Goal: Task Accomplishment & Management: Complete application form

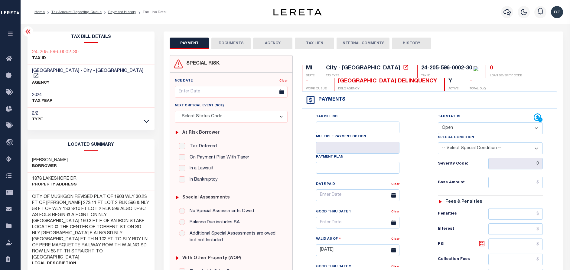
select select "OP2"
click at [520, 181] on input "text" at bounding box center [516, 181] width 54 height 11
paste input "3,637.92"
type input "$3,637.92"
type input "[DATE]"
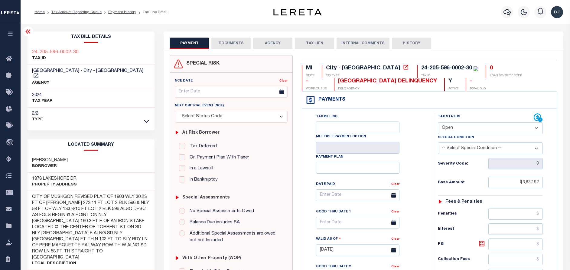
click at [466, 128] on select "- Select Status Code - Open Due/Unpaid Paid Incomplete No Tax Due Internal Refu…" at bounding box center [490, 128] width 105 height 12
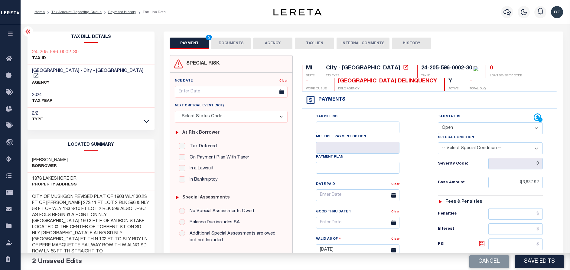
select select "DUE"
click at [438, 123] on select "- Select Status Code - Open Due/Unpaid Paid Incomplete No Tax Due Internal Refu…" at bounding box center [490, 128] width 105 height 12
click at [468, 150] on select "-- Select Special Condition -- 3RD PARTY TAX LIEN AGENCY TAX LIEN (A.K.A Inside…" at bounding box center [490, 148] width 105 height 12
select select "31"
click at [438, 143] on select "-- Select Special Condition -- 3RD PARTY TAX LIEN AGENCY TAX LIEN (A.K.A Inside…" at bounding box center [490, 148] width 105 height 12
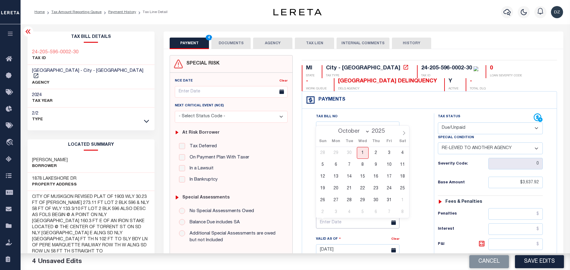
click at [359, 222] on input "text" at bounding box center [357, 222] width 83 height 12
click at [388, 202] on span "31" at bounding box center [389, 200] width 12 height 12
type input "10/31/2025"
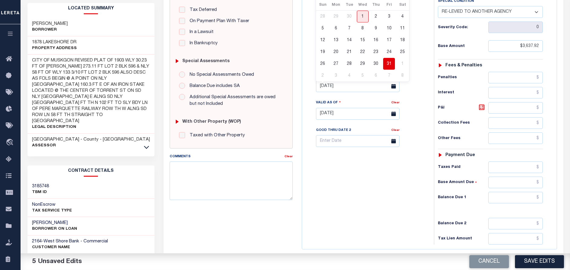
click at [388, 62] on span "31" at bounding box center [389, 64] width 12 height 12
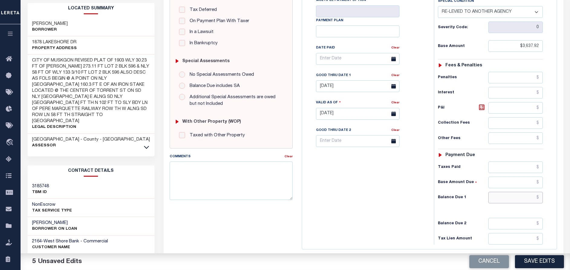
click at [522, 199] on input "text" at bounding box center [516, 196] width 54 height 11
paste input "3,746.08"
type input "$3,746.08"
click at [480, 109] on icon at bounding box center [481, 106] width 5 height 5
type input "$108.16"
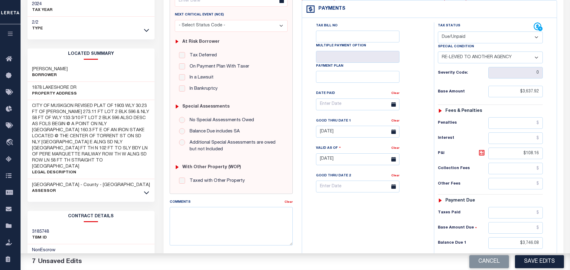
scroll to position [0, 0]
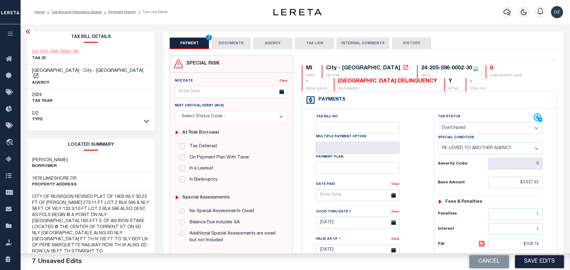
click at [227, 43] on button "DOCUMENTS" at bounding box center [230, 43] width 39 height 11
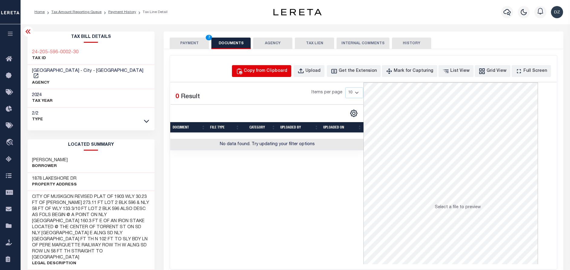
click at [263, 72] on div "Copy from Clipboard" at bounding box center [266, 71] width 44 height 7
select select "POP"
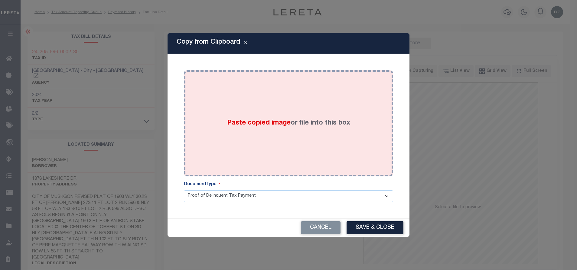
click at [272, 115] on div "Paste copied image or file into this box" at bounding box center [288, 123] width 200 height 97
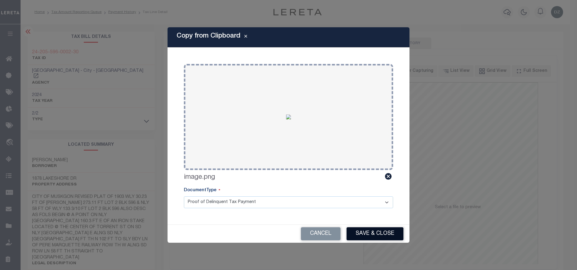
click at [376, 230] on button "Save & Close" at bounding box center [375, 233] width 57 height 13
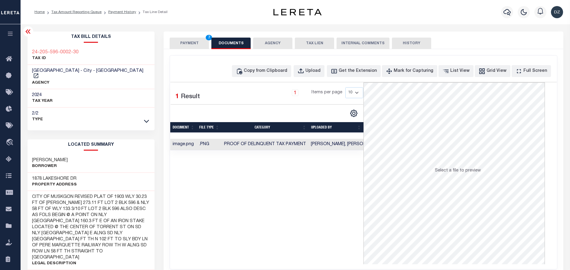
click at [193, 47] on button "PAYMENT 7" at bounding box center [189, 43] width 39 height 11
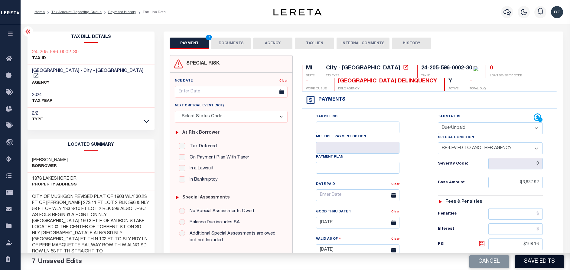
click at [526, 257] on button "Save Edits" at bounding box center [539, 261] width 49 height 13
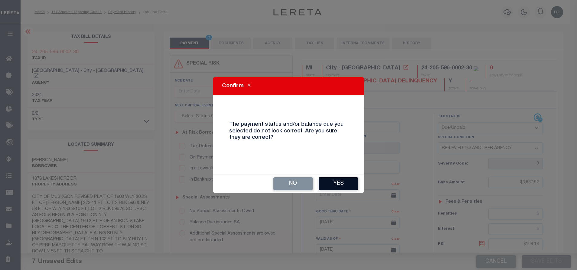
click at [345, 186] on button "Yes" at bounding box center [338, 183] width 39 height 13
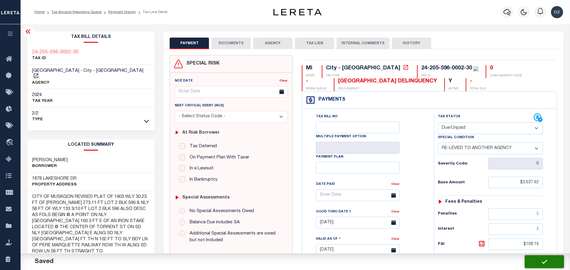
checkbox input "false"
type input "$3,637.92"
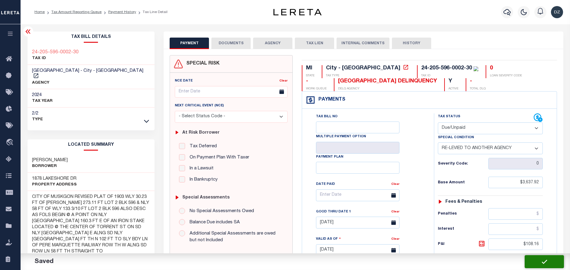
type input "$108.16"
type input "$3,746.08"
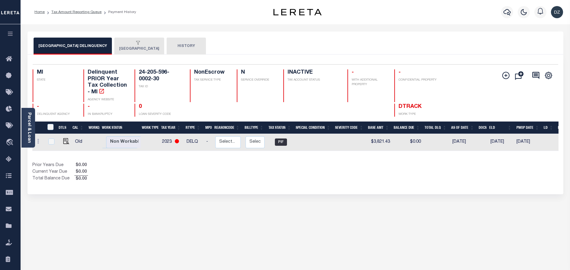
click at [130, 48] on button "[GEOGRAPHIC_DATA]" at bounding box center [139, 46] width 50 height 17
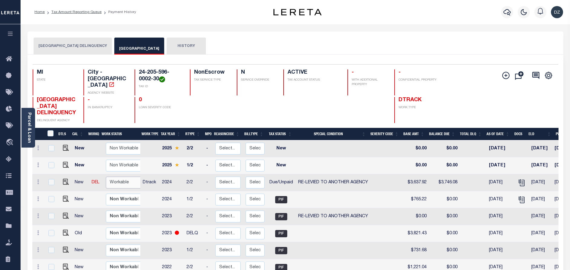
click at [114, 182] on select "Non Workable Workable" at bounding box center [124, 182] width 36 height 12
checkbox input "true"
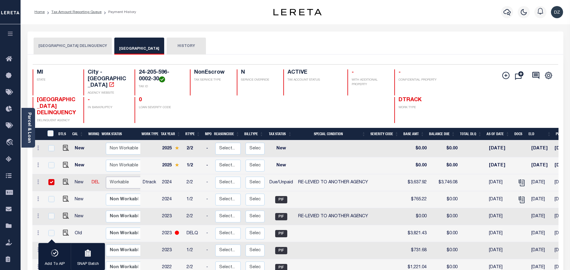
select select "true"
click at [106, 177] on select "Non Workable Workable" at bounding box center [124, 182] width 36 height 12
checkbox input "false"
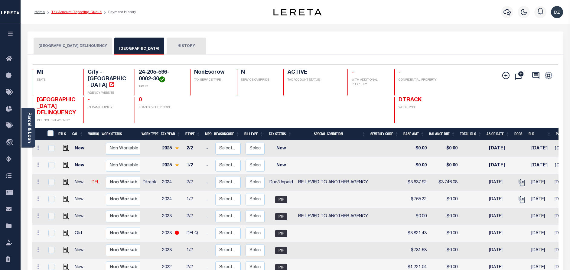
click at [95, 13] on link "Tax Amount Reporting Queue" at bounding box center [76, 12] width 50 height 4
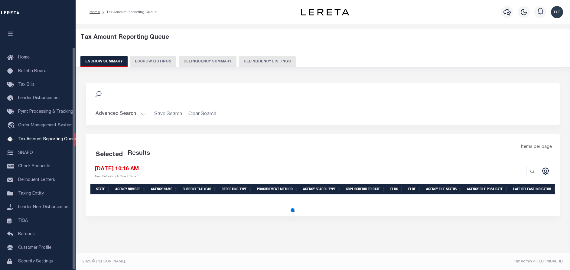
select select "100"
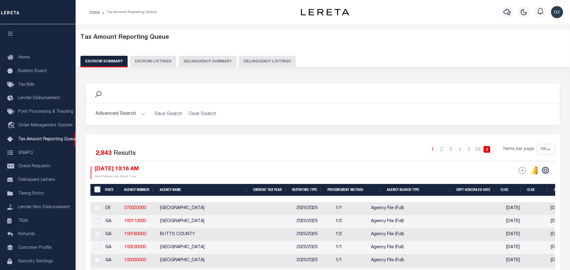
scroll to position [25, 0]
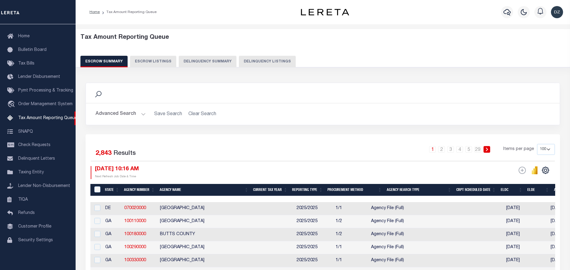
click at [263, 63] on button "Delinquency Listings" at bounding box center [267, 61] width 57 height 11
select select
select select "100"
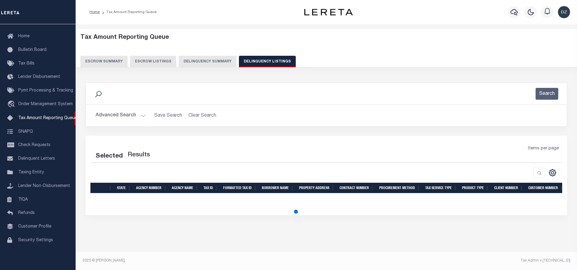
select select "100"
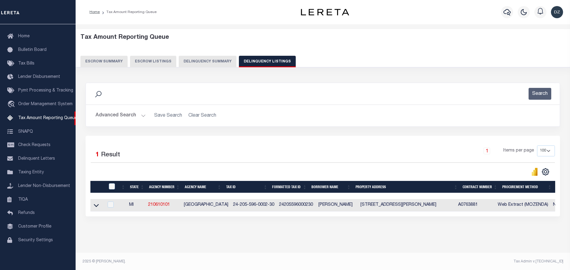
click at [122, 114] on button "Advanced Search" at bounding box center [121, 116] width 50 height 12
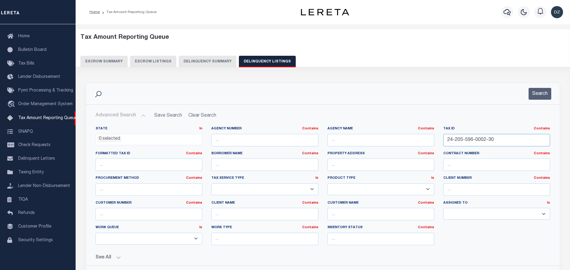
drag, startPoint x: 495, startPoint y: 142, endPoint x: 435, endPoint y: 138, distance: 59.8
click at [435, 138] on div "State In In AK AL AR AZ CA CO CT DC DE FL GA GU HI IA ID IL IN KS KY LA MA MD M…" at bounding box center [323, 187] width 464 height 123
paste input "642-0004-0"
type input "24-205-642-0004-00"
click at [539, 93] on button "Search" at bounding box center [540, 94] width 23 height 12
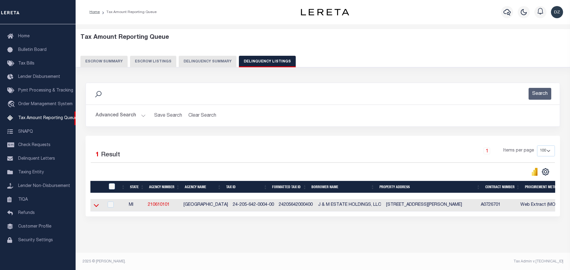
click at [96, 206] on icon at bounding box center [96, 205] width 5 height 6
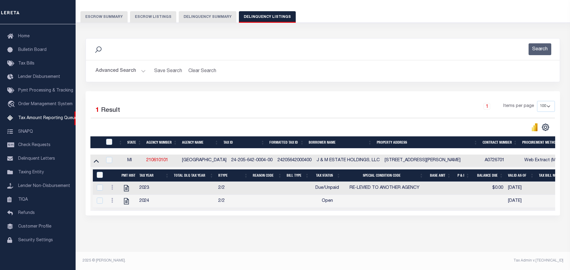
scroll to position [50, 0]
click at [125, 184] on icon "" at bounding box center [127, 188] width 8 height 8
checkbox input "true"
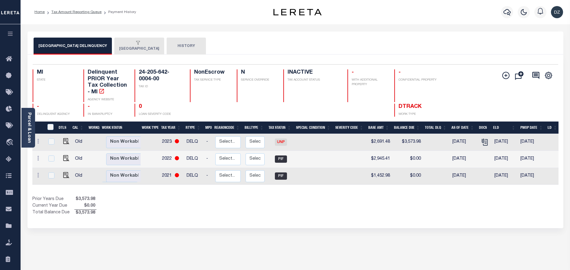
click at [138, 48] on button "MUSKEGON CITY" at bounding box center [139, 46] width 50 height 17
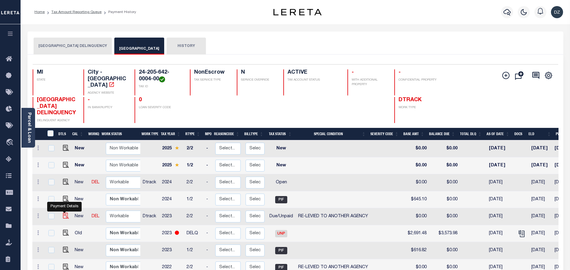
click at [66, 216] on img "" at bounding box center [66, 215] width 6 height 6
checkbox input "true"
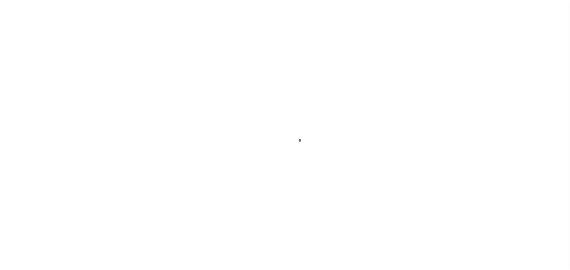
select select "DUE"
select select "31"
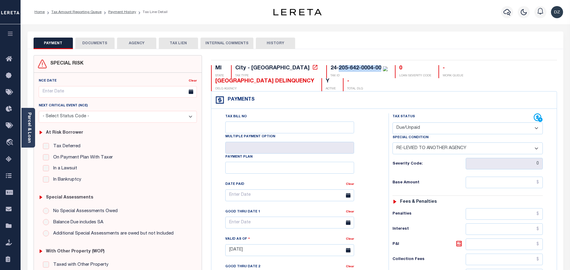
drag, startPoint x: 329, startPoint y: 69, endPoint x: 287, endPoint y: 64, distance: 42.0
click at [287, 64] on div "MI STATE City - MI TAX TYPE 24-205-642-0004-00 TAX ID 0 LOAN SEVERITY CODE - WO…" at bounding box center [384, 250] width 355 height 390
copy div "205-642-0004-00"
click at [30, 129] on link "Parcel & Loan" at bounding box center [29, 127] width 4 height 31
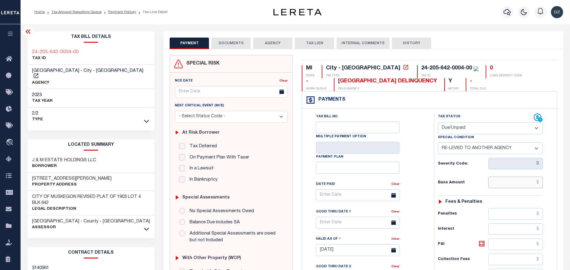
click at [526, 178] on input "text" at bounding box center [516, 181] width 54 height 11
paste input "2,691.48"
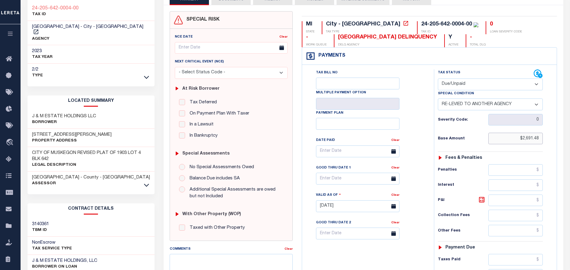
scroll to position [45, 0]
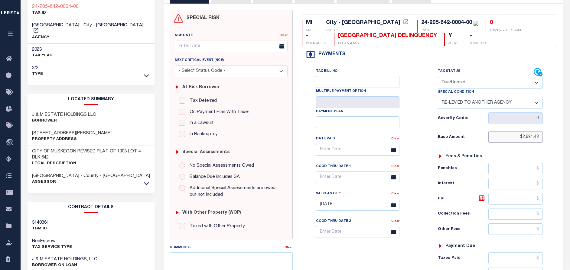
type input "$2,691.48"
type input "[DATE]"
click at [350, 177] on input "text" at bounding box center [357, 177] width 83 height 12
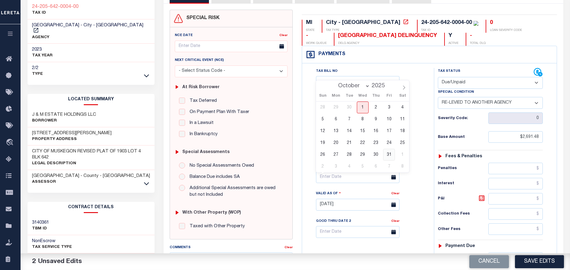
click at [387, 154] on span "31" at bounding box center [389, 155] width 12 height 12
type input "[DATE]"
click at [385, 155] on span "31" at bounding box center [389, 155] width 12 height 12
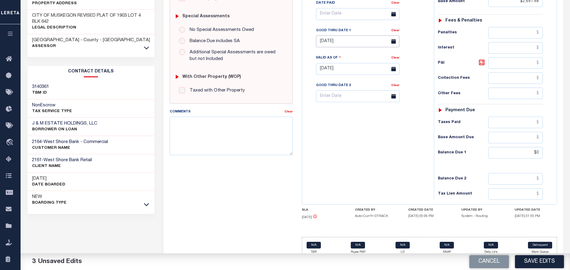
scroll to position [182, 0]
drag, startPoint x: 540, startPoint y: 152, endPoint x: 530, endPoint y: 152, distance: 9.4
click at [530, 152] on input "$0" at bounding box center [516, 151] width 54 height 11
paste input "2,771.43"
type input "$2,771.43"
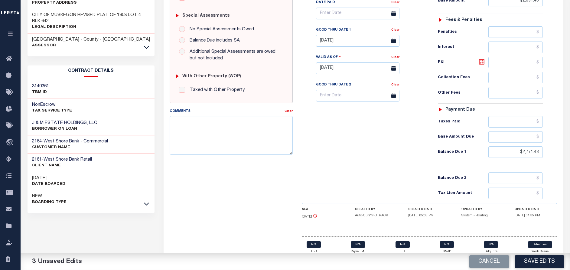
click at [485, 64] on icon at bounding box center [481, 61] width 5 height 5
type input "$79.95"
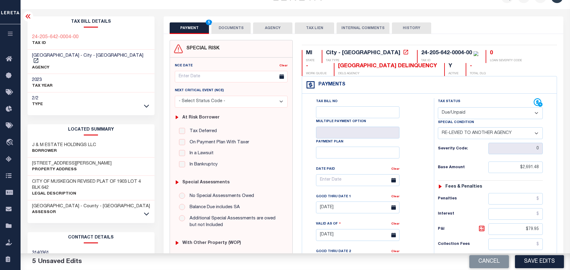
scroll to position [0, 0]
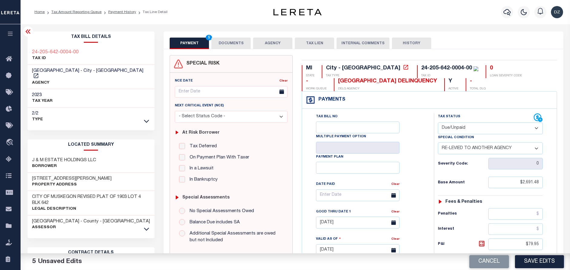
click at [215, 43] on button "DOCUMENTS" at bounding box center [230, 43] width 39 height 11
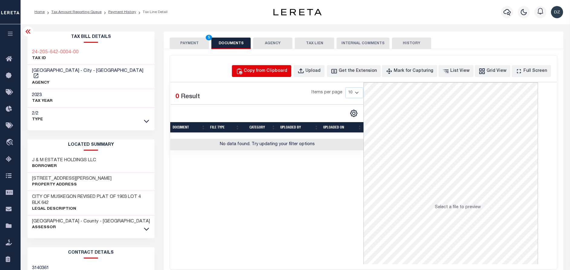
click at [261, 68] on div "Copy from Clipboard" at bounding box center [266, 71] width 44 height 7
select select "POP"
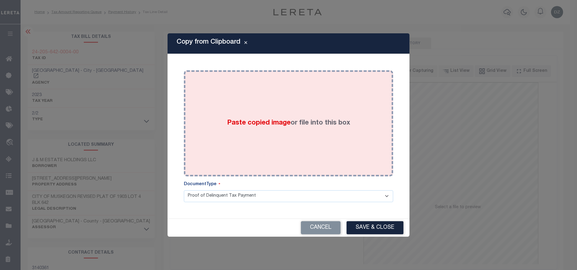
click at [316, 136] on div "Paste copied image or file into this box" at bounding box center [288, 123] width 200 height 97
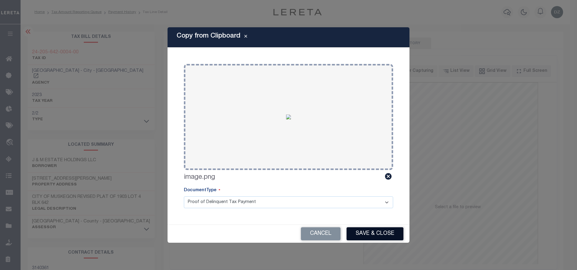
click at [360, 229] on button "Save & Close" at bounding box center [375, 233] width 57 height 13
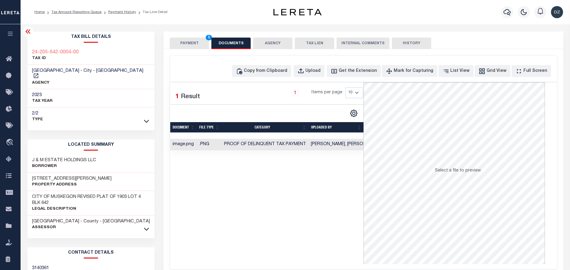
click at [188, 41] on button "PAYMENT 5" at bounding box center [189, 43] width 39 height 11
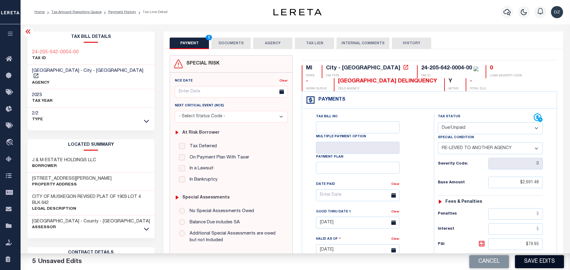
click at [523, 260] on button "Save Edits" at bounding box center [539, 261] width 49 height 13
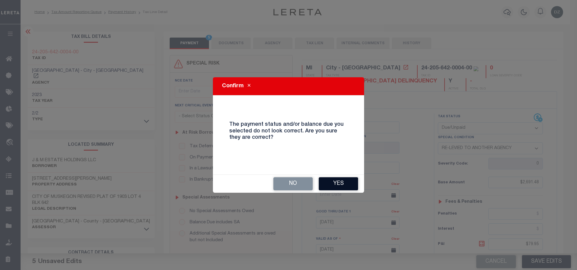
click at [337, 178] on button "Yes" at bounding box center [338, 183] width 39 height 13
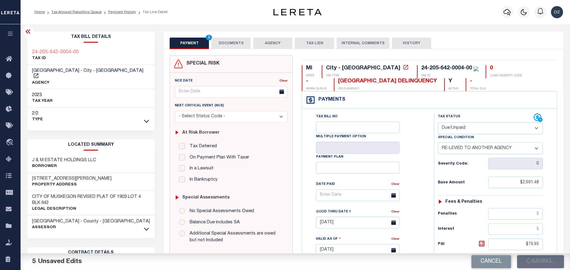
checkbox input "false"
type input "$2,691.48"
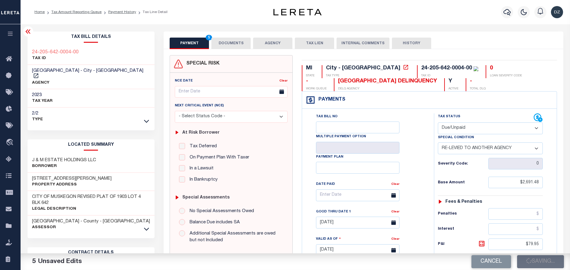
type input "$79.95"
type input "$2,771.43"
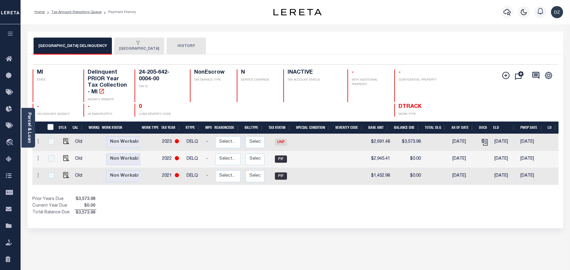
click at [136, 48] on button "[GEOGRAPHIC_DATA]" at bounding box center [139, 46] width 50 height 17
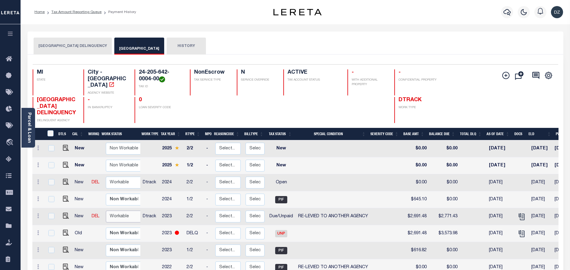
click at [116, 218] on select "Non Workable Workable" at bounding box center [124, 216] width 36 height 12
checkbox input "true"
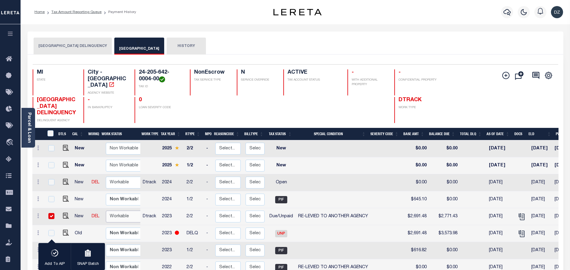
select select "true"
click at [106, 211] on select "Non Workable Workable" at bounding box center [124, 216] width 36 height 12
checkbox input "false"
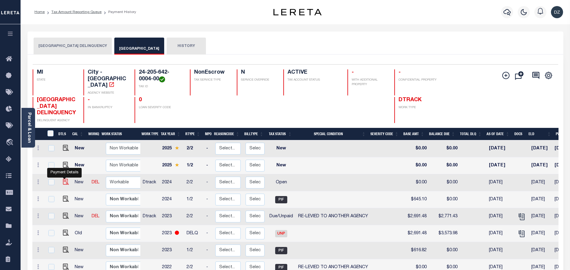
click at [63, 182] on img "" at bounding box center [66, 181] width 6 height 6
checkbox input "true"
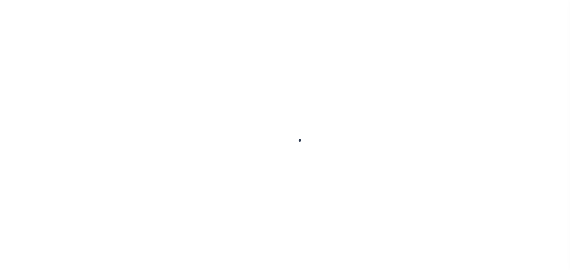
checkbox input "false"
type input "[DATE]"
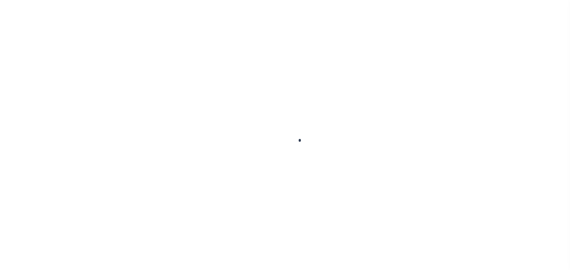
select select "OP2"
type input "0"
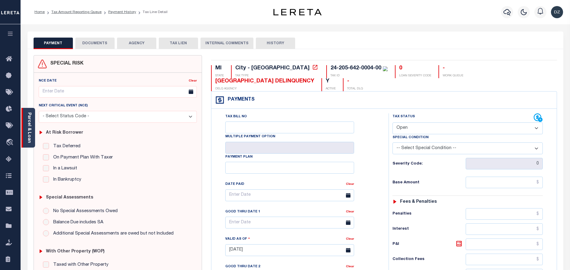
click at [30, 127] on link "Parcel & Loan" at bounding box center [29, 127] width 4 height 31
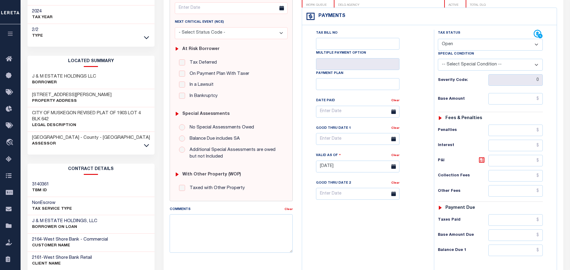
scroll to position [91, 0]
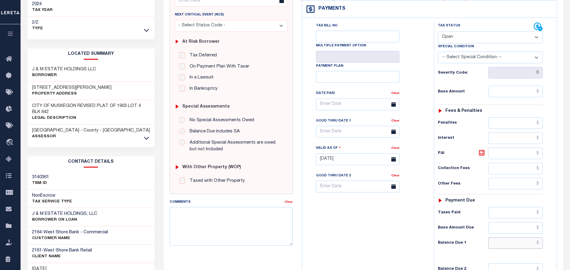
click at [519, 246] on input "text" at bounding box center [516, 242] width 54 height 11
paste input "2,857.85"
type input "$2,857.85"
type input "[DATE]"
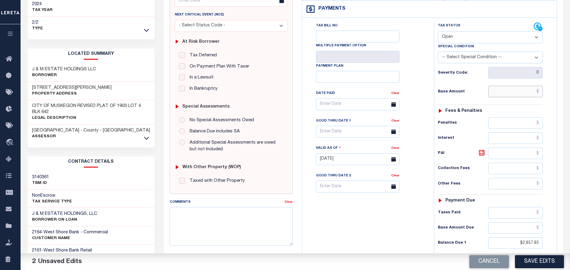
click at [524, 93] on input "text" at bounding box center [516, 91] width 54 height 11
paste input "2,775.41"
type input "$2,775.41"
click at [485, 152] on icon at bounding box center [481, 152] width 7 height 7
type input "$82.44"
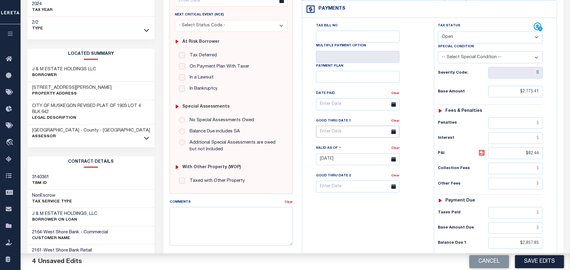
click at [327, 135] on input "text" at bounding box center [357, 132] width 83 height 12
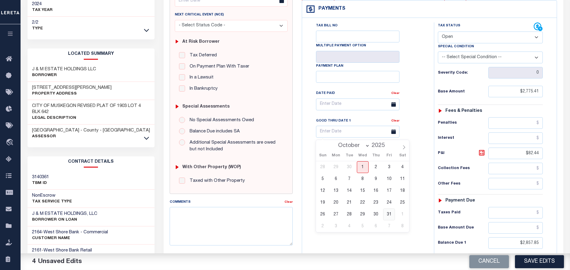
click at [388, 214] on span "31" at bounding box center [389, 214] width 12 height 12
type input "10/31/2025"
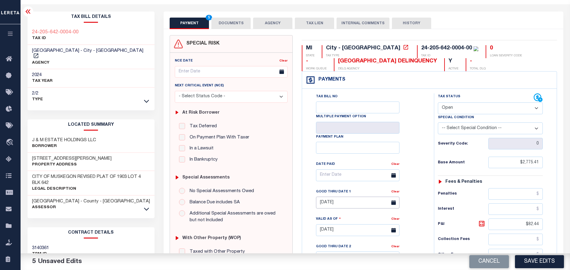
scroll to position [0, 0]
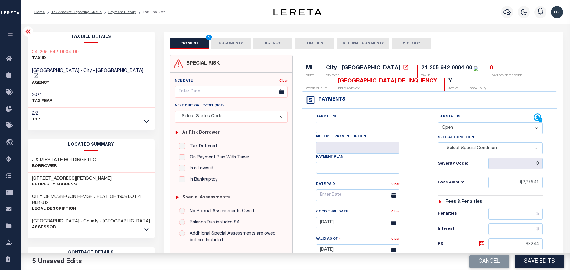
click at [244, 42] on button "DOCUMENTS" at bounding box center [230, 43] width 39 height 11
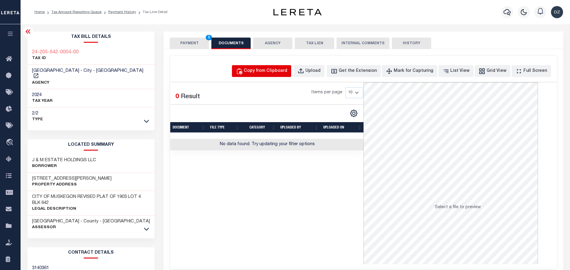
click at [273, 66] on button "Copy from Clipboard" at bounding box center [261, 71] width 59 height 12
select select "POP"
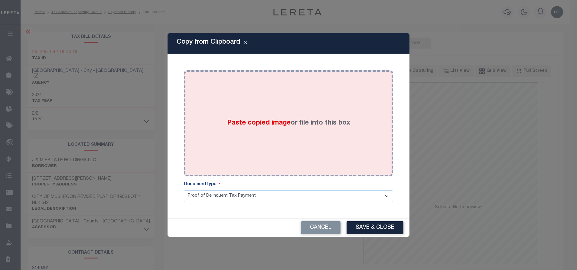
click at [289, 116] on div "Paste copied image or file into this box" at bounding box center [288, 123] width 200 height 97
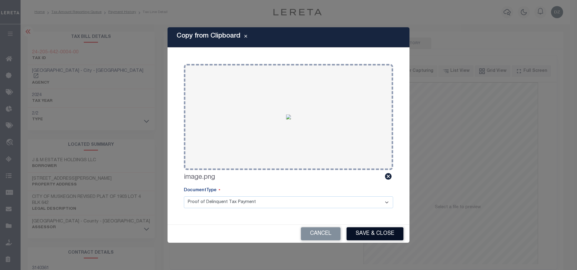
click at [365, 227] on button "Save & Close" at bounding box center [375, 233] width 57 height 13
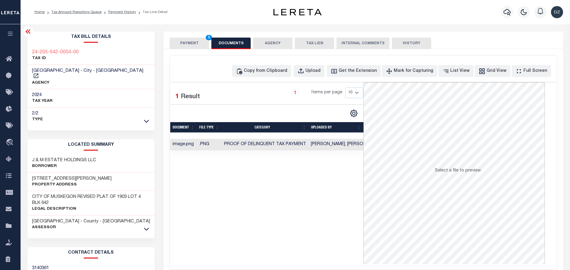
click at [187, 41] on button "PAYMENT 5" at bounding box center [189, 43] width 39 height 11
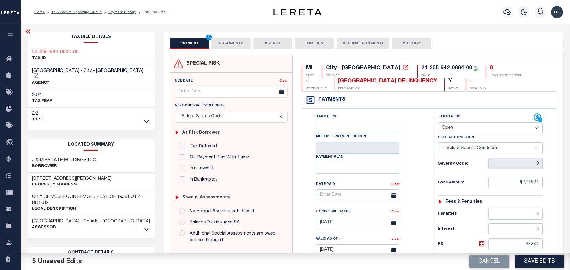
click at [472, 128] on select "- Select Status Code - Open Due/Unpaid Paid Incomplete No Tax Due Internal Refu…" at bounding box center [490, 128] width 105 height 12
select select "DUE"
click at [438, 123] on select "- Select Status Code - Open Due/Unpaid Paid Incomplete No Tax Due Internal Refu…" at bounding box center [490, 128] width 105 height 12
click at [452, 149] on select "-- Select Special Condition -- 3RD PARTY TAX LIEN AGENCY TAX LIEN (A.K.A Inside…" at bounding box center [490, 148] width 105 height 12
select select "31"
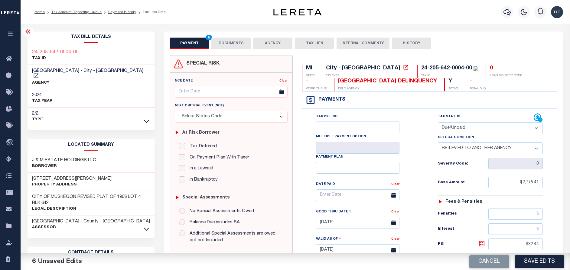
click at [438, 143] on select "-- Select Special Condition -- 3RD PARTY TAX LIEN AGENCY TAX LIEN (A.K.A Inside…" at bounding box center [490, 148] width 105 height 12
click at [546, 259] on button "Save Edits" at bounding box center [539, 261] width 49 height 13
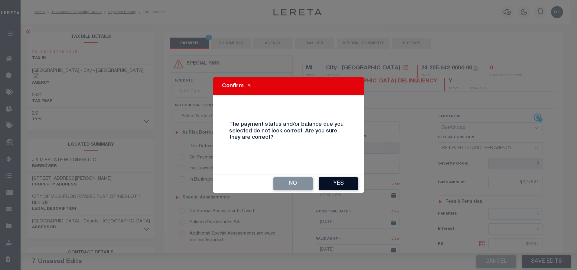
click at [334, 189] on button "Yes" at bounding box center [338, 183] width 39 height 13
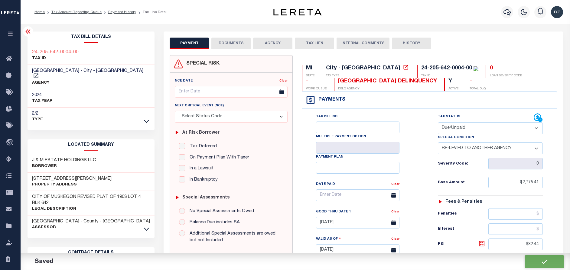
checkbox input "false"
type input "$2,775.41"
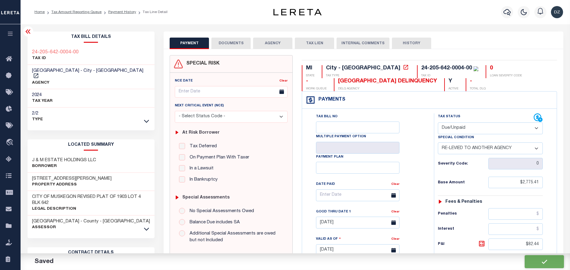
type input "$82.44"
type input "$2,857.85"
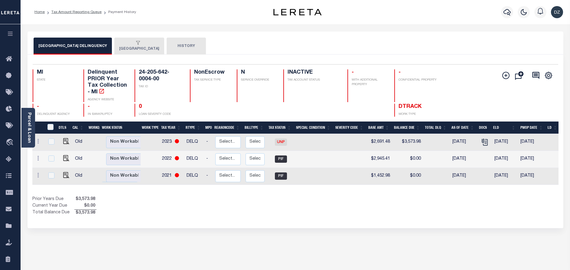
click at [139, 47] on button "[GEOGRAPHIC_DATA]" at bounding box center [139, 46] width 50 height 17
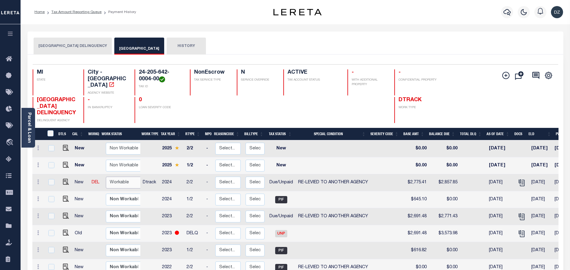
click at [116, 182] on select "Non Workable Workable" at bounding box center [124, 182] width 36 height 12
checkbox input "true"
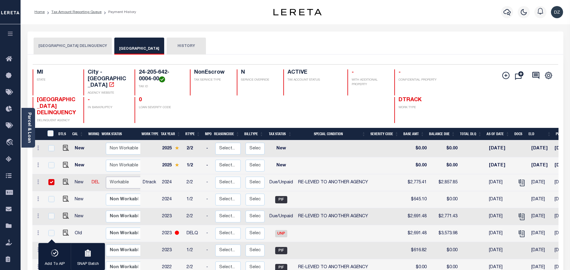
select select "true"
click at [106, 177] on select "Non Workable Workable" at bounding box center [124, 182] width 36 height 12
checkbox input "false"
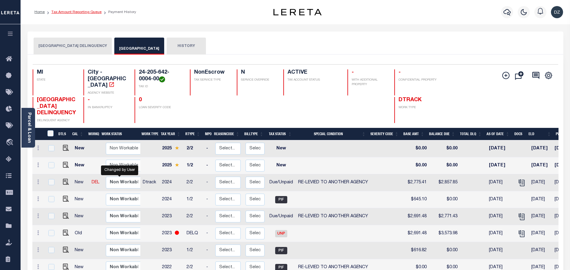
click at [66, 12] on link "Tax Amount Reporting Queue" at bounding box center [76, 12] width 50 height 4
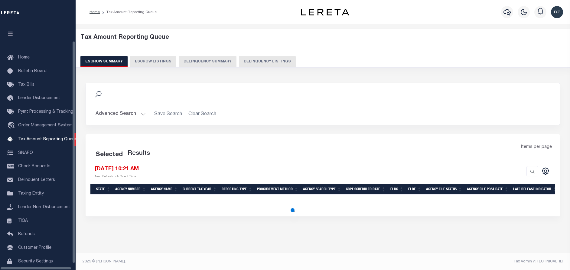
select select "100"
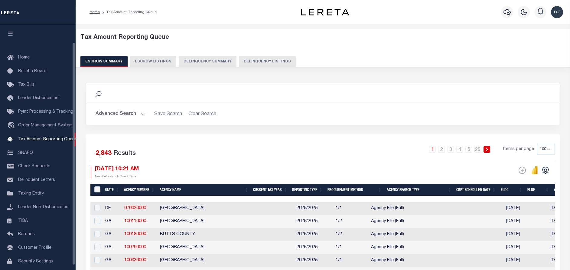
scroll to position [20, 0]
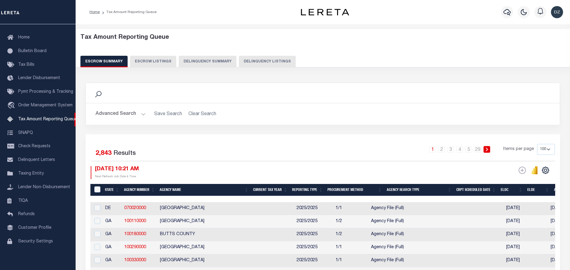
click at [242, 61] on button "Delinquency Listings" at bounding box center [267, 61] width 57 height 11
select select "100"
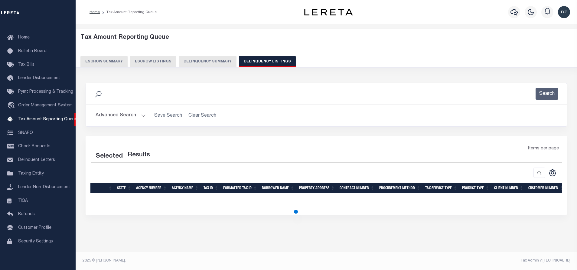
select select "100"
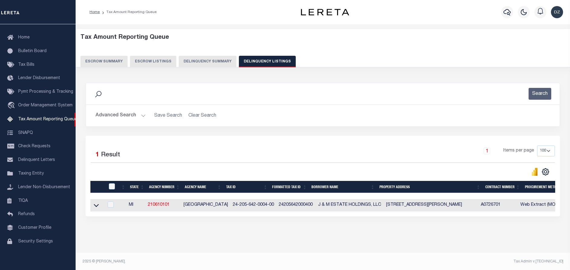
click at [125, 119] on button "Advanced Search" at bounding box center [121, 116] width 50 height 12
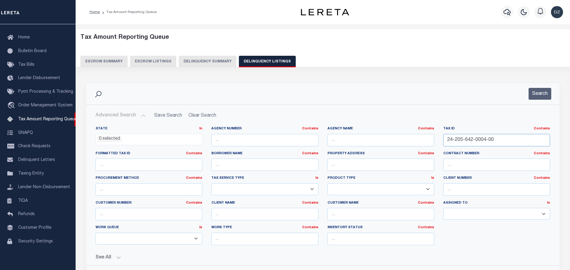
click at [466, 144] on input "24-205-642-0004-00" at bounding box center [496, 140] width 107 height 12
paste input "707-0010"
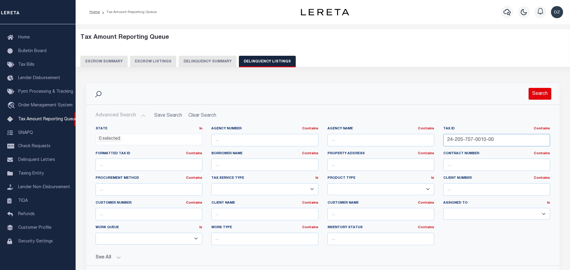
type input "24-205-707-0010-00"
click at [536, 93] on button "Search" at bounding box center [540, 94] width 23 height 12
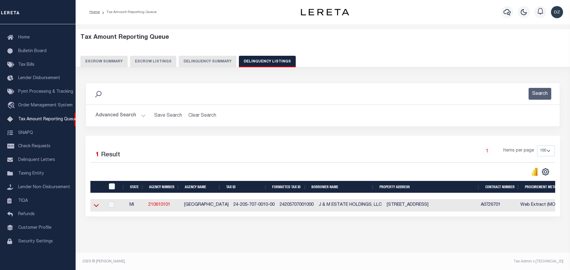
click at [97, 204] on icon at bounding box center [96, 205] width 5 height 6
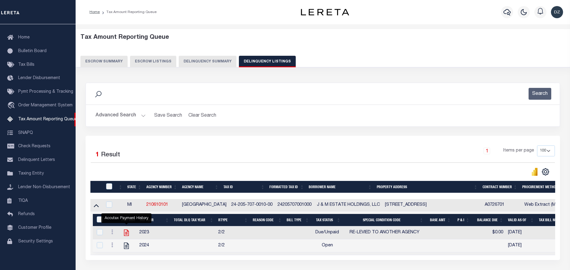
click at [126, 234] on icon "" at bounding box center [127, 232] width 8 height 8
checkbox input "true"
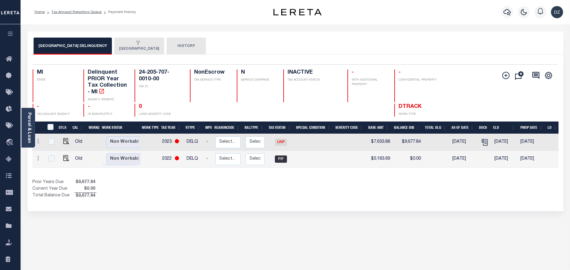
click at [143, 49] on button "[GEOGRAPHIC_DATA]" at bounding box center [139, 46] width 50 height 17
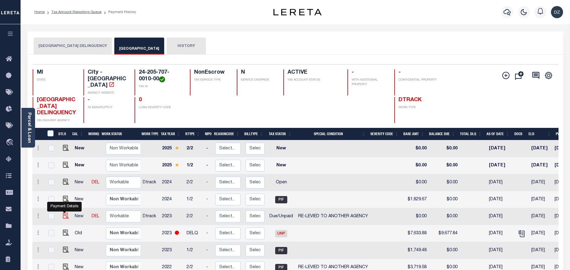
click at [64, 218] on img "" at bounding box center [66, 215] width 6 height 6
checkbox input "true"
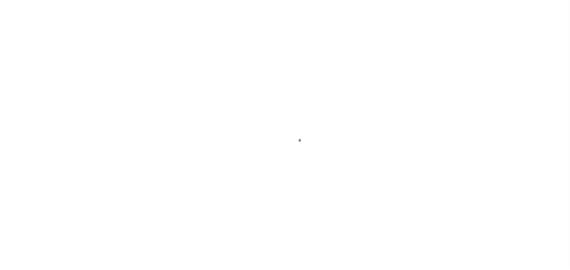
select select "DUE"
select select "31"
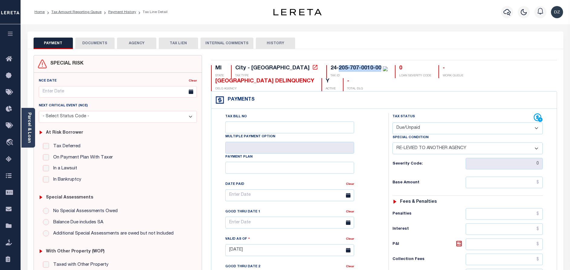
drag, startPoint x: 331, startPoint y: 69, endPoint x: 287, endPoint y: 65, distance: 43.4
click at [331, 65] on div "24-205-707-0010-00" at bounding box center [359, 68] width 57 height 7
copy div "205-707-0010-00"
click at [29, 133] on link "Parcel & Loan" at bounding box center [29, 127] width 4 height 31
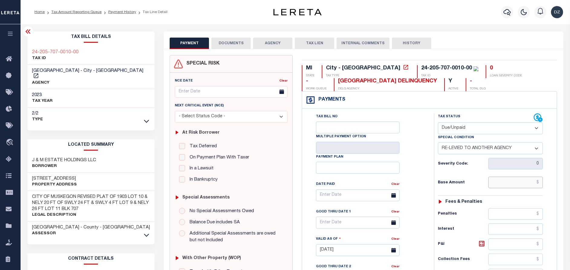
click at [534, 184] on input "text" at bounding box center [516, 181] width 54 height 11
paste input "7,633.88"
type input "$7,633.88"
type input "[DATE]"
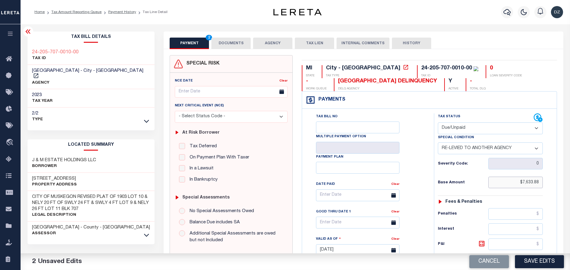
scroll to position [136, 0]
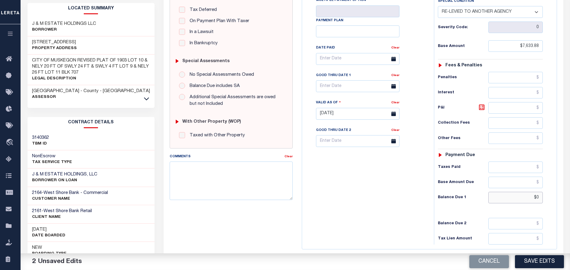
drag, startPoint x: 540, startPoint y: 198, endPoint x: 531, endPoint y: 198, distance: 9.1
click at [531, 198] on input "$0" at bounding box center [516, 196] width 54 height 11
paste input "7,860.63"
type input "$7,860.63"
click at [480, 109] on icon at bounding box center [482, 107] width 4 height 4
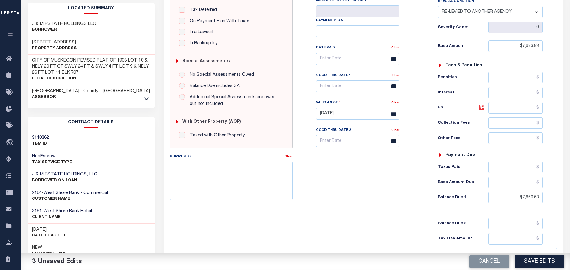
type input "$226.75"
click at [359, 88] on input "text" at bounding box center [357, 86] width 83 height 12
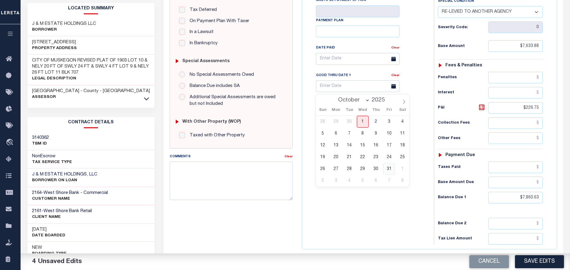
click at [388, 169] on span "31" at bounding box center [389, 169] width 12 height 12
type input "10/31/2025"
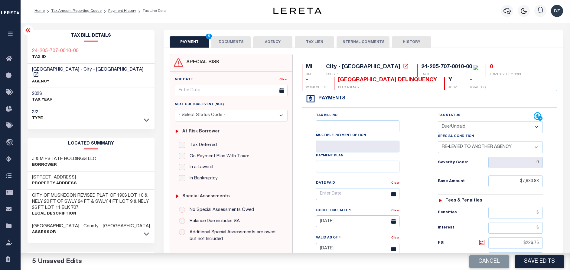
scroll to position [0, 0]
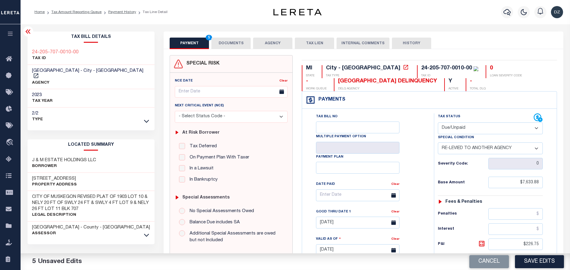
click at [230, 48] on button "DOCUMENTS" at bounding box center [230, 43] width 39 height 11
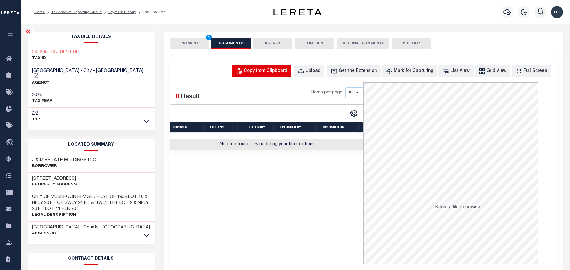
click at [266, 73] on div "Copy from Clipboard" at bounding box center [266, 71] width 44 height 7
select select "POP"
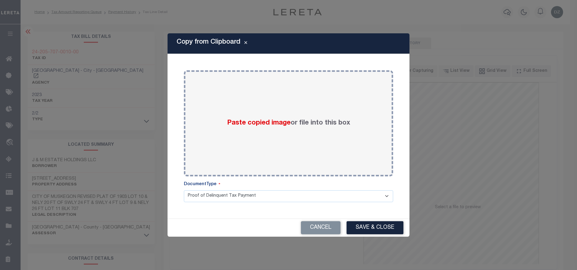
click at [283, 113] on body "Home Tax Amount Reporting Queue Payment History Tax Line Detail Profile" at bounding box center [288, 214] width 577 height 428
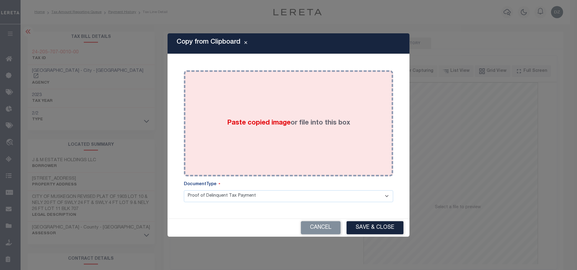
click at [335, 159] on div "Paste copied image or file into this box" at bounding box center [288, 123] width 200 height 97
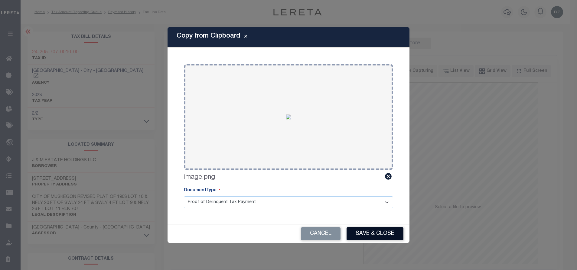
click at [367, 231] on button "Save & Close" at bounding box center [375, 233] width 57 height 13
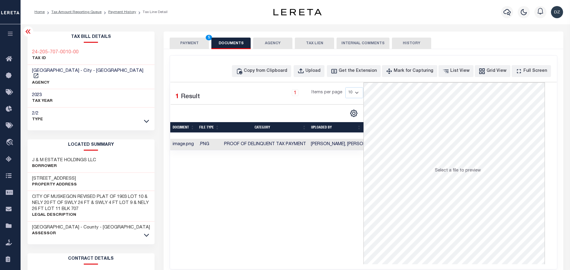
click at [188, 47] on button "PAYMENT 5" at bounding box center [189, 43] width 39 height 11
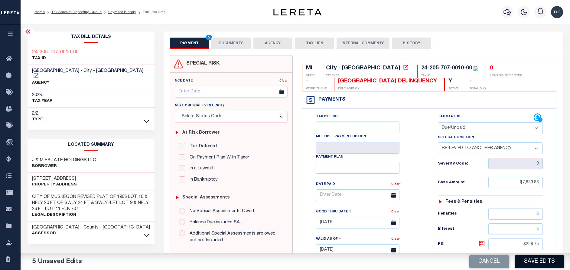
click at [525, 259] on button "Save Edits" at bounding box center [539, 261] width 49 height 13
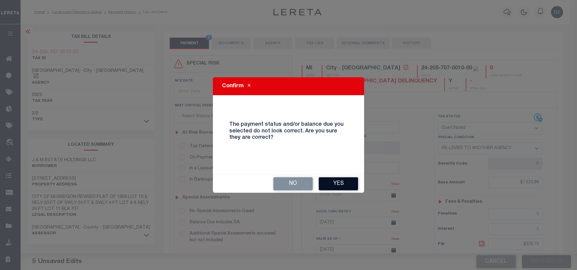
click at [331, 189] on button "Yes" at bounding box center [338, 183] width 39 height 13
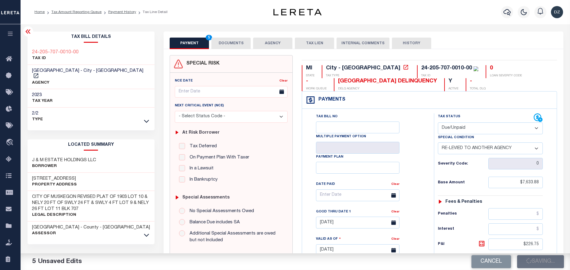
checkbox input "false"
type input "$7,633.88"
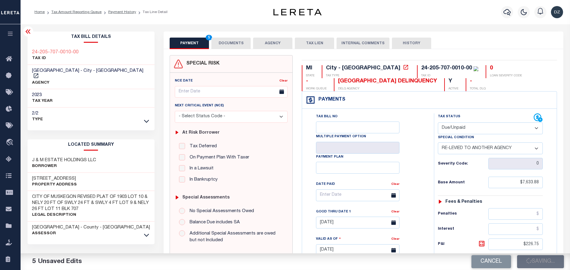
type input "$226.75"
type input "$7,860.63"
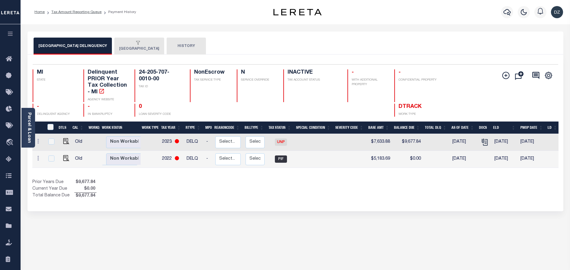
click at [134, 51] on button "[GEOGRAPHIC_DATA]" at bounding box center [139, 46] width 50 height 17
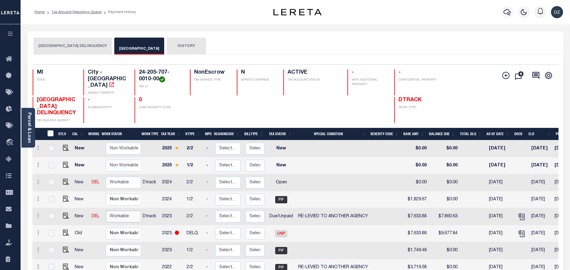
click at [122, 219] on select "Non Workable Workable" at bounding box center [124, 216] width 36 height 12
checkbox input "true"
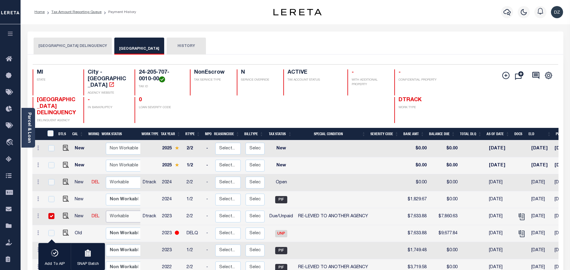
select select "true"
click at [106, 211] on select "Non Workable Workable" at bounding box center [124, 216] width 36 height 12
checkbox input "false"
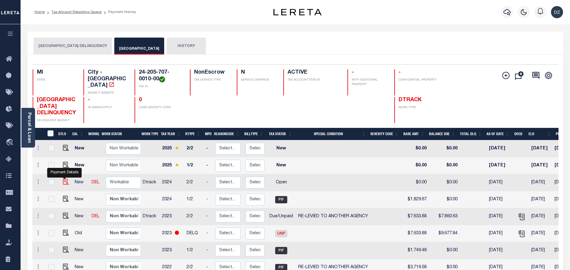
click at [63, 182] on img "" at bounding box center [66, 181] width 6 height 6
checkbox input "true"
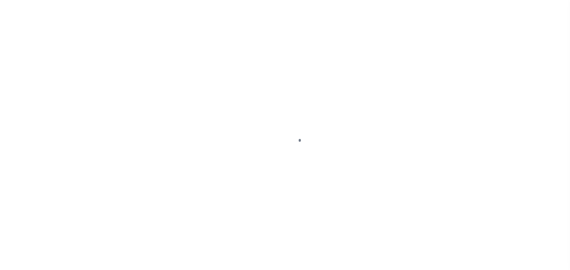
select select "OP2"
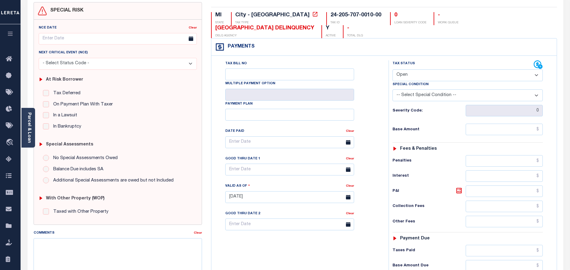
scroll to position [91, 0]
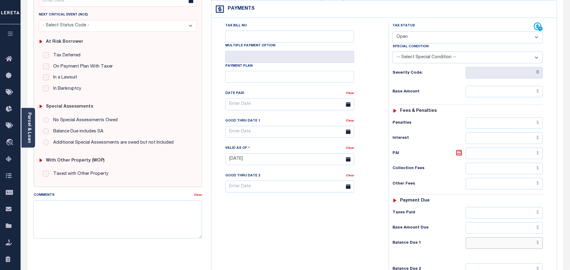
click at [511, 243] on input "text" at bounding box center [504, 242] width 77 height 11
paste input "8,105.76"
type input "$8,105.76"
type input "[DATE]"
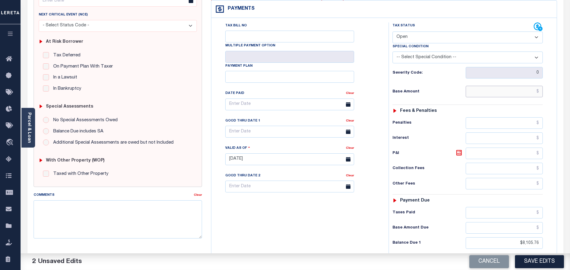
click at [513, 90] on input "text" at bounding box center [504, 91] width 77 height 11
paste input "7,871.94"
type input "$7,871.94"
click at [437, 38] on select "- Select Status Code - Open Due/Unpaid Paid Incomplete No Tax Due Internal Refu…" at bounding box center [468, 37] width 150 height 12
select select "DUE"
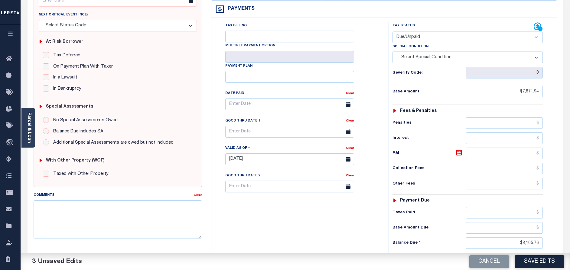
click at [393, 32] on select "- Select Status Code - Open Due/Unpaid Paid Incomplete No Tax Due Internal Refu…" at bounding box center [468, 37] width 150 height 12
click at [416, 62] on select "-- Select Special Condition -- 3RD PARTY TAX LIEN AGENCY TAX LIEN (A.K.A Inside…" at bounding box center [468, 57] width 150 height 12
select select "31"
click at [393, 52] on select "-- Select Special Condition -- 3RD PARTY TAX LIEN AGENCY TAX LIEN (A.K.A Inside…" at bounding box center [468, 57] width 150 height 12
click at [460, 153] on icon at bounding box center [459, 152] width 7 height 7
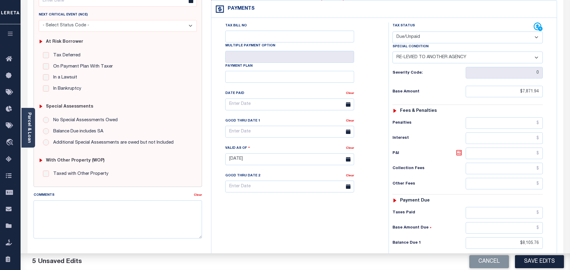
type input "$233.82"
click at [258, 132] on input "text" at bounding box center [289, 132] width 129 height 12
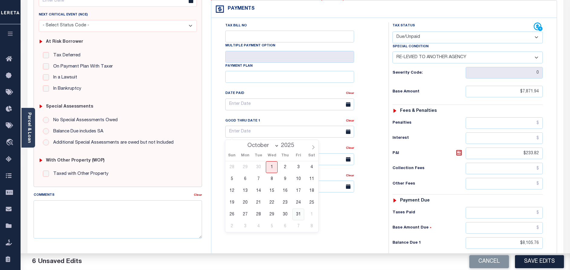
click at [296, 216] on span "31" at bounding box center [299, 214] width 12 height 12
type input "[DATE]"
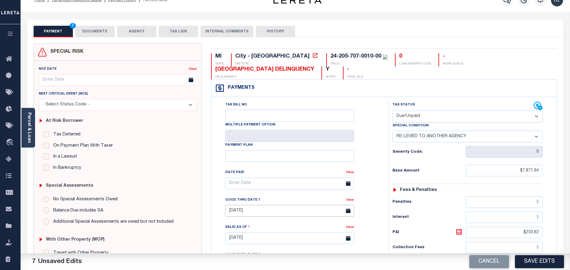
scroll to position [0, 0]
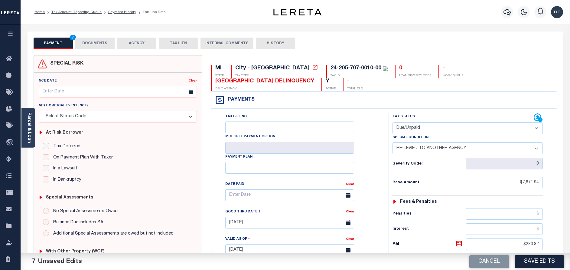
click at [96, 38] on button "DOCUMENTS" at bounding box center [94, 43] width 39 height 11
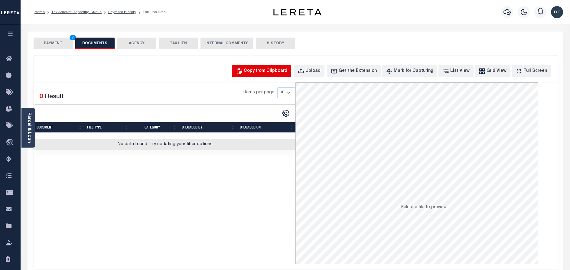
click at [278, 71] on div "Copy from Clipboard" at bounding box center [266, 71] width 44 height 7
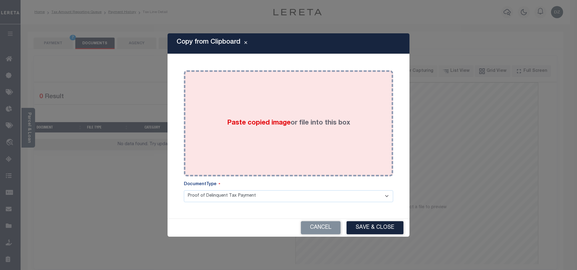
click at [295, 120] on label "Paste copied image or file into this box" at bounding box center [288, 123] width 123 height 10
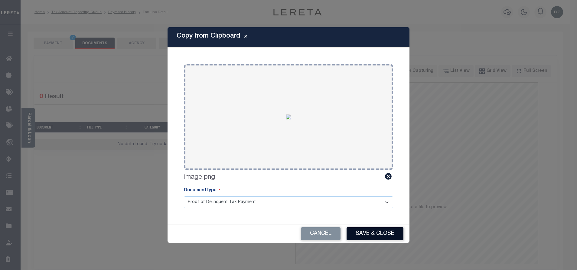
click at [372, 234] on button "Save & Close" at bounding box center [375, 233] width 57 height 13
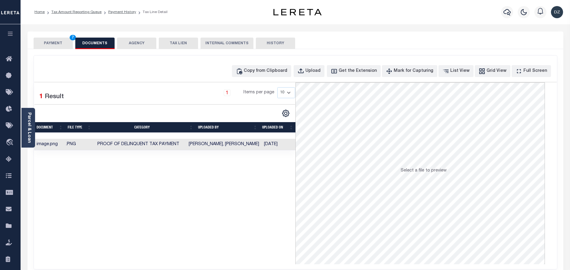
click at [50, 42] on button "PAYMENT 7" at bounding box center [53, 43] width 39 height 11
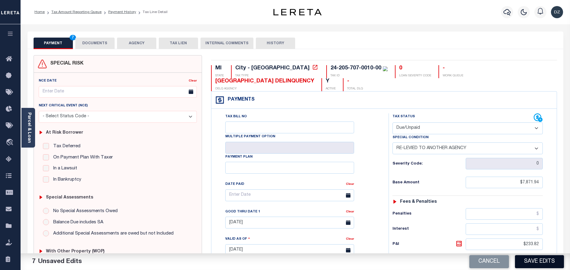
click at [541, 257] on button "Save Edits" at bounding box center [539, 261] width 49 height 13
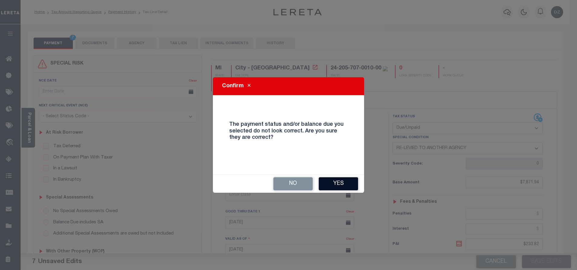
click at [339, 182] on button "Yes" at bounding box center [338, 183] width 39 height 13
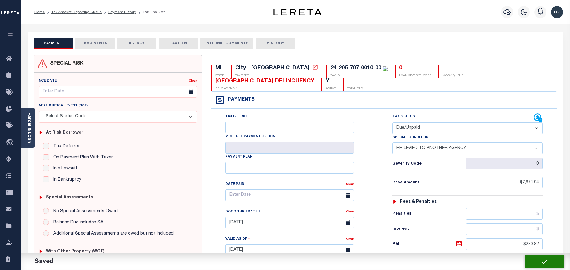
checkbox input "false"
type input "$7,871.94"
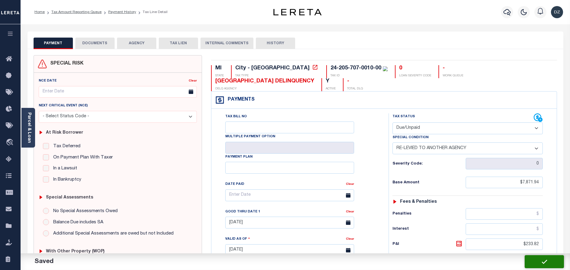
type input "$233.82"
type input "$8,105.76"
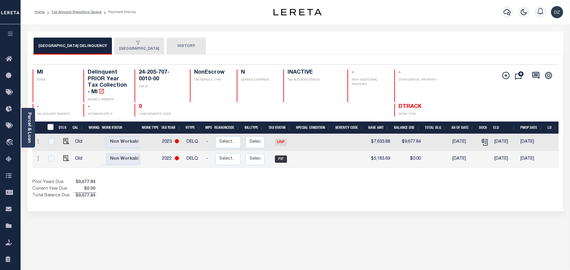
click at [136, 49] on button "[GEOGRAPHIC_DATA]" at bounding box center [139, 46] width 50 height 17
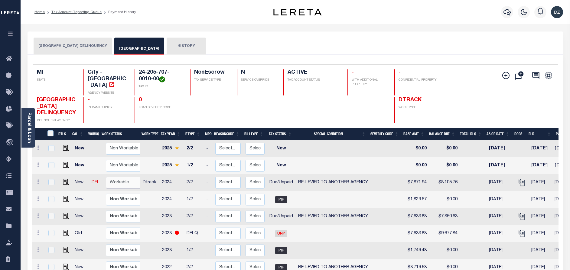
click at [131, 184] on select "Non Workable Workable" at bounding box center [124, 182] width 36 height 12
checkbox input "true"
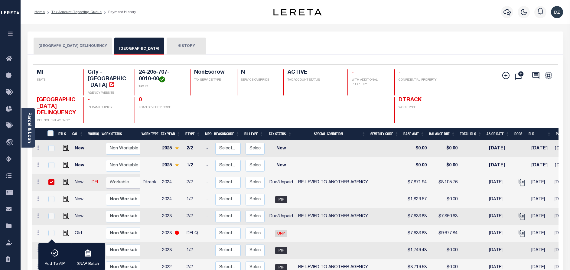
select select "true"
click at [106, 177] on select "Non Workable Workable" at bounding box center [124, 182] width 36 height 12
checkbox input "false"
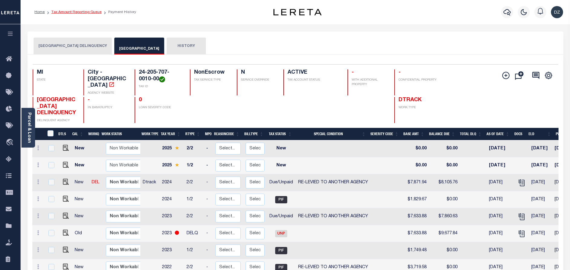
click at [87, 12] on link "Tax Amount Reporting Queue" at bounding box center [76, 12] width 50 height 4
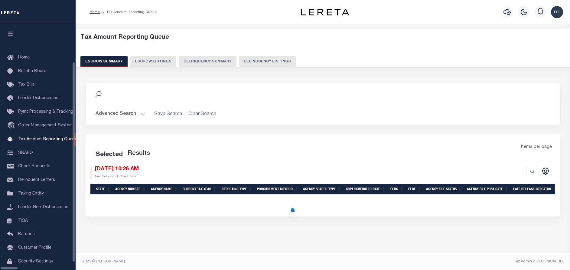
select select "100"
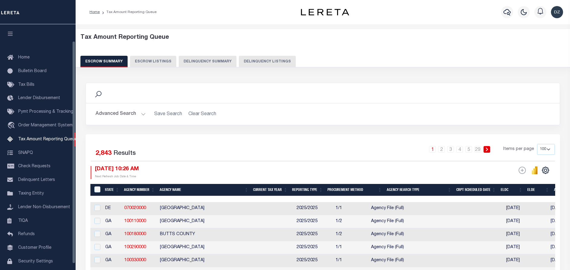
scroll to position [18, 0]
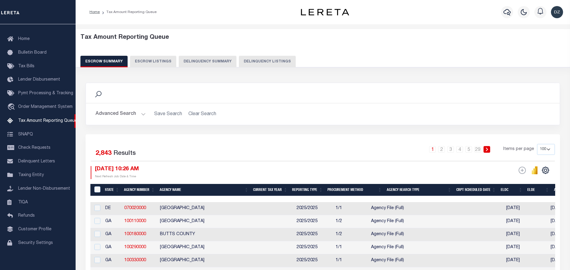
click at [269, 56] on button "Delinquency Listings" at bounding box center [267, 61] width 57 height 11
select select "100"
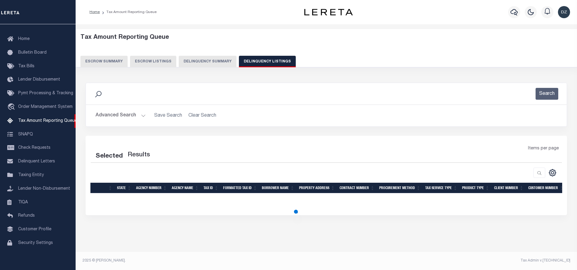
select select "100"
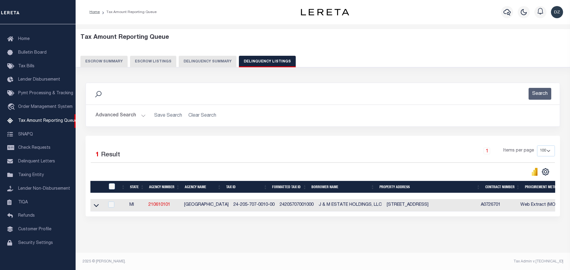
click at [103, 115] on button "Advanced Search" at bounding box center [121, 116] width 50 height 12
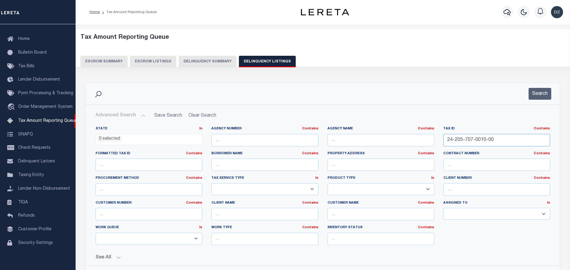
click at [468, 139] on input "24-205-707-0010-00" at bounding box center [496, 140] width 107 height 12
paste input "32-008-0002"
type input "24-232-008-0002-00"
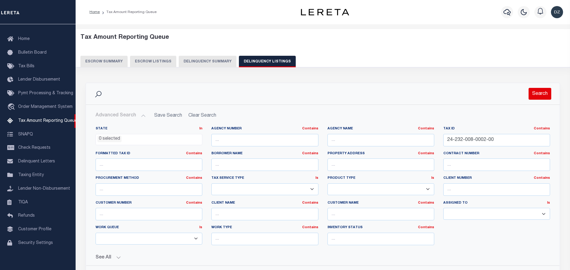
click at [536, 95] on button "Search" at bounding box center [540, 94] width 23 height 12
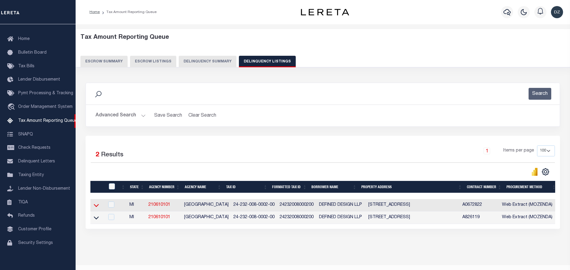
click at [95, 206] on icon at bounding box center [96, 205] width 5 height 3
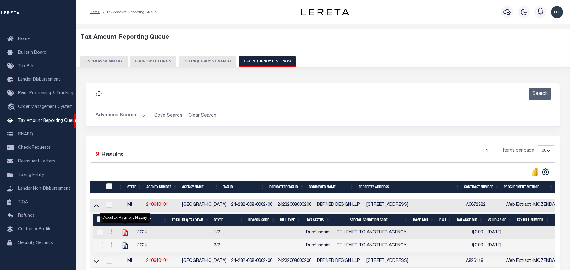
click at [127, 233] on icon "" at bounding box center [125, 232] width 8 height 8
checkbox input "true"
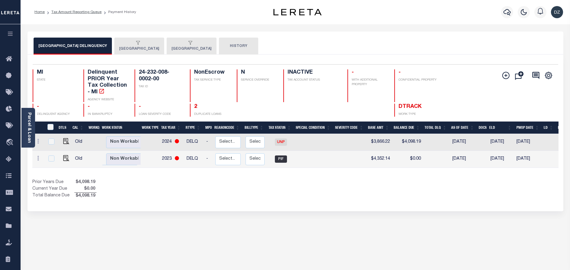
click at [136, 46] on div "button" at bounding box center [138, 43] width 38 height 5
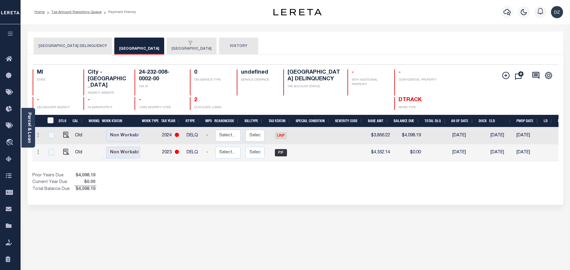
click at [173, 46] on div "button" at bounding box center [191, 43] width 38 height 5
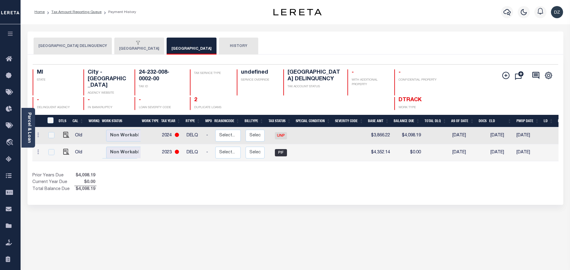
click at [136, 47] on button "[GEOGRAPHIC_DATA]" at bounding box center [139, 46] width 50 height 17
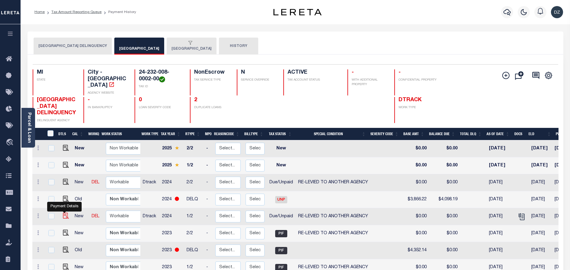
click at [63, 217] on img "" at bounding box center [66, 215] width 6 height 6
checkbox input "true"
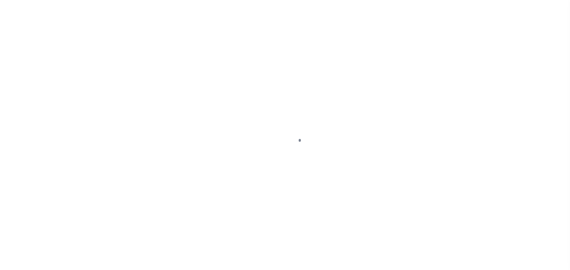
select select "DUE"
select select "31"
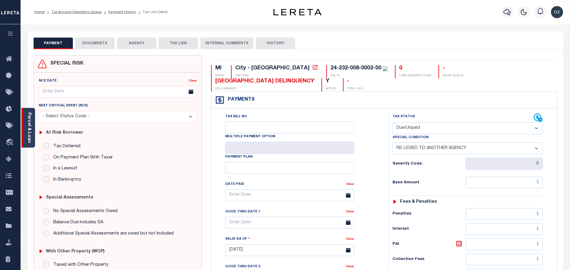
click at [32, 130] on div "Parcel & Loan" at bounding box center [28, 128] width 14 height 40
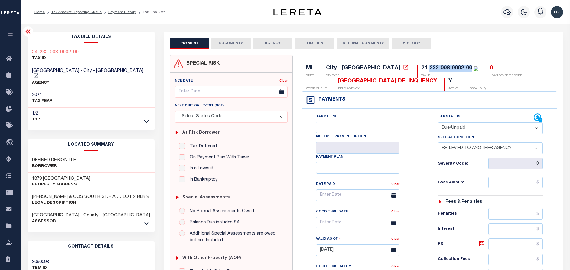
drag, startPoint x: 420, startPoint y: 66, endPoint x: 378, endPoint y: 65, distance: 42.1
click at [421, 65] on div "24-232-008-0002-00" at bounding box center [446, 67] width 51 height 5
copy div "232-008-0002-00"
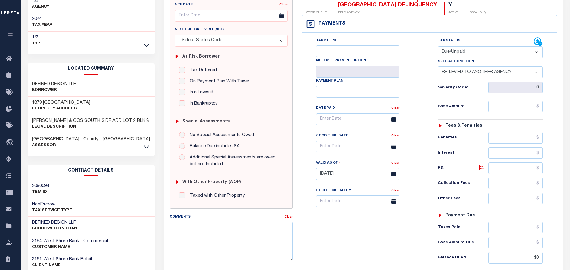
scroll to position [91, 0]
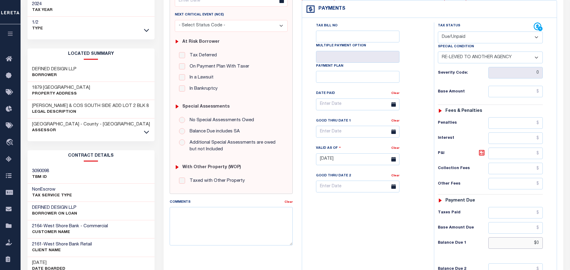
drag, startPoint x: 541, startPoint y: 241, endPoint x: 531, endPoint y: 241, distance: 10.3
click at [531, 241] on input "$0" at bounding box center [516, 242] width 54 height 11
paste input "785.33"
type input "$785.33"
type input "[DATE]"
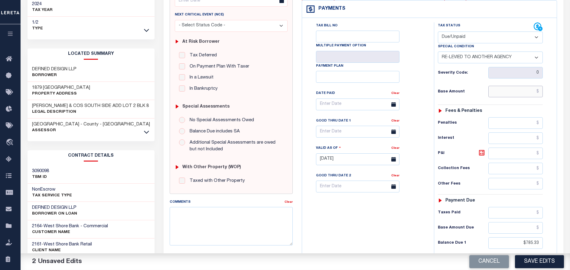
click at [525, 93] on input "text" at bounding box center [516, 91] width 54 height 11
paste input "721.07"
type input "$721.07"
click at [483, 155] on icon at bounding box center [481, 152] width 5 height 5
type input "$64.26"
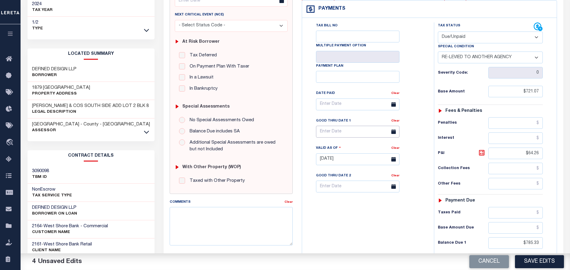
click at [333, 132] on input "text" at bounding box center [357, 132] width 83 height 12
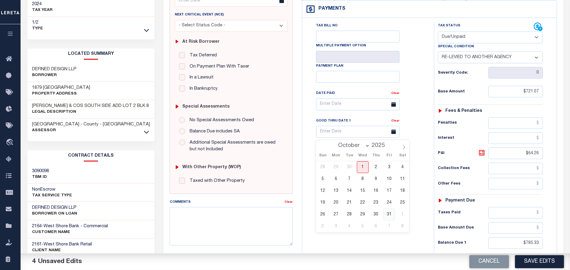
click at [386, 213] on span "31" at bounding box center [389, 214] width 12 height 12
type input "10/31/2025"
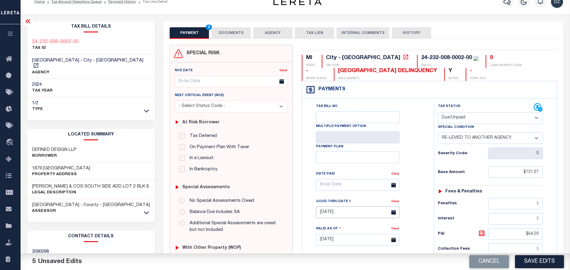
scroll to position [0, 0]
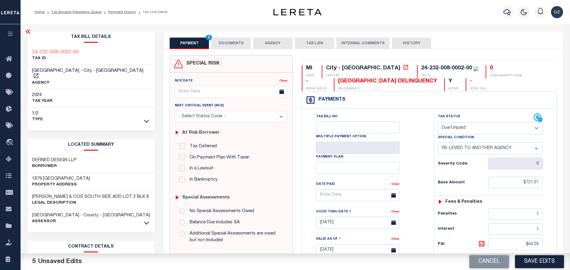
click at [239, 42] on button "DOCUMENTS" at bounding box center [230, 43] width 39 height 11
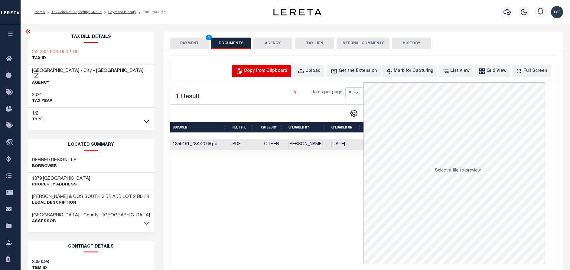
click at [268, 68] on div "Copy from Clipboard" at bounding box center [266, 71] width 44 height 7
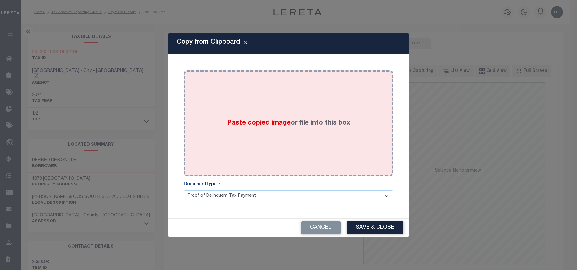
click at [270, 123] on span "Paste copied image" at bounding box center [259, 122] width 64 height 7
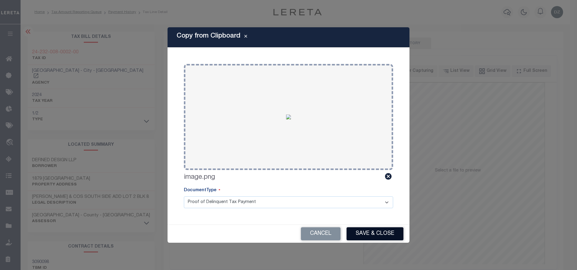
click at [366, 229] on button "Save & Close" at bounding box center [375, 233] width 57 height 13
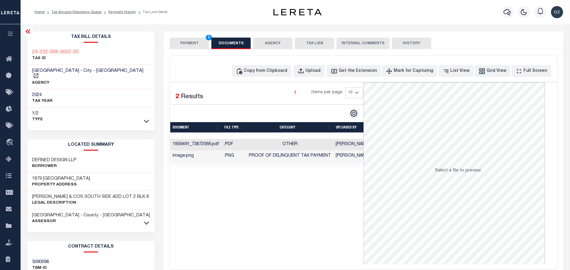
click at [185, 45] on button "PAYMENT 5" at bounding box center [189, 43] width 39 height 11
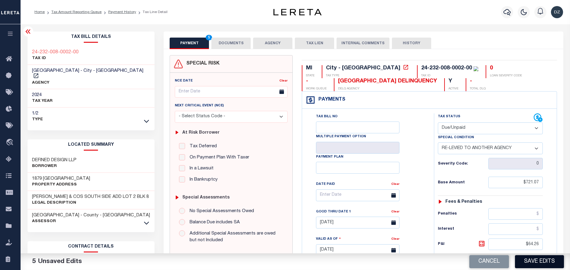
click at [547, 256] on button "Save Edits" at bounding box center [539, 261] width 49 height 13
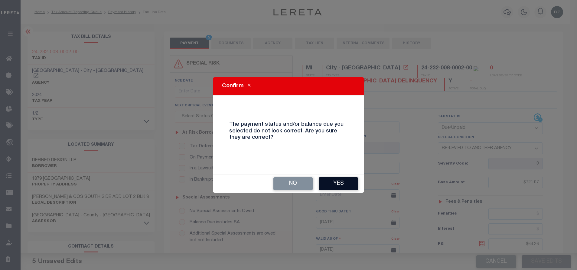
click at [326, 178] on button "Yes" at bounding box center [338, 183] width 39 height 13
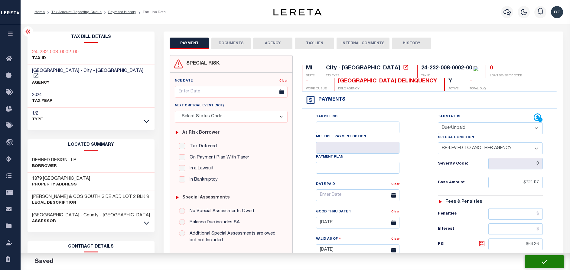
checkbox input "false"
type input "$721.07"
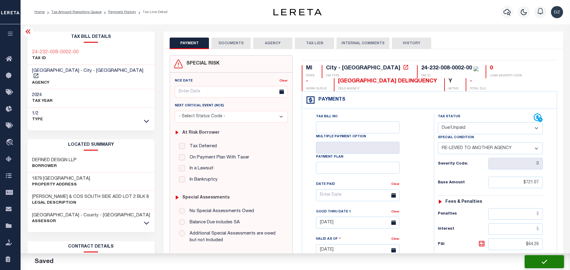
type input "$64.26"
type input "$785.33"
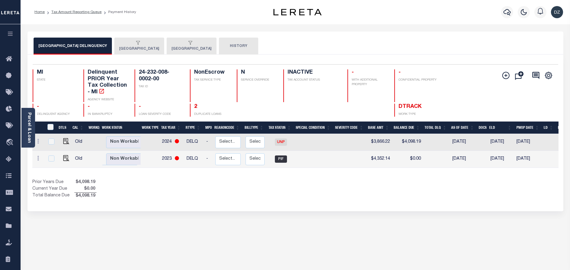
click at [136, 43] on div "button" at bounding box center [138, 43] width 38 height 5
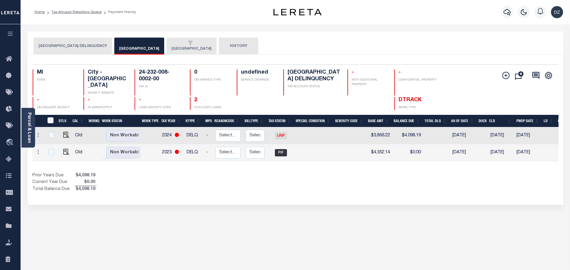
click at [184, 47] on button "[GEOGRAPHIC_DATA]" at bounding box center [192, 46] width 50 height 17
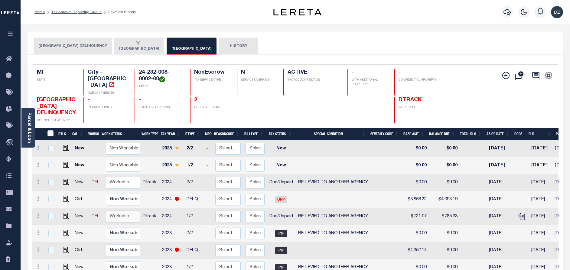
click at [113, 219] on select "Non Workable Workable" at bounding box center [124, 216] width 36 height 12
checkbox input "true"
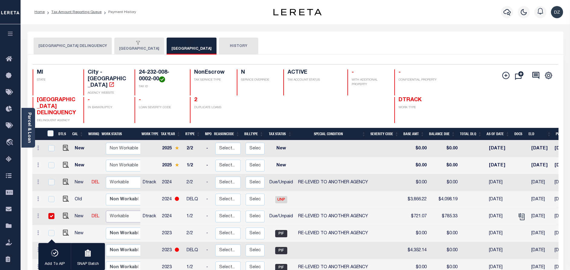
select select "true"
click at [106, 211] on select "Non Workable Workable" at bounding box center [124, 216] width 36 height 12
checkbox input "false"
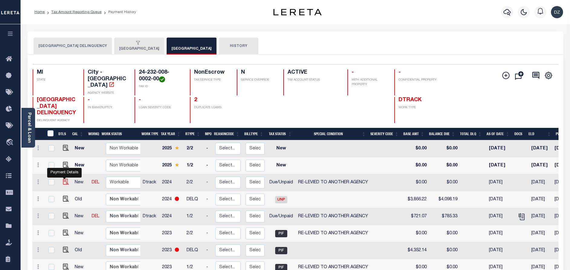
click at [64, 182] on img "" at bounding box center [66, 181] width 6 height 6
checkbox input "true"
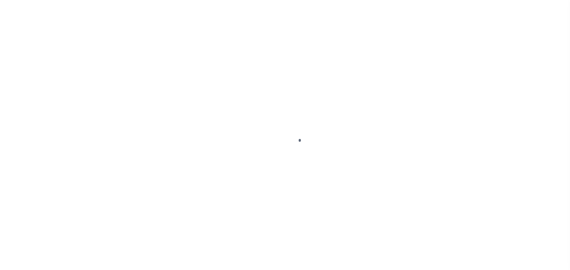
select select "DUE"
select select "31"
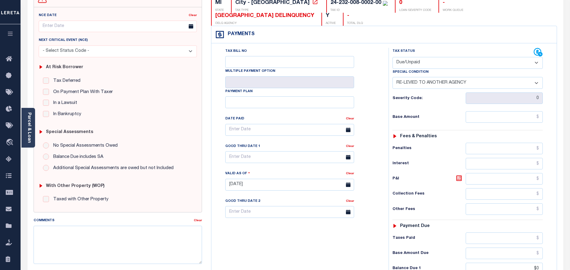
scroll to position [91, 0]
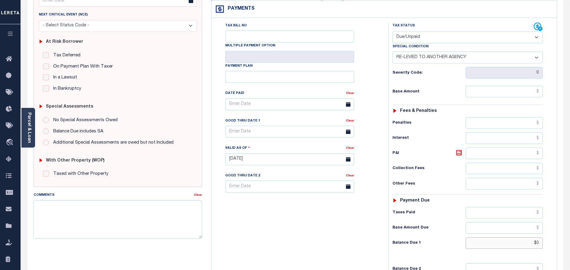
drag, startPoint x: 540, startPoint y: 245, endPoint x: 530, endPoint y: 243, distance: 9.9
click at [531, 243] on input "$0" at bounding box center [504, 242] width 77 height 11
paste input "3,194.46"
type input "$3,194.46"
type input "[DATE]"
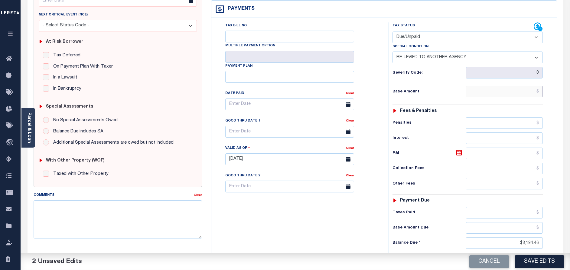
click at [523, 87] on input "text" at bounding box center [504, 91] width 77 height 11
paste input "3,102.31"
type input "$3,102.31"
click at [455, 152] on h6 "P&I" at bounding box center [429, 153] width 73 height 8
click at [456, 152] on icon at bounding box center [459, 152] width 7 height 7
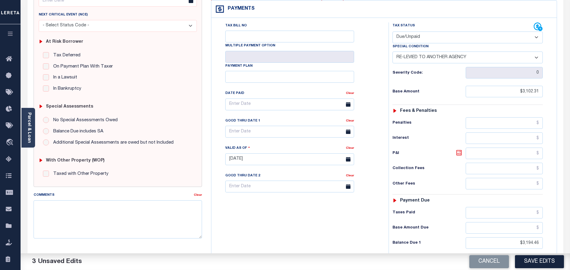
type input "$92.15"
click at [255, 134] on input "text" at bounding box center [289, 132] width 129 height 12
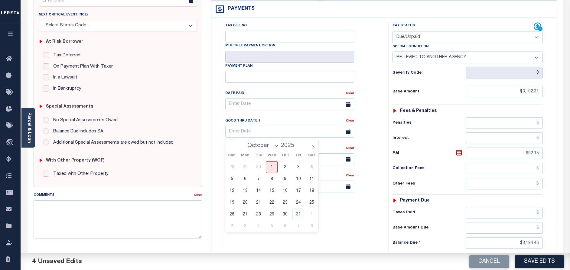
click at [298, 215] on span "31" at bounding box center [299, 214] width 12 height 12
type input "10/31/2025"
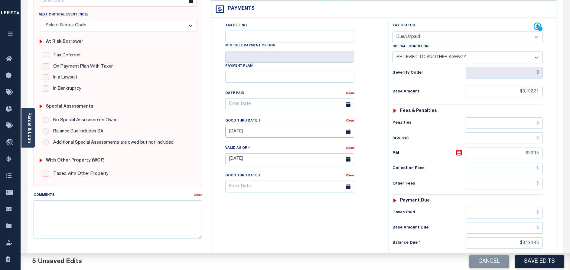
scroll to position [0, 0]
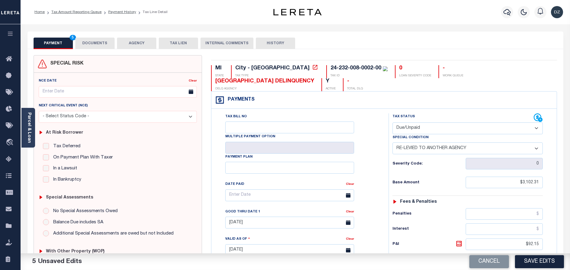
click at [103, 41] on button "DOCUMENTS" at bounding box center [94, 43] width 39 height 11
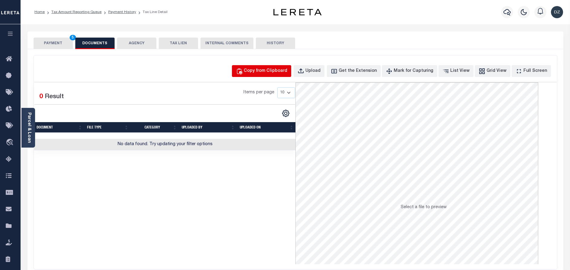
click at [268, 72] on div "Copy from Clipboard" at bounding box center [266, 71] width 44 height 7
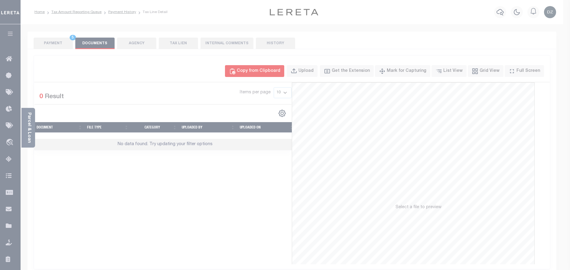
select select "POP"
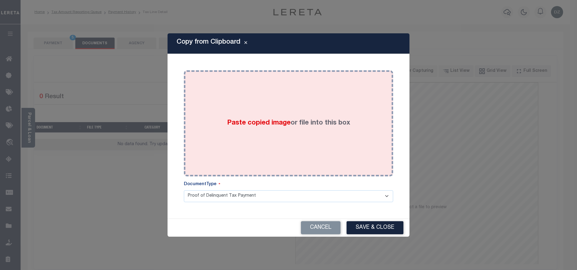
click at [284, 142] on div "Paste copied image or file into this box" at bounding box center [288, 123] width 200 height 97
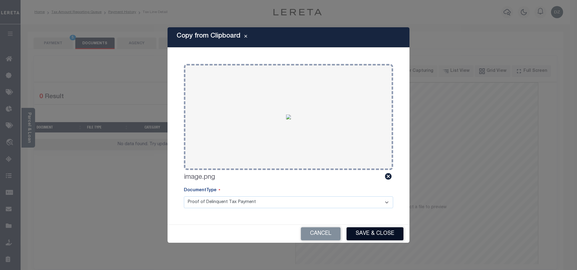
click at [376, 230] on button "Save & Close" at bounding box center [375, 233] width 57 height 13
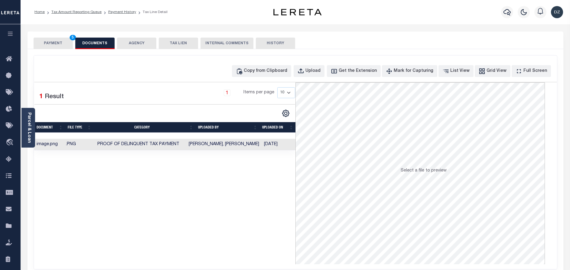
click at [50, 44] on button "PAYMENT 5" at bounding box center [53, 43] width 39 height 11
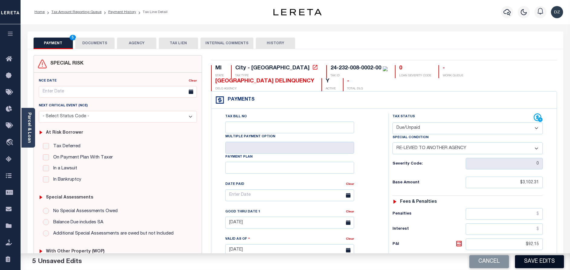
click at [535, 259] on button "Save Edits" at bounding box center [539, 261] width 49 height 13
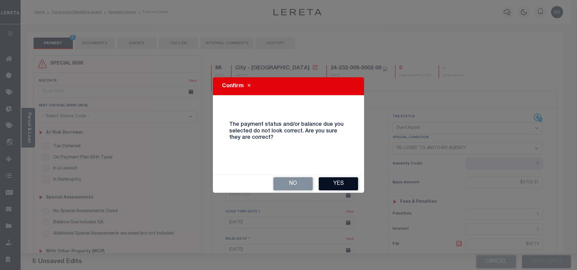
click at [325, 179] on button "Yes" at bounding box center [338, 183] width 39 height 13
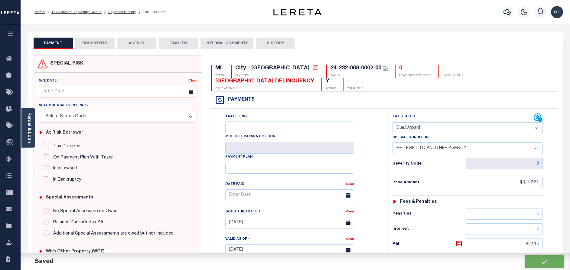
checkbox input "false"
type input "$3,102.31"
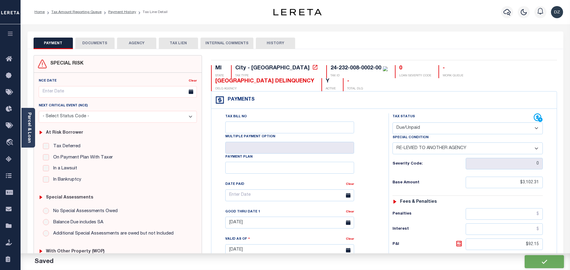
type input "$92.15"
type input "$3,194.46"
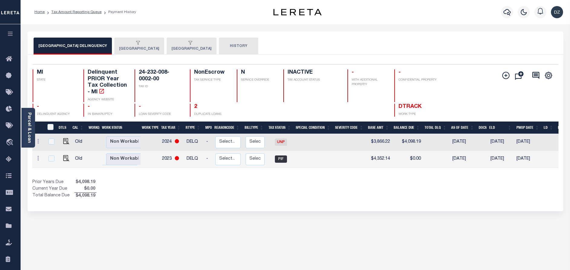
click at [137, 46] on button "[GEOGRAPHIC_DATA]" at bounding box center [139, 46] width 50 height 17
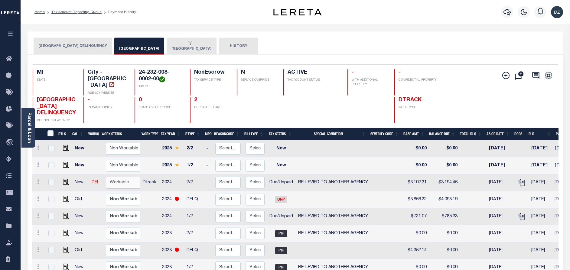
click at [128, 185] on select "Non Workable Workable" at bounding box center [124, 182] width 36 height 12
checkbox input "true"
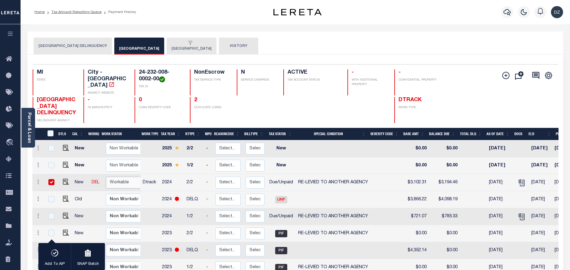
select select "true"
click at [106, 177] on select "Non Workable Workable" at bounding box center [124, 182] width 36 height 12
checkbox input "false"
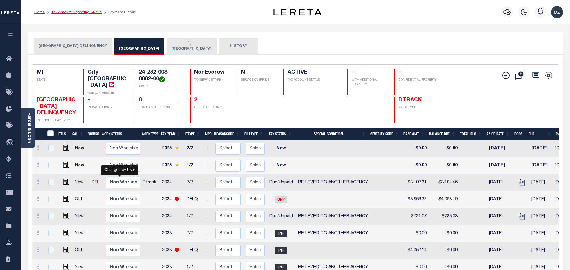
click at [97, 13] on link "Tax Amount Reporting Queue" at bounding box center [76, 12] width 50 height 4
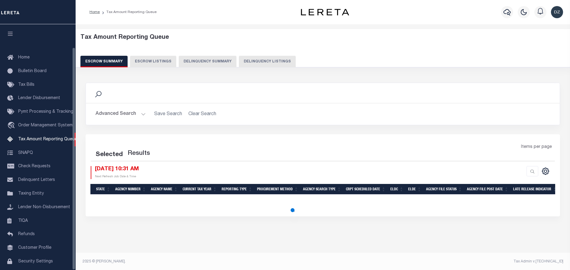
select select "100"
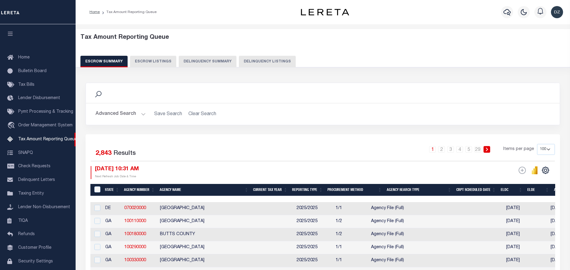
scroll to position [25, 0]
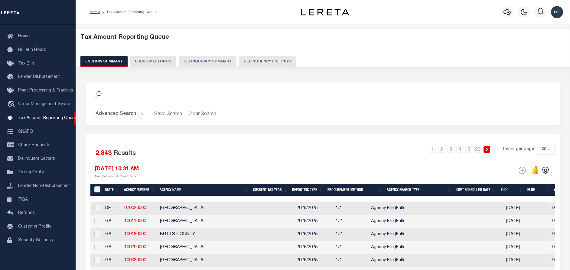
click at [253, 54] on div "Tax Amount Reporting Queue Escrow Summary Escrow Listings Delinquency Summary" at bounding box center [322, 50] width 485 height 33
click at [259, 60] on button "Delinquency Listings" at bounding box center [267, 61] width 57 height 11
select select "100"
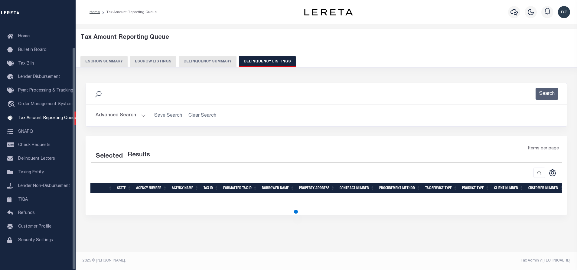
select select "100"
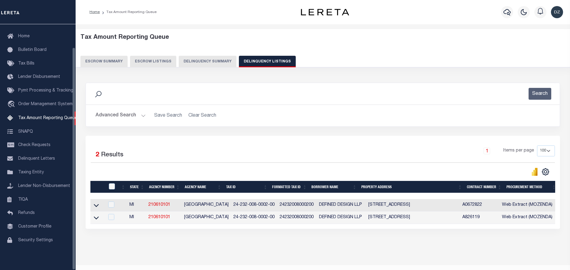
click at [129, 117] on button "Advanced Search" at bounding box center [121, 116] width 50 height 12
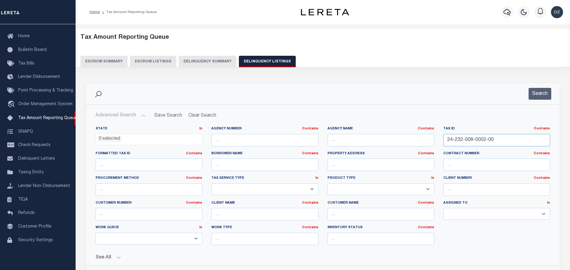
drag, startPoint x: 497, startPoint y: 139, endPoint x: 419, endPoint y: 137, distance: 78.7
click at [419, 137] on div "State In In AK AL AR AZ CA CO CT DC DE FL GA GU HI IA ID IL IN KS KY LA MA MD M…" at bounding box center [323, 187] width 464 height 123
paste input "3-000-0007-02"
type input "24-233-000-0007-02"
click at [536, 89] on button "Search" at bounding box center [540, 94] width 23 height 12
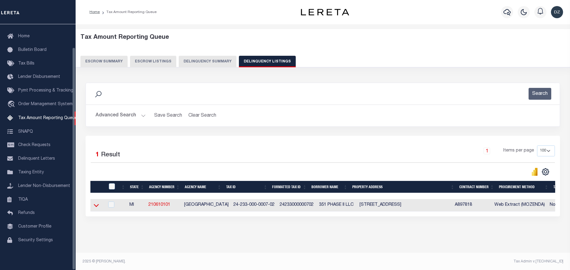
click at [96, 207] on icon at bounding box center [96, 205] width 5 height 3
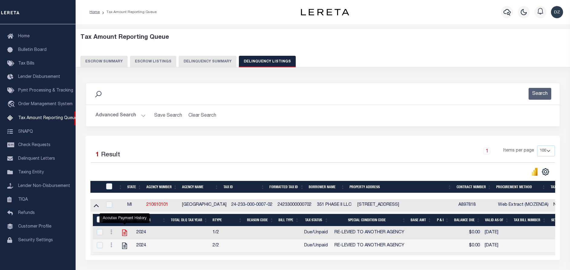
click at [124, 234] on icon "" at bounding box center [125, 232] width 8 height 8
checkbox input "true"
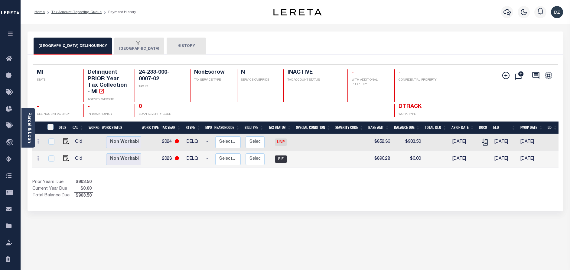
click at [142, 48] on button "[GEOGRAPHIC_DATA]" at bounding box center [139, 46] width 50 height 17
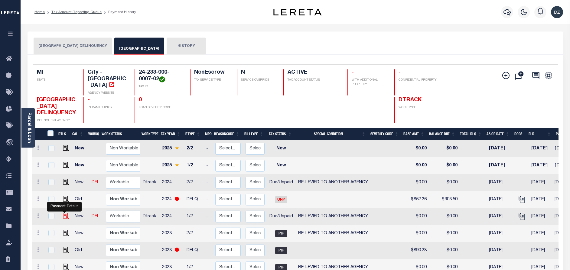
click at [63, 218] on img "" at bounding box center [66, 215] width 6 height 6
checkbox input "true"
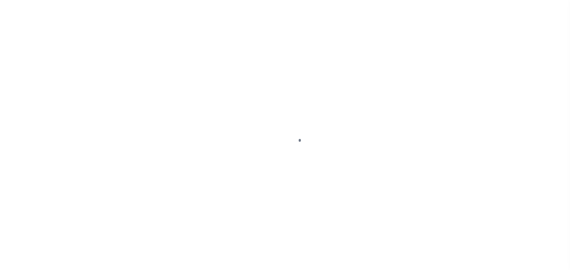
select select "DUE"
select select "31"
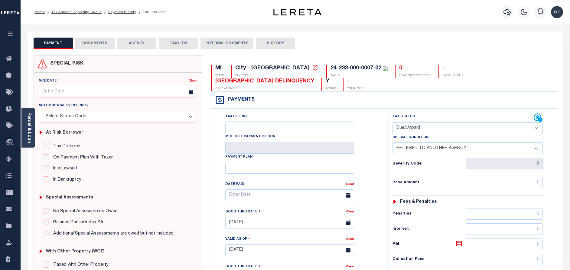
click at [30, 127] on link "Parcel & Loan" at bounding box center [29, 127] width 4 height 31
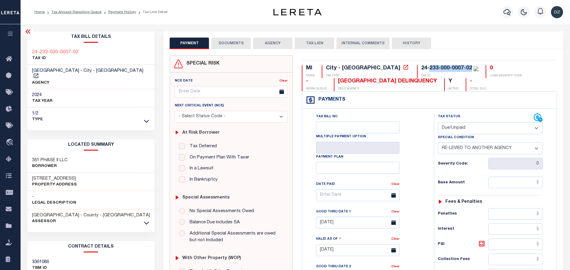
drag, startPoint x: 378, startPoint y: 66, endPoint x: 420, endPoint y: 68, distance: 41.2
click at [421, 68] on div "24-233-000-0007-02" at bounding box center [446, 67] width 51 height 5
copy div "233-000-0007-02"
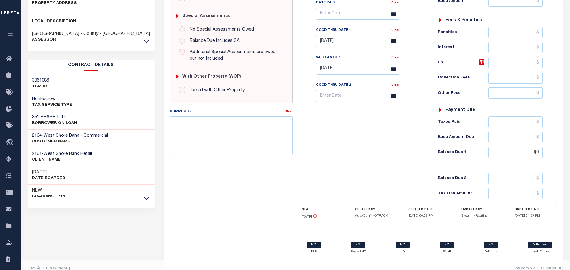
scroll to position [182, 0]
drag, startPoint x: 541, startPoint y: 151, endPoint x: 535, endPoint y: 150, distance: 6.1
click at [535, 150] on input "$0" at bounding box center [516, 151] width 54 height 11
paste input "173.13"
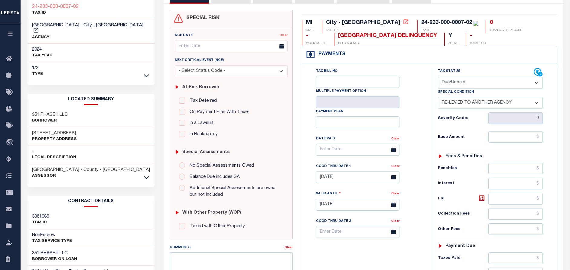
type input "$173.13"
type input "[DATE]"
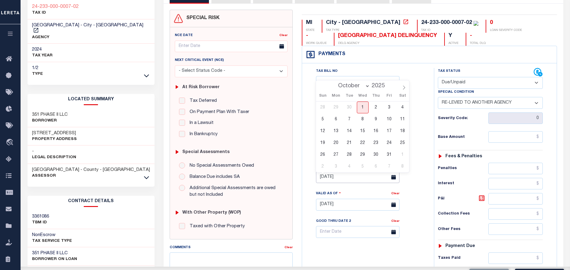
click at [353, 179] on input "[DATE]" at bounding box center [357, 177] width 83 height 12
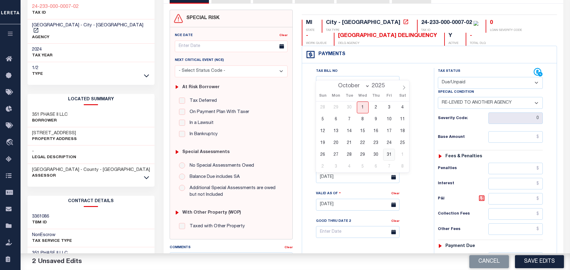
click at [387, 157] on span "31" at bounding box center [389, 155] width 12 height 12
type input "[DATE]"
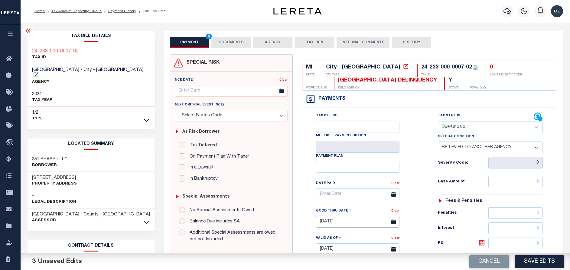
scroll to position [0, 0]
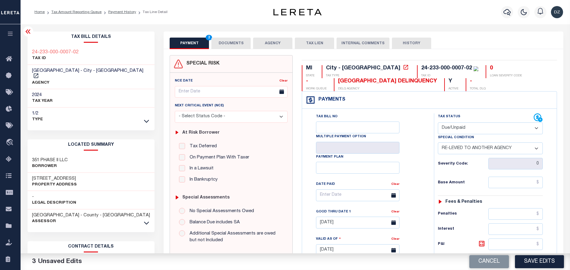
click at [225, 44] on button "DOCUMENTS" at bounding box center [230, 43] width 39 height 11
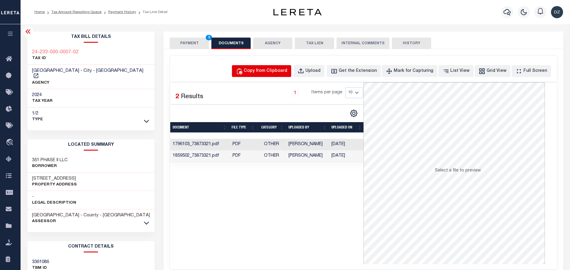
click at [270, 73] on div "Copy from Clipboard" at bounding box center [266, 71] width 44 height 7
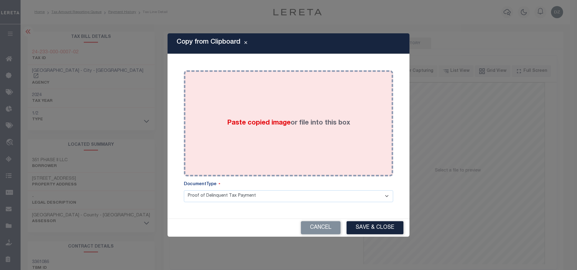
click at [296, 136] on div "Paste copied image or file into this box" at bounding box center [288, 123] width 200 height 97
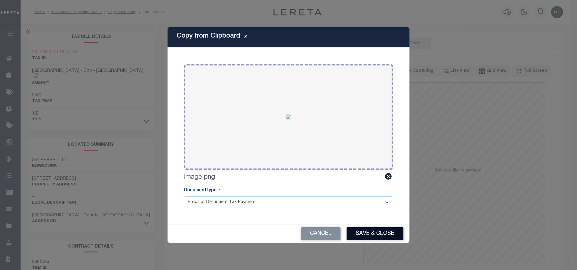
click at [358, 229] on button "Save & Close" at bounding box center [375, 233] width 57 height 13
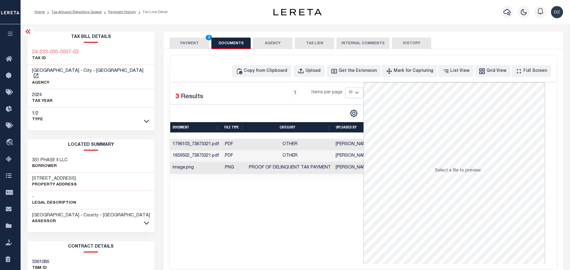
click at [188, 43] on button "PAYMENT 3" at bounding box center [189, 43] width 39 height 11
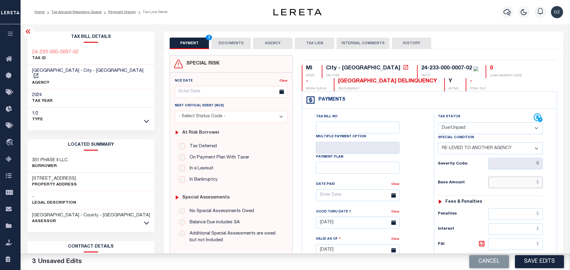
click at [525, 183] on input "text" at bounding box center [516, 181] width 54 height 11
paste input "158.97"
type input "$158.97"
click at [483, 243] on icon at bounding box center [482, 243] width 4 height 4
type input "$14.16"
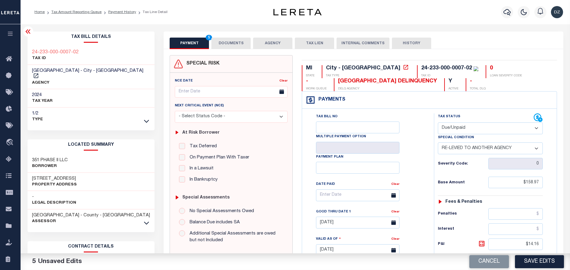
click at [230, 38] on button "DOCUMENTS" at bounding box center [230, 43] width 39 height 11
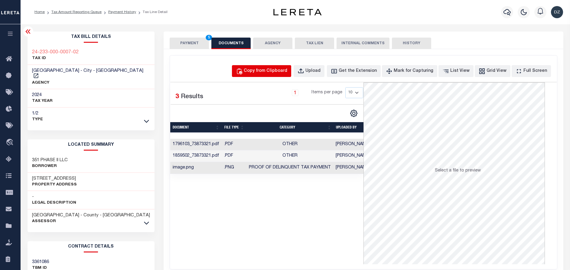
click at [270, 71] on div "Copy from Clipboard" at bounding box center [266, 71] width 44 height 7
select select "POP"
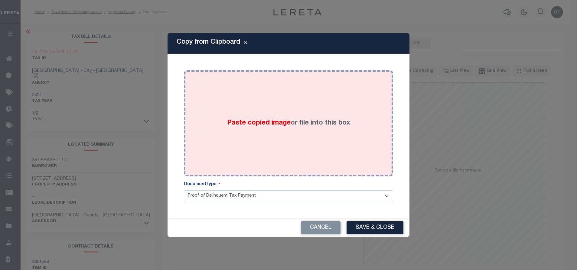
drag, startPoint x: 271, startPoint y: 120, endPoint x: 274, endPoint y: 120, distance: 3.0
click at [274, 120] on span "Paste copied image" at bounding box center [259, 122] width 64 height 7
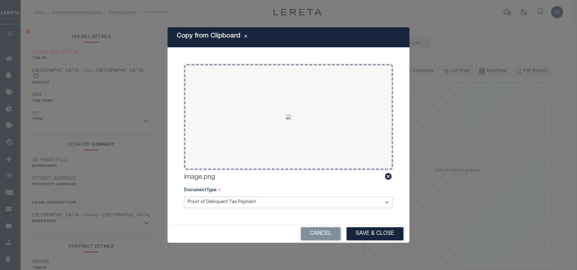
click at [373, 226] on div "Cancel Save & Close" at bounding box center [289, 233] width 242 height 18
click at [369, 234] on button "Save & Close" at bounding box center [375, 233] width 57 height 13
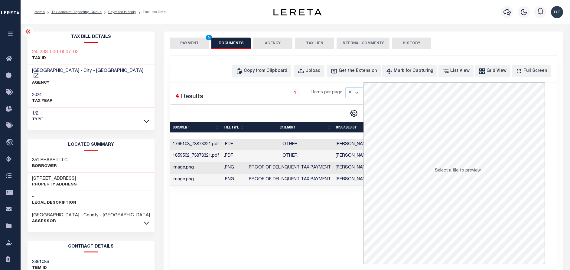
click at [185, 38] on button "PAYMENT 5" at bounding box center [189, 43] width 39 height 11
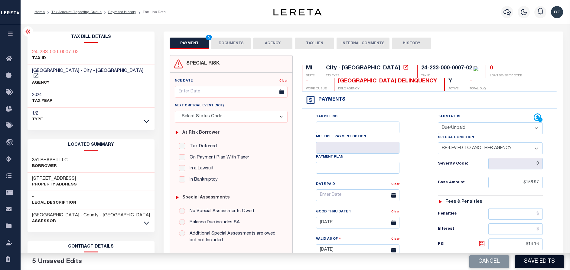
click at [535, 260] on button "Save Edits" at bounding box center [539, 261] width 49 height 13
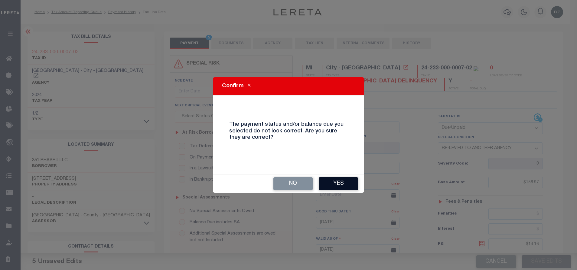
click at [340, 184] on button "Yes" at bounding box center [338, 183] width 39 height 13
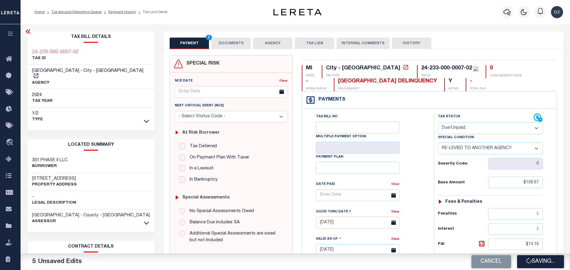
checkbox input "false"
type input "$158.97"
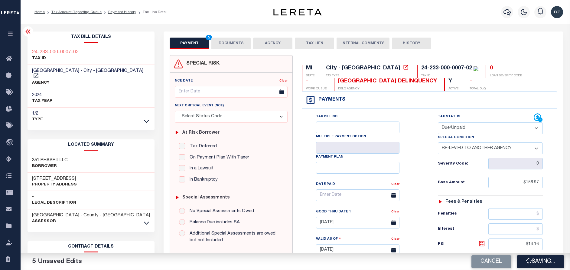
type input "$14.16"
type input "$173.13"
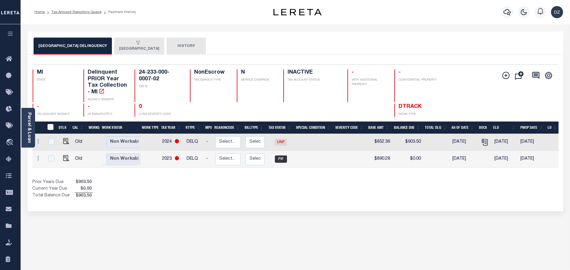
click at [138, 48] on button "[GEOGRAPHIC_DATA]" at bounding box center [139, 46] width 50 height 17
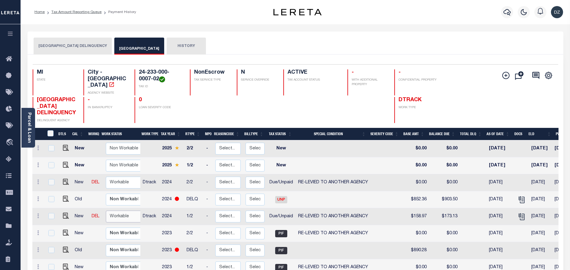
click at [118, 217] on select "Non Workable Workable" at bounding box center [124, 216] width 36 height 12
checkbox input "true"
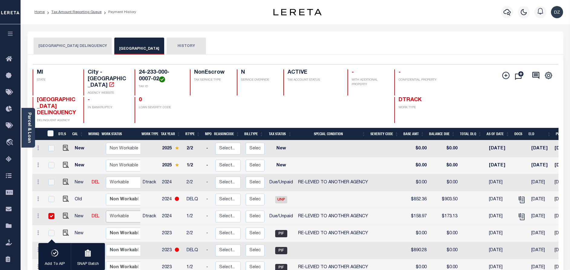
select select "true"
click at [106, 211] on select "Non Workable Workable" at bounding box center [124, 216] width 36 height 12
checkbox input "false"
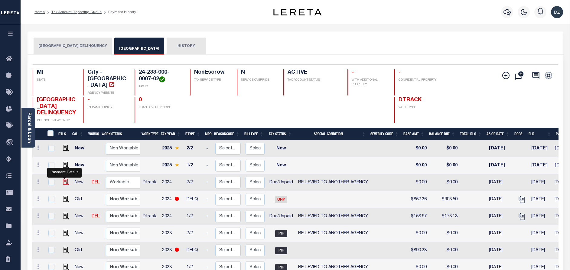
click at [63, 182] on img "" at bounding box center [66, 181] width 6 height 6
checkbox input "true"
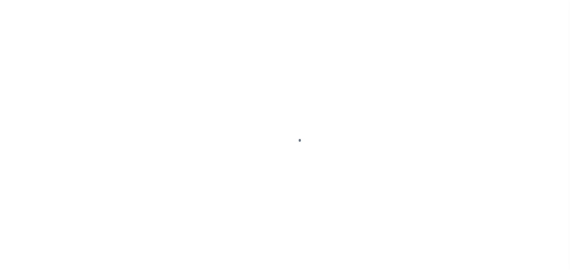
select select "DUE"
select select "31"
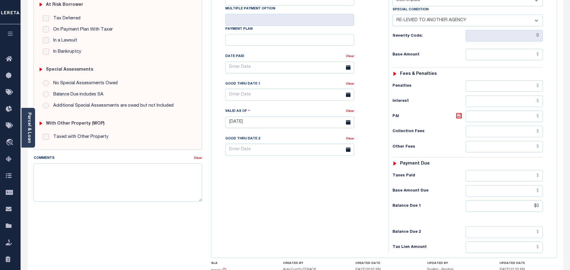
scroll to position [136, 0]
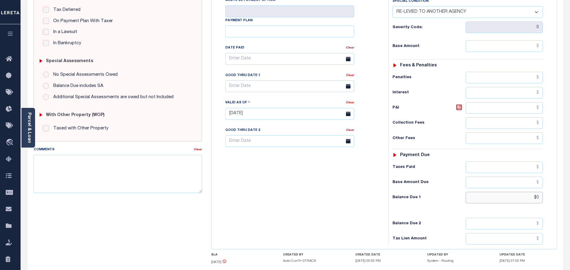
click at [535, 197] on input "$0" at bounding box center [504, 196] width 77 height 11
click at [539, 198] on input "$0" at bounding box center [504, 196] width 77 height 11
paste input "704.27"
type input "$704.27"
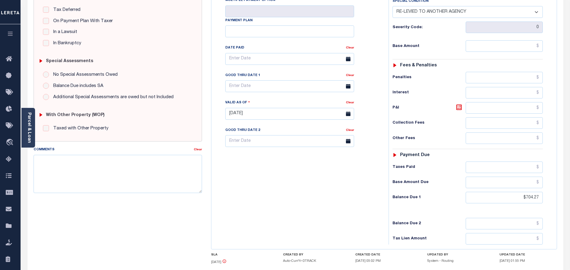
type input "[DATE]"
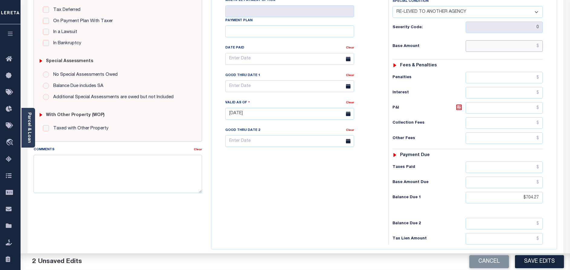
click at [519, 47] on input "text" at bounding box center [504, 45] width 77 height 11
paste input "683.95"
type input "$683.95"
click at [460, 107] on icon at bounding box center [459, 106] width 7 height 7
type input "$20.32"
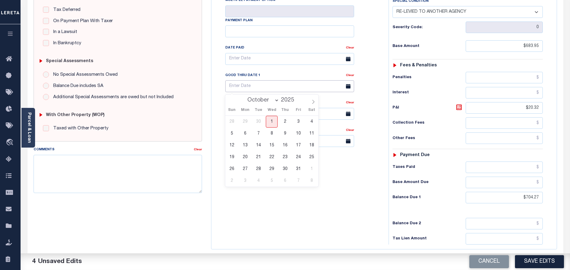
click at [254, 90] on input "text" at bounding box center [289, 86] width 129 height 12
click at [297, 166] on span "31" at bounding box center [299, 169] width 12 height 12
type input "10/31/2025"
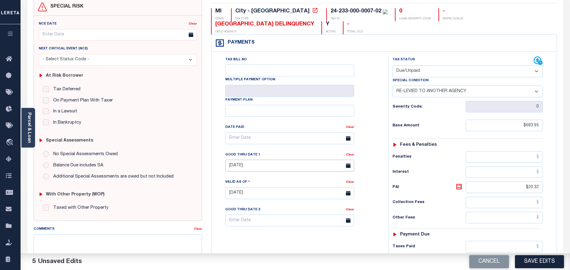
scroll to position [0, 0]
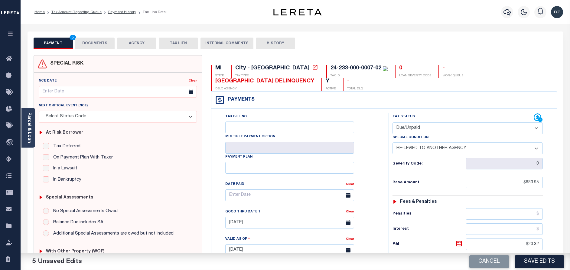
click at [109, 41] on button "DOCUMENTS" at bounding box center [94, 43] width 39 height 11
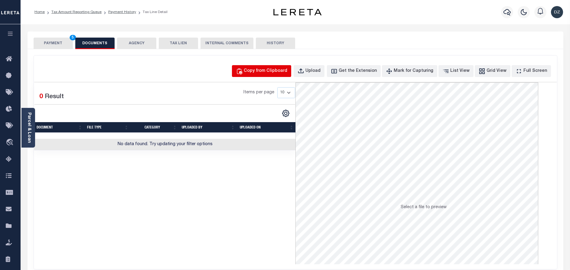
click at [269, 69] on div "Copy from Clipboard" at bounding box center [266, 71] width 44 height 7
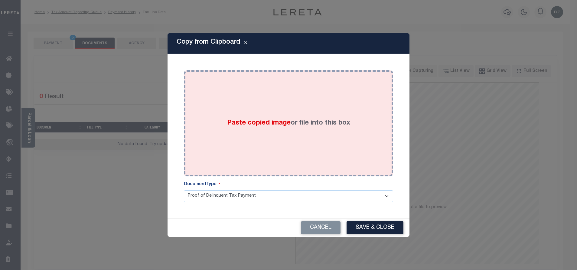
click at [276, 100] on div "Paste copied image or file into this box" at bounding box center [288, 123] width 200 height 97
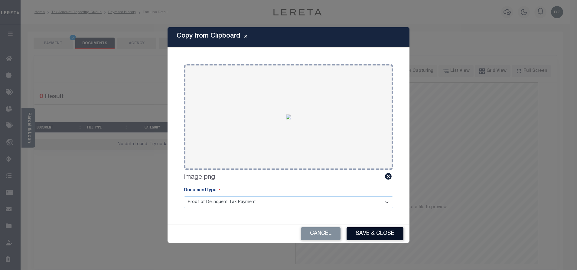
click at [367, 238] on button "Save & Close" at bounding box center [375, 233] width 57 height 13
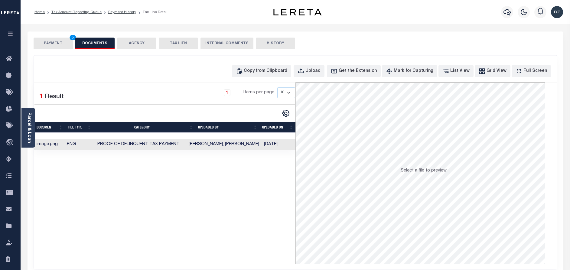
click at [59, 46] on button "PAYMENT 5" at bounding box center [53, 43] width 39 height 11
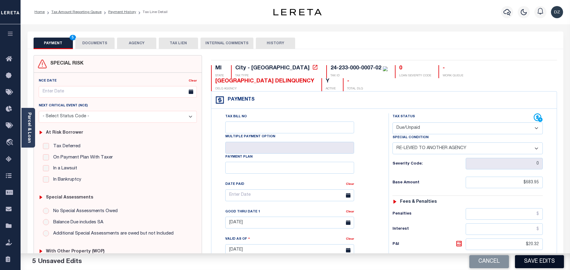
click at [545, 260] on button "Save Edits" at bounding box center [539, 261] width 49 height 13
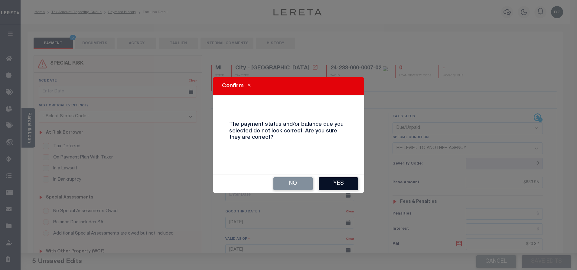
click at [332, 188] on button "Yes" at bounding box center [338, 183] width 39 height 13
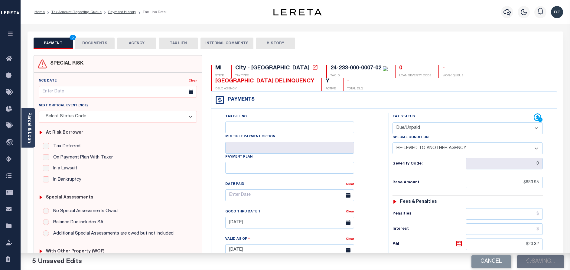
checkbox input "false"
type input "$683.95"
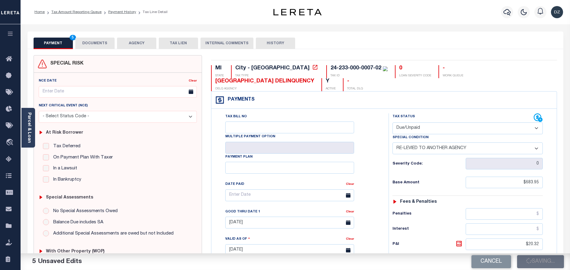
type input "$20.32"
type input "$704.27"
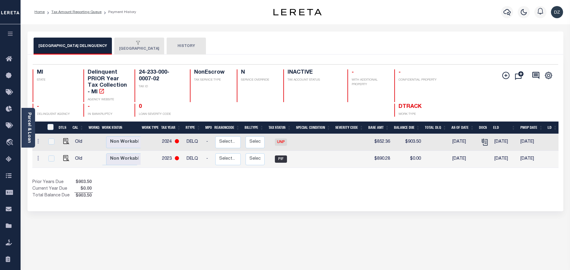
click at [139, 43] on div "button" at bounding box center [138, 43] width 38 height 5
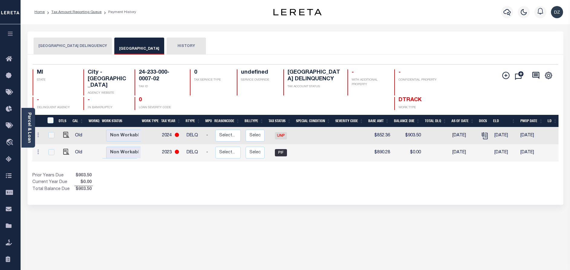
click at [88, 44] on button "[GEOGRAPHIC_DATA] DELINQUENCY" at bounding box center [73, 46] width 78 height 17
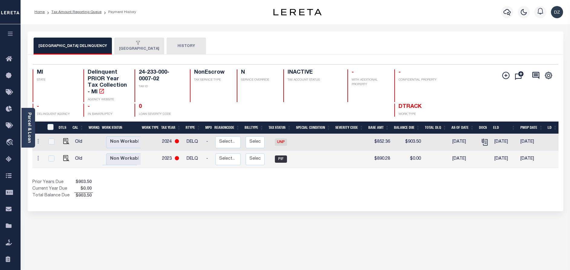
click at [138, 48] on button "[GEOGRAPHIC_DATA]" at bounding box center [139, 46] width 50 height 17
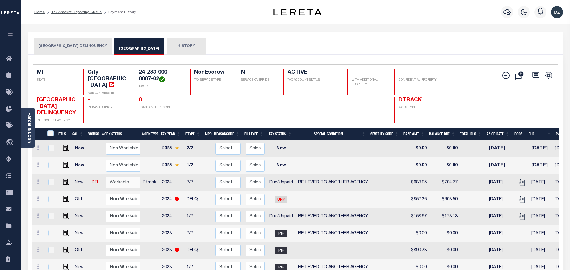
click at [123, 184] on select "Non Workable Workable" at bounding box center [124, 182] width 36 height 12
checkbox input "true"
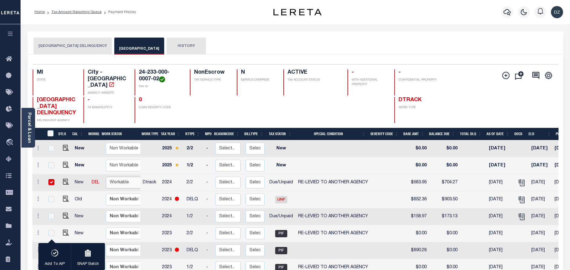
select select "true"
click at [106, 177] on select "Non Workable Workable" at bounding box center [124, 182] width 36 height 12
checkbox input "false"
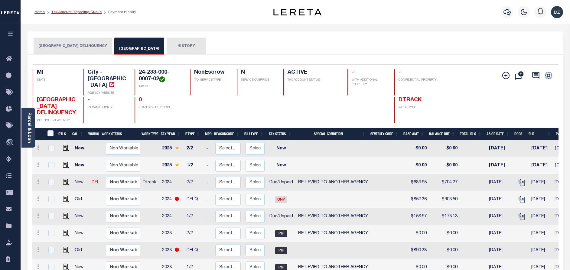
click at [76, 13] on link "Tax Amount Reporting Queue" at bounding box center [76, 12] width 50 height 4
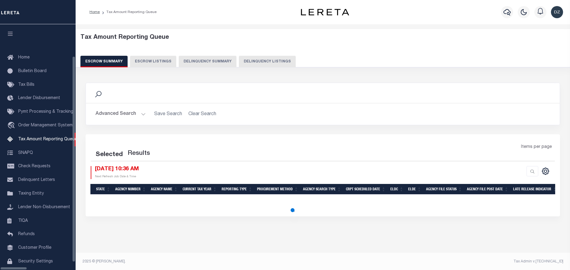
select select "100"
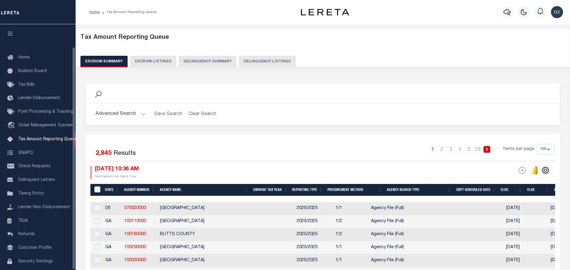
scroll to position [25, 0]
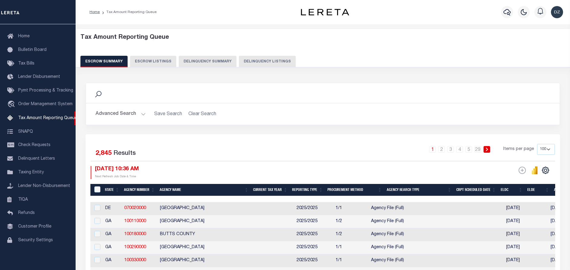
click at [264, 60] on button "Delinquency Listings" at bounding box center [267, 61] width 57 height 11
select select "100"
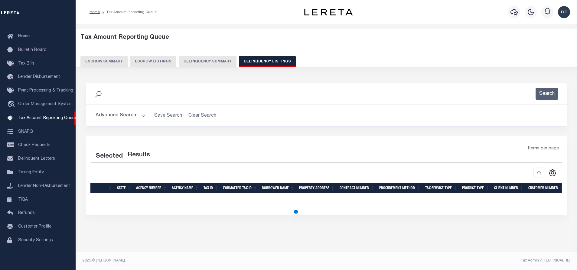
select select "100"
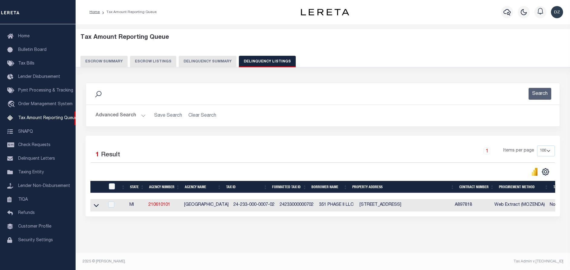
click at [104, 116] on button "Advanced Search" at bounding box center [121, 116] width 50 height 12
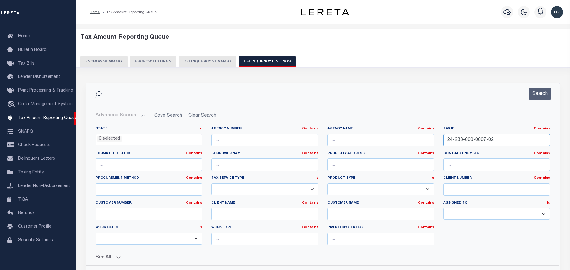
drag, startPoint x: 494, startPoint y: 140, endPoint x: 440, endPoint y: 132, distance: 54.7
click at [440, 132] on div "Tax ID Contains Contains Is 24-233-000-0007-02" at bounding box center [497, 138] width 116 height 25
paste input "431-000-0006-00"
type input "24-431-000-0006-00"
click at [538, 95] on button "Search" at bounding box center [540, 94] width 23 height 12
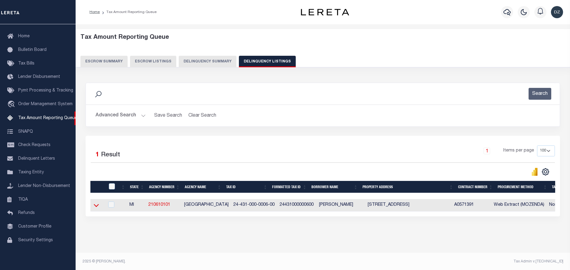
click at [95, 205] on icon at bounding box center [96, 205] width 5 height 6
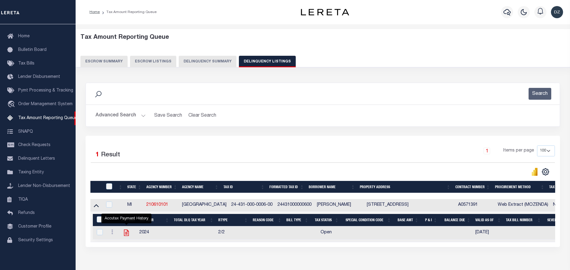
click at [126, 233] on icon "" at bounding box center [127, 232] width 8 height 8
checkbox input "true"
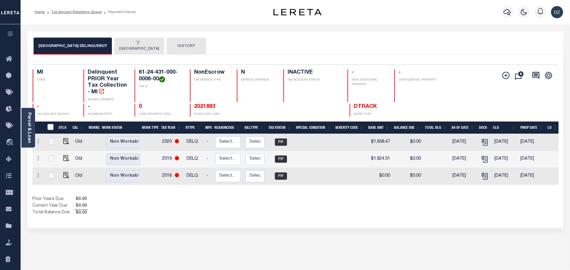
click at [123, 48] on button "[GEOGRAPHIC_DATA]" at bounding box center [139, 46] width 50 height 17
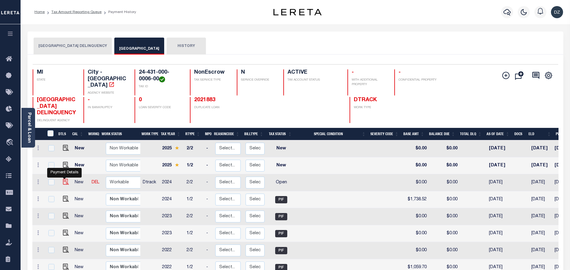
click at [63, 182] on img "" at bounding box center [66, 181] width 6 height 6
checkbox input "true"
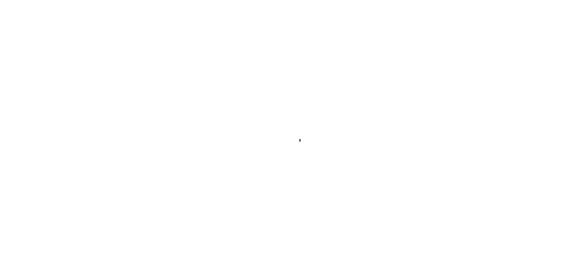
select select "OP2"
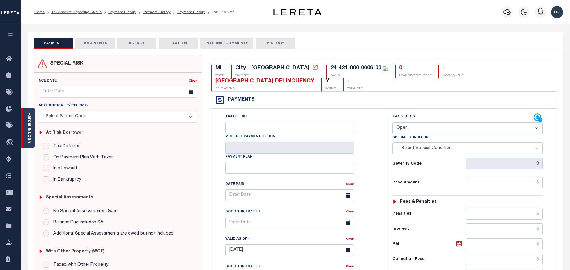
click at [30, 132] on link "Parcel & Loan" at bounding box center [29, 127] width 4 height 31
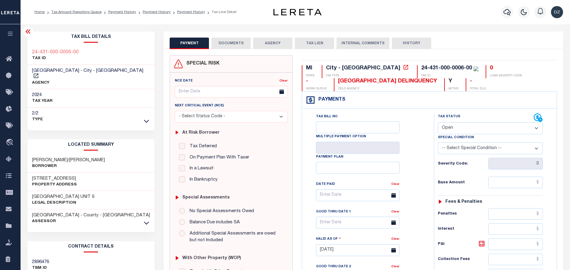
drag, startPoint x: 422, startPoint y: 68, endPoint x: 391, endPoint y: 64, distance: 31.4
click at [391, 64] on div "MI STATE City - MI TAX TYPE 24-431-000-0006-00 TAX ID 0 LOAN SEVERITY CODE - WO…" at bounding box center [429, 249] width 264 height 388
drag, startPoint x: 421, startPoint y: 66, endPoint x: 379, endPoint y: 65, distance: 41.8
click at [421, 65] on div "24-431-000-0006-00" at bounding box center [449, 68] width 57 height 7
copy div "431-000-0006-00"
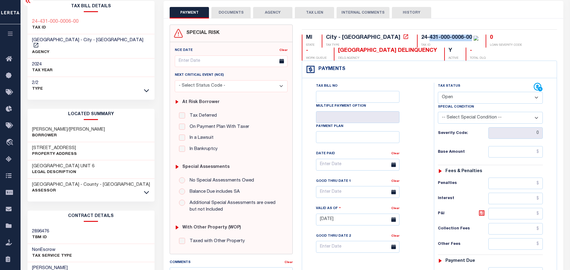
scroll to position [136, 0]
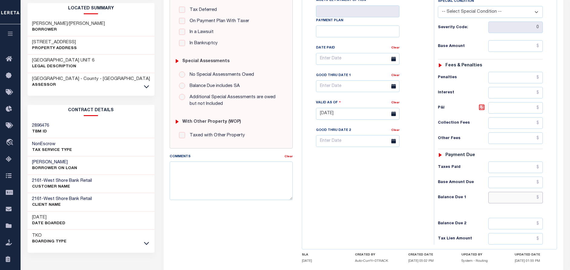
click at [526, 198] on input "text" at bounding box center [516, 196] width 54 height 11
paste input "6,409.94"
type input "$6,409.94"
type input "[DATE]"
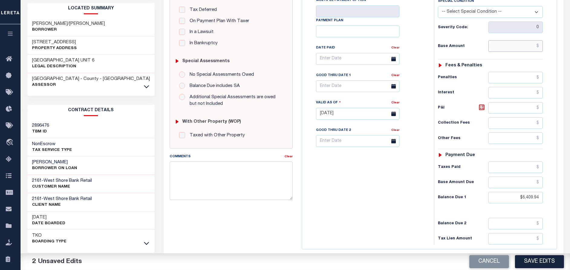
click at [523, 51] on input "text" at bounding box center [516, 45] width 54 height 11
paste input "6,225.03"
type input "$6,225.03"
click at [482, 108] on icon at bounding box center [481, 106] width 7 height 7
type input "$184.91"
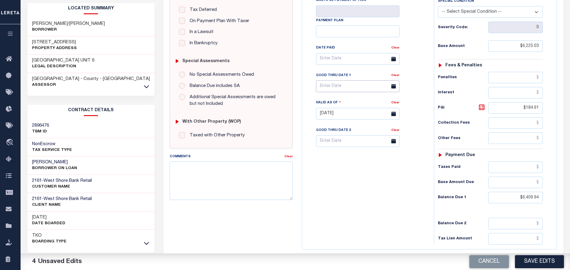
click at [341, 87] on input "text" at bounding box center [357, 86] width 83 height 12
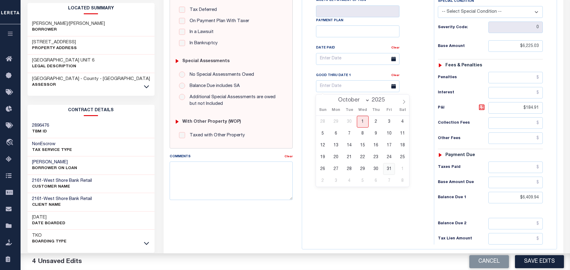
click at [388, 166] on span "31" at bounding box center [389, 169] width 12 height 12
type input "[DATE]"
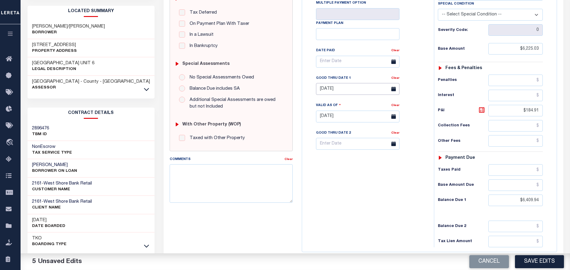
scroll to position [0, 0]
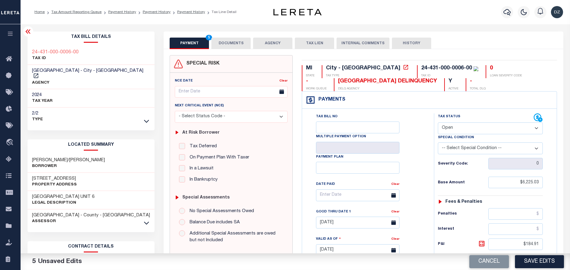
click at [225, 45] on button "DOCUMENTS" at bounding box center [230, 43] width 39 height 11
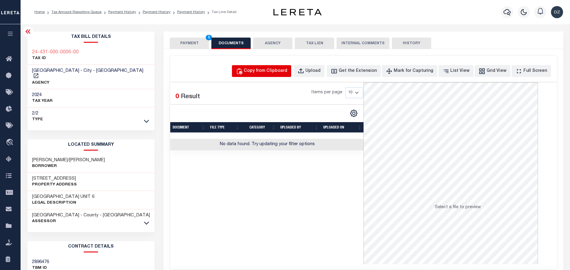
click at [287, 74] on div "Copy from Clipboard" at bounding box center [266, 71] width 44 height 7
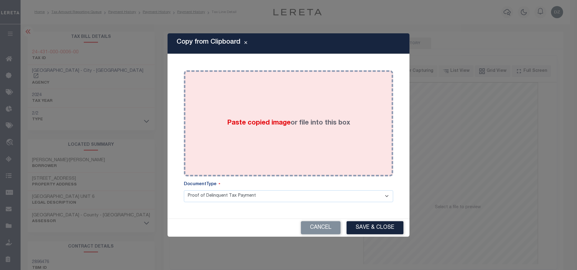
click at [304, 126] on label "Paste copied image or file into this box" at bounding box center [288, 123] width 123 height 10
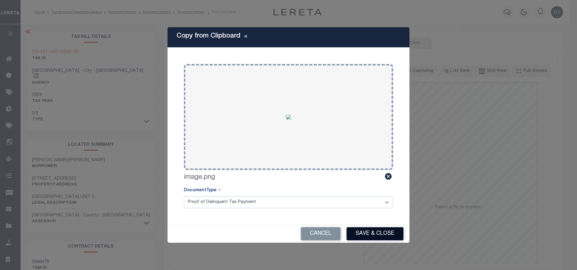
click at [368, 234] on button "Save & Close" at bounding box center [375, 233] width 57 height 13
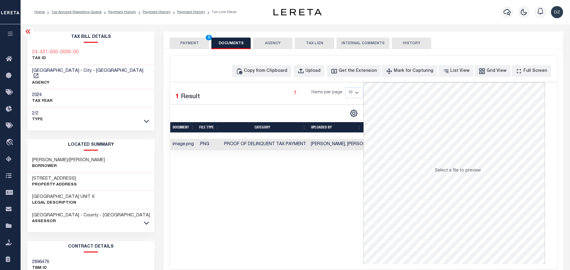
click at [186, 44] on button "PAYMENT 5" at bounding box center [189, 43] width 39 height 11
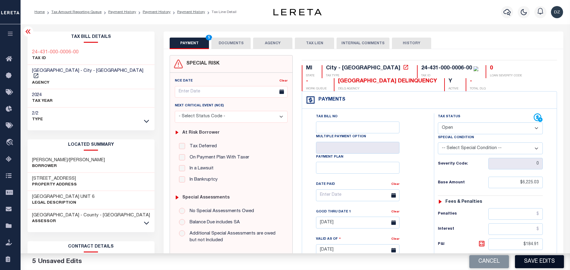
click at [538, 260] on button "Save Edits" at bounding box center [539, 261] width 49 height 13
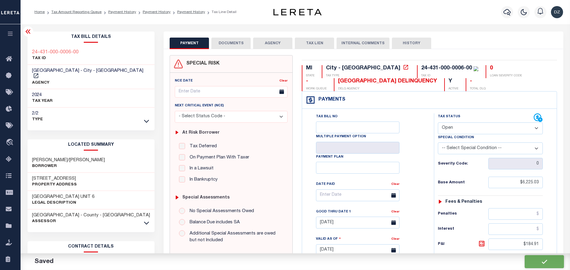
checkbox input "false"
type input "$6,225.03"
type input "$184.91"
type input "$6,409.94"
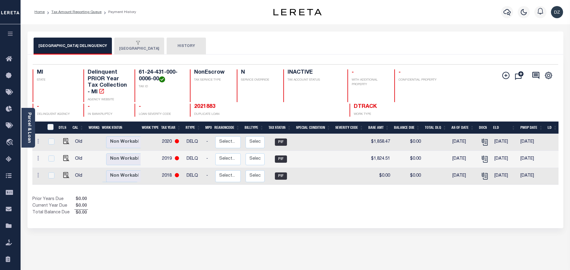
click at [123, 43] on div "button" at bounding box center [138, 43] width 38 height 5
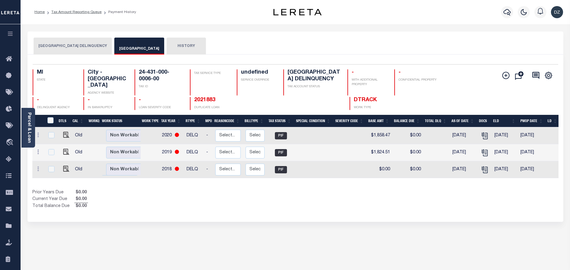
click at [60, 46] on button "[GEOGRAPHIC_DATA] DELINQUENCY" at bounding box center [73, 46] width 78 height 17
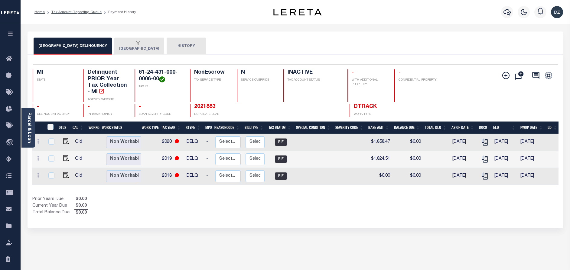
click at [123, 50] on button "[GEOGRAPHIC_DATA]" at bounding box center [139, 46] width 50 height 17
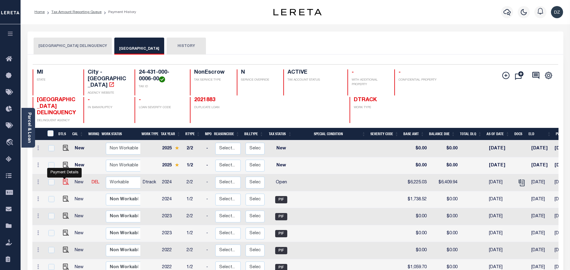
click at [63, 181] on img "" at bounding box center [66, 181] width 6 height 6
checkbox input "true"
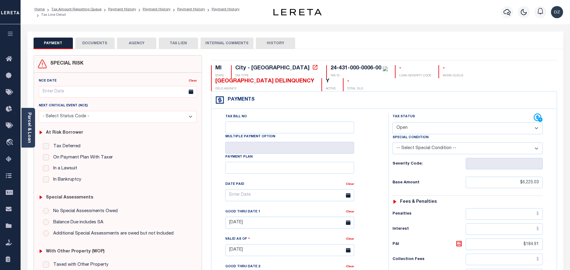
click at [420, 131] on select "- Select Status Code - Open Due/Unpaid Paid Incomplete No Tax Due Internal Refu…" at bounding box center [468, 128] width 150 height 12
select select "DUE"
click at [393, 123] on select "- Select Status Code - Open Due/Unpaid Paid Incomplete No Tax Due Internal Refu…" at bounding box center [468, 128] width 150 height 12
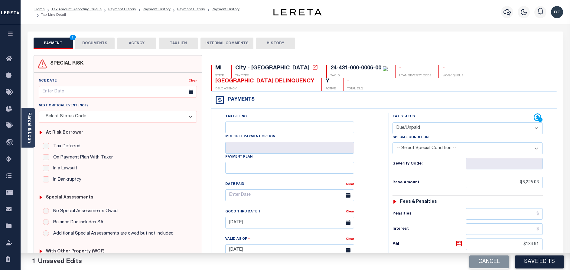
click at [416, 147] on select "-- Select Special Condition -- 3RD PARTY TAX LIEN AGENCY TAX LIEN (A.K.A Inside…" at bounding box center [468, 148] width 150 height 12
select select "31"
click at [393, 143] on select "-- Select Special Condition -- 3RD PARTY TAX LIEN AGENCY TAX LIEN (A.K.A Inside…" at bounding box center [468, 148] width 150 height 12
click at [530, 265] on button "Save Edits" at bounding box center [539, 261] width 49 height 13
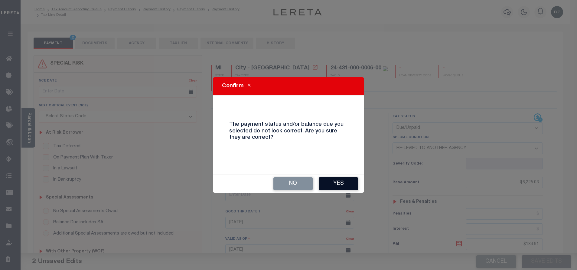
click at [332, 179] on button "Yes" at bounding box center [338, 183] width 39 height 13
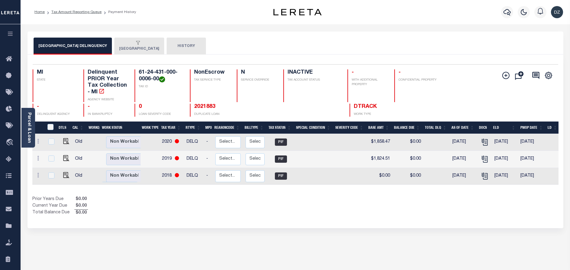
click at [132, 47] on button "[GEOGRAPHIC_DATA]" at bounding box center [139, 46] width 50 height 17
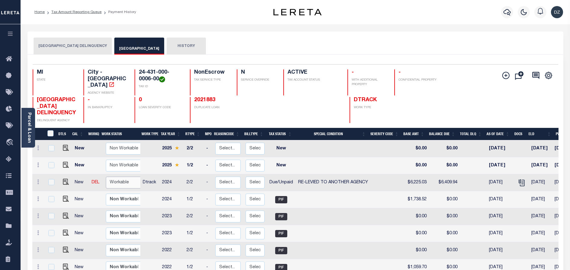
click at [121, 183] on select "Non Workable Workable" at bounding box center [124, 182] width 36 height 12
checkbox input "true"
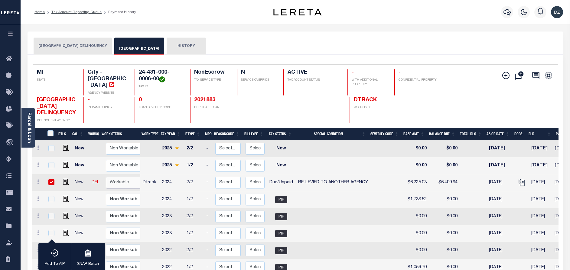
select select "true"
click at [106, 177] on select "Non Workable Workable" at bounding box center [124, 182] width 36 height 12
checkbox input "false"
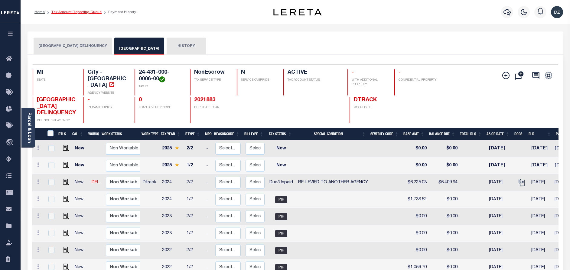
click at [96, 12] on link "Tax Amount Reporting Queue" at bounding box center [76, 12] width 50 height 4
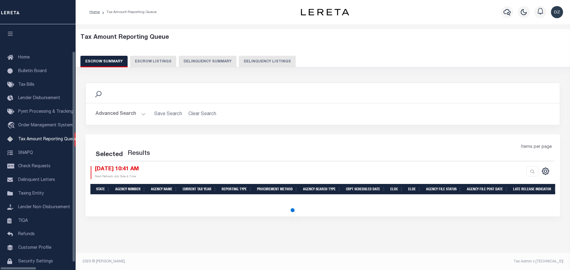
select select "100"
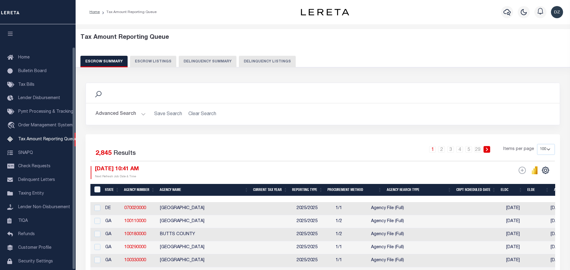
scroll to position [25, 0]
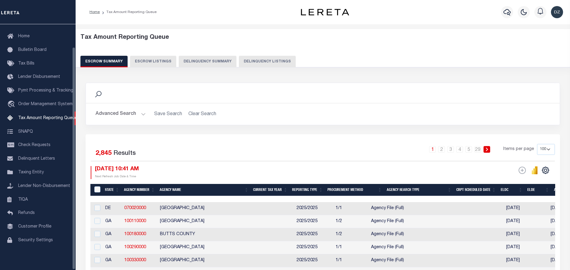
click at [261, 63] on button "Delinquency Listings" at bounding box center [267, 61] width 57 height 11
select select "100"
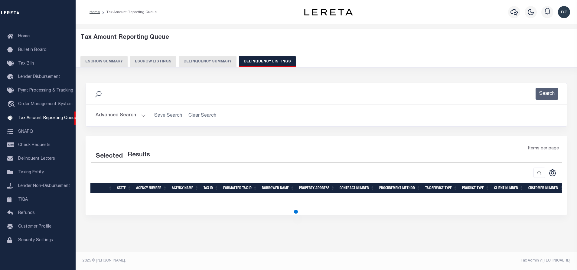
select select "100"
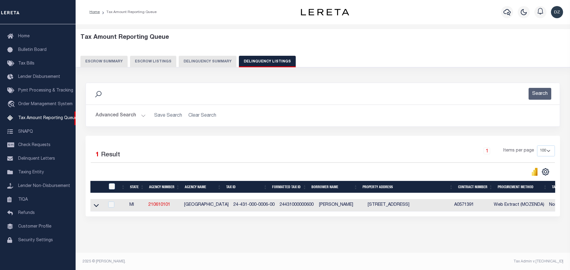
click at [127, 116] on button "Advanced Search" at bounding box center [121, 116] width 50 height 12
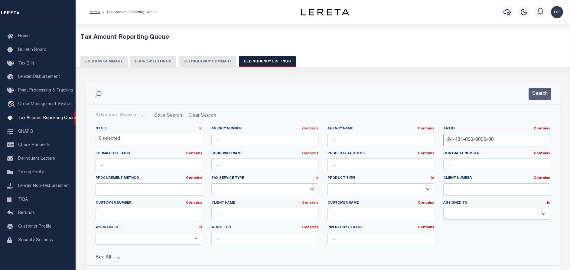
click at [474, 138] on input "24-431-000-0006-00" at bounding box center [496, 140] width 107 height 12
click at [471, 138] on input "24-431-000-0006-00" at bounding box center [496, 140] width 107 height 12
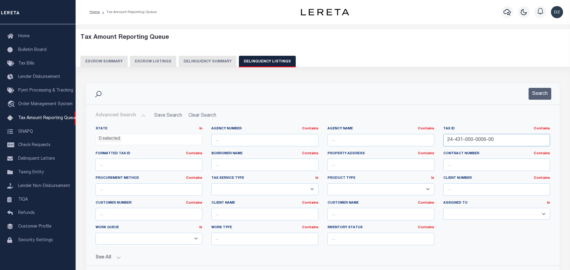
click at [471, 138] on input "24-431-000-0006-00" at bounding box center [496, 140] width 107 height 12
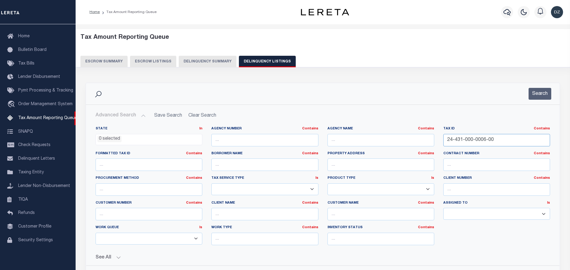
click at [471, 138] on input "24-431-000-0006-00" at bounding box center [496, 140] width 107 height 12
paste input "507-000-0001"
type input "24-507-000-0001-00"
click at [534, 93] on button "Search" at bounding box center [540, 94] width 23 height 12
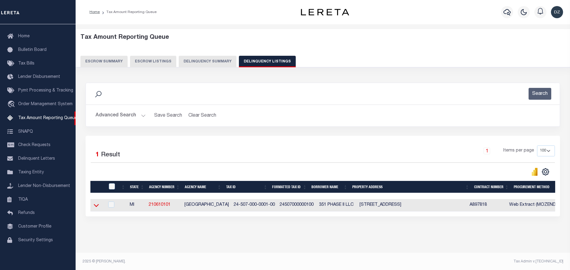
click at [94, 205] on icon at bounding box center [96, 205] width 5 height 6
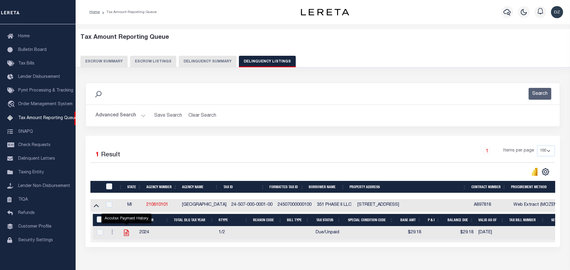
click at [127, 234] on icon "" at bounding box center [126, 232] width 5 height 6
checkbox input "true"
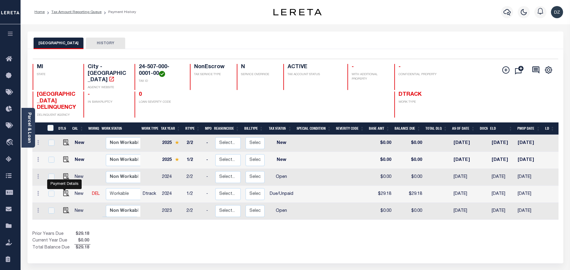
click at [63, 193] on img "" at bounding box center [66, 193] width 6 height 6
checkbox input "true"
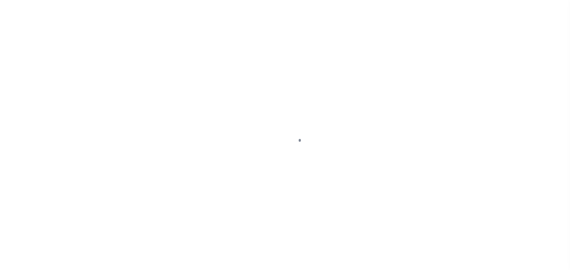
select select "DUE"
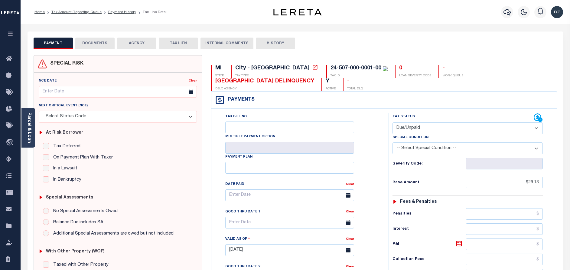
click at [331, 67] on div "24-507-000-0001-00" at bounding box center [356, 67] width 51 height 5
drag, startPoint x: 329, startPoint y: 67, endPoint x: 288, endPoint y: 65, distance: 41.5
click at [331, 65] on div "24-507-000-0001-00" at bounding box center [356, 67] width 51 height 5
copy div "507-000-0001-00"
click at [531, 184] on input "$29.18" at bounding box center [504, 181] width 77 height 11
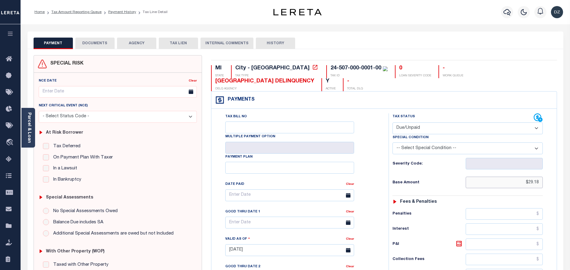
click at [531, 184] on input "$29.18" at bounding box center [504, 181] width 77 height 11
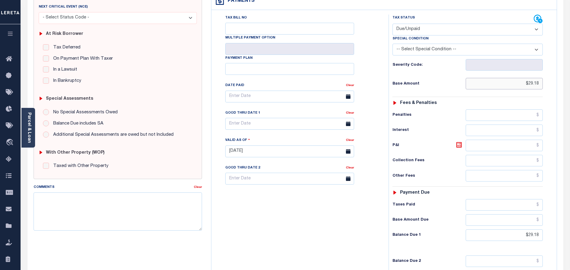
scroll to position [136, 0]
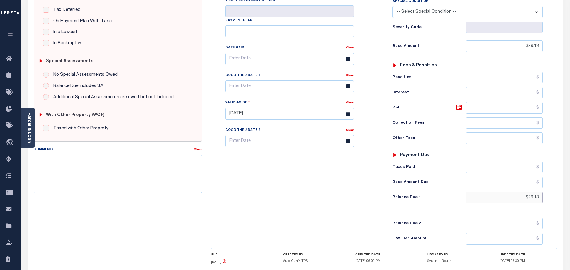
click at [532, 196] on input "$29.18" at bounding box center [504, 196] width 77 height 11
paste input "31.7"
type input "$31.78"
type input "10/01/2025"
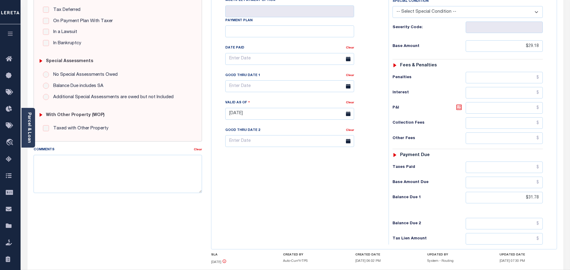
click at [459, 110] on icon at bounding box center [459, 106] width 5 height 5
type input "$2.60"
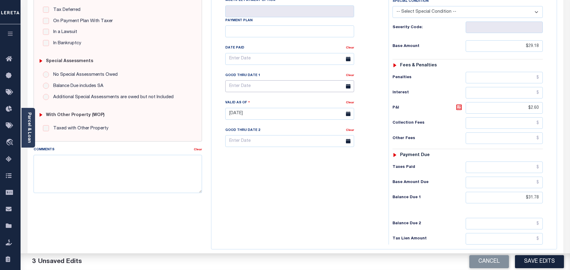
click at [243, 89] on body "Home Tax Amount Reporting Queue Payment History Tax Line Detail Profile" at bounding box center [285, 93] width 570 height 459
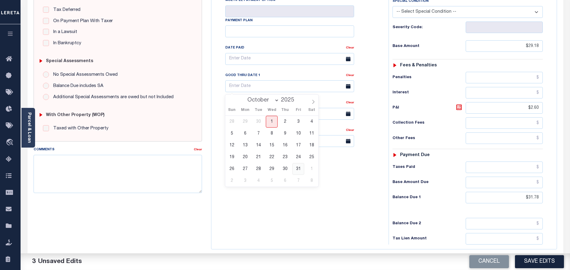
click at [297, 169] on span "31" at bounding box center [299, 169] width 12 height 12
type input "10/31/2025"
click at [297, 170] on span "31" at bounding box center [299, 169] width 12 height 12
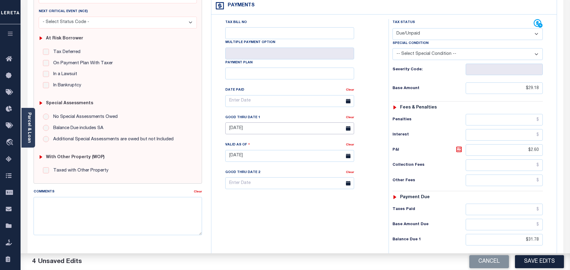
scroll to position [0, 0]
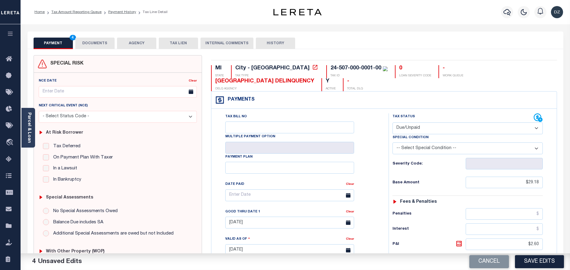
click at [101, 37] on div "PAYMENT 4 DOCUMENTS AGENCY DELINQUENT PAYEE TAX LIEN" at bounding box center [296, 40] width 536 height 18
click at [104, 41] on button "DOCUMENTS" at bounding box center [94, 43] width 39 height 11
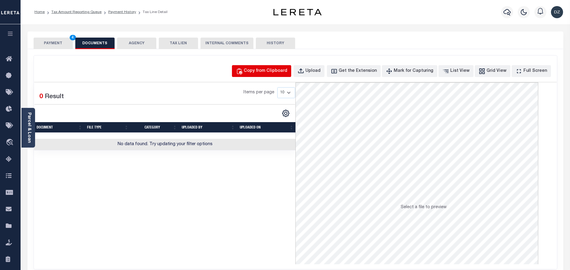
click at [277, 73] on div "Copy from Clipboard" at bounding box center [266, 71] width 44 height 7
select select "POP"
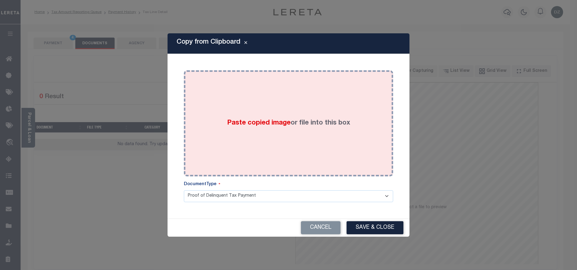
click at [287, 131] on div "Paste copied image or file into this box" at bounding box center [288, 123] width 200 height 97
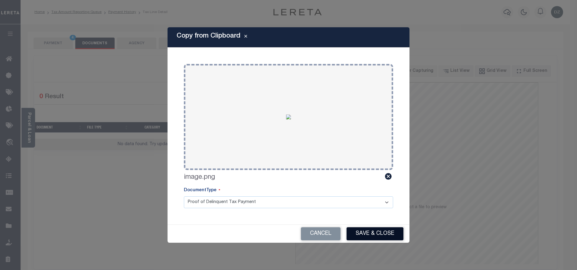
click at [389, 233] on button "Save & Close" at bounding box center [375, 233] width 57 height 13
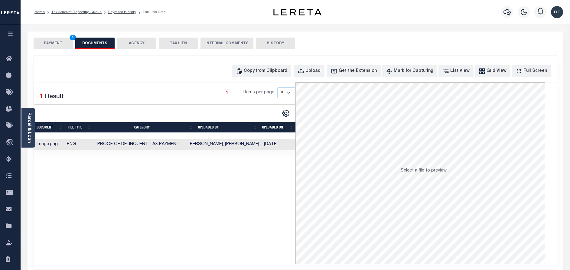
click at [54, 47] on button "PAYMENT 4" at bounding box center [53, 43] width 39 height 11
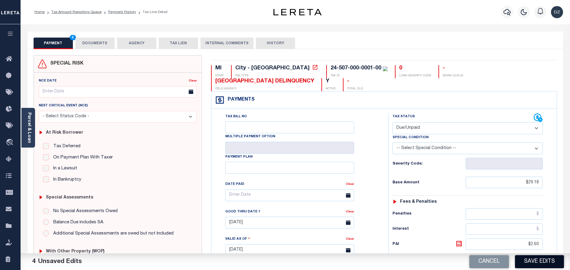
click at [553, 263] on button "Save Edits" at bounding box center [539, 261] width 49 height 13
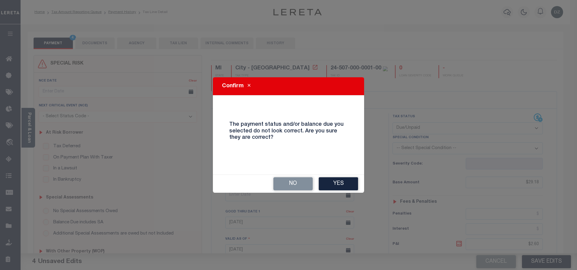
drag, startPoint x: 298, startPoint y: 184, endPoint x: 335, endPoint y: 194, distance: 37.9
click at [332, 196] on div "Confirm The payment status and/or balance due you selected do not look correct.…" at bounding box center [288, 135] width 577 height 270
click at [301, 182] on button "No" at bounding box center [292, 183] width 39 height 13
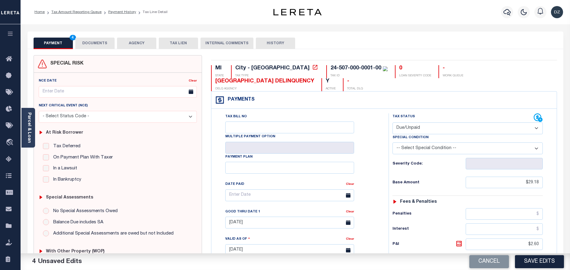
click at [466, 150] on select "-- Select Special Condition -- 3RD PARTY TAX LIEN AGENCY TAX LIEN (A.K.A Inside…" at bounding box center [468, 148] width 150 height 12
select select "31"
click at [393, 143] on select "-- Select Special Condition -- 3RD PARTY TAX LIEN AGENCY TAX LIEN (A.K.A Inside…" at bounding box center [468, 148] width 150 height 12
click at [547, 259] on button "Save Edits" at bounding box center [539, 261] width 49 height 13
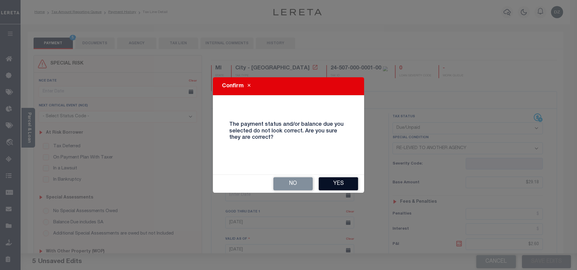
click at [330, 179] on button "Yes" at bounding box center [338, 183] width 39 height 13
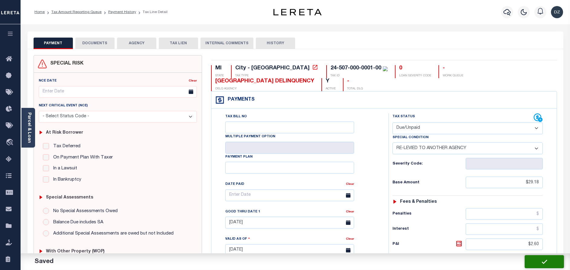
checkbox input "false"
type input "0"
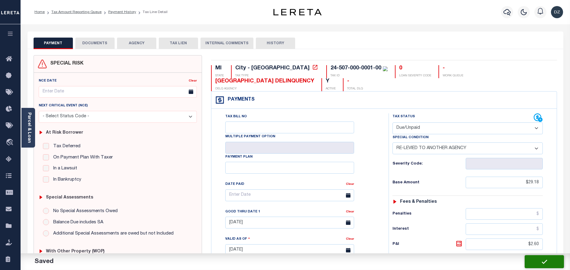
type input "$29.18"
type input "$2.6"
type input "$31.78"
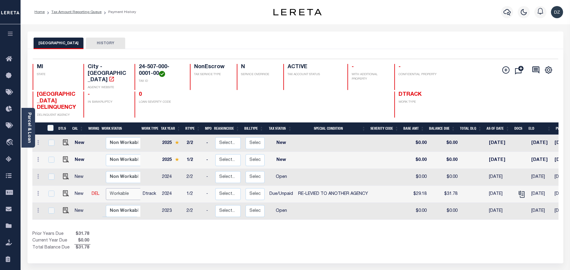
click at [119, 195] on select "Non Workable Workable" at bounding box center [124, 194] width 36 height 12
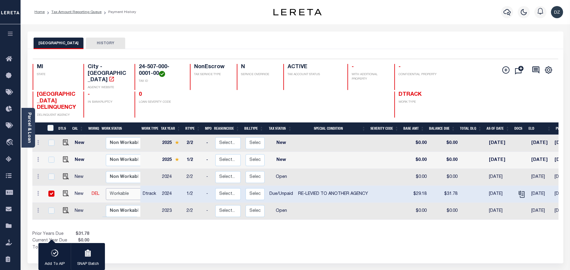
checkbox input "true"
select select "true"
click at [106, 189] on select "Non Workable Workable" at bounding box center [124, 194] width 36 height 12
checkbox input "false"
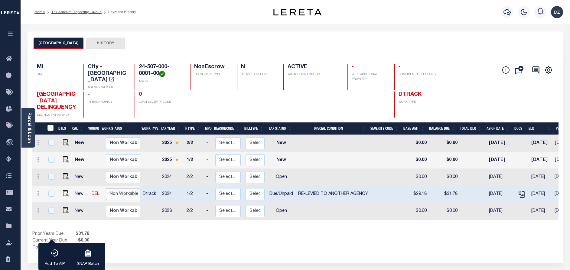
checkbox input "false"
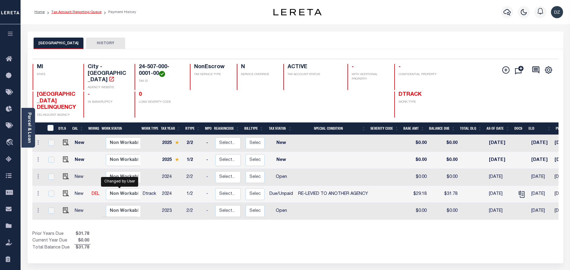
click at [68, 10] on link "Tax Amount Reporting Queue" at bounding box center [76, 12] width 50 height 4
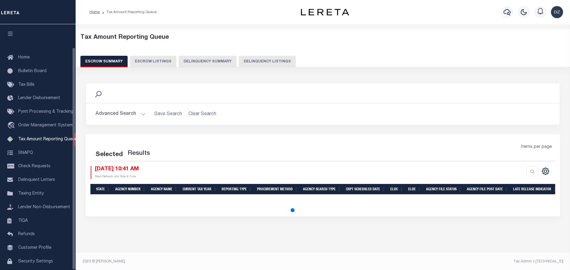
select select "100"
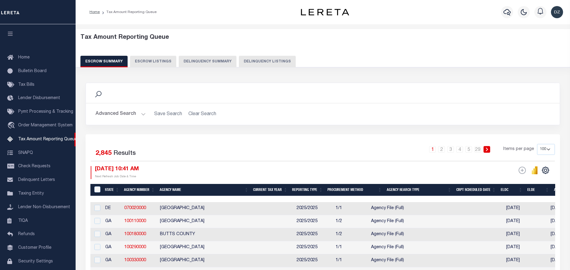
scroll to position [25, 0]
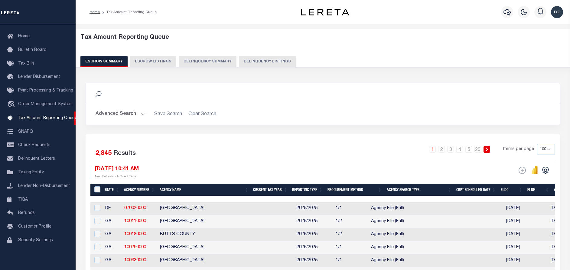
click at [267, 59] on button "Delinquency Listings" at bounding box center [267, 61] width 57 height 11
select select "100"
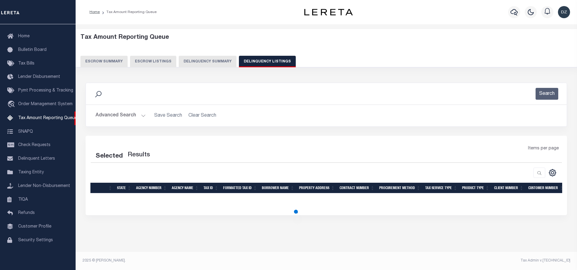
select select "100"
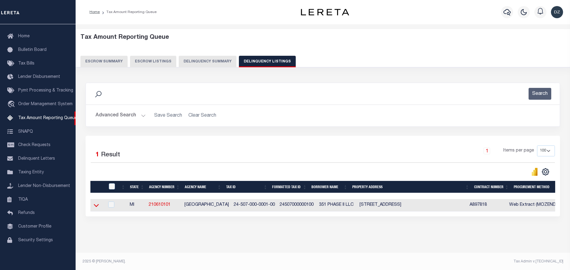
click at [95, 206] on icon at bounding box center [96, 205] width 5 height 3
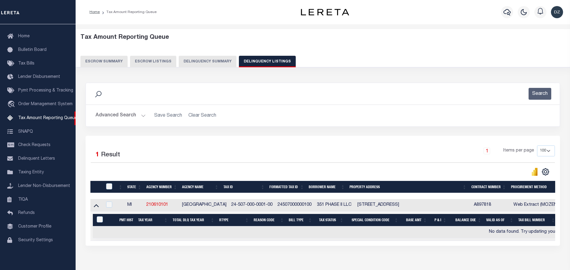
click at [109, 112] on button "Advanced Search" at bounding box center [121, 116] width 50 height 12
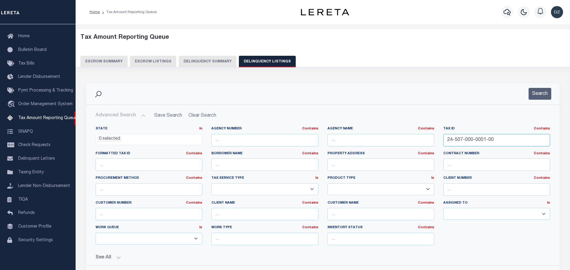
drag, startPoint x: 499, startPoint y: 138, endPoint x: 445, endPoint y: 142, distance: 53.8
click at [446, 142] on input "24-507-000-0001-00" at bounding box center [496, 140] width 107 height 12
paste input "3"
type input "24-507-000-0003-00"
click at [543, 90] on button "Search" at bounding box center [540, 94] width 23 height 12
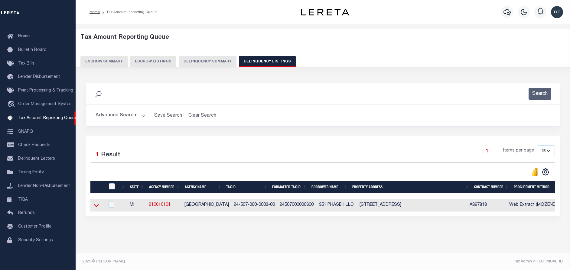
click at [98, 207] on icon at bounding box center [96, 205] width 5 height 6
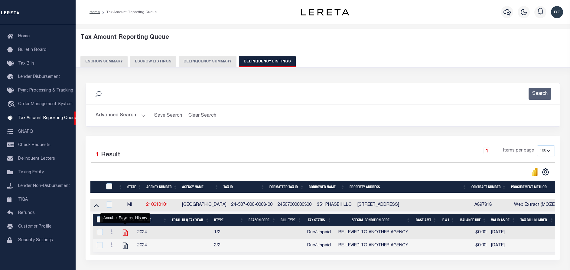
click at [127, 234] on icon "" at bounding box center [125, 232] width 8 height 8
checkbox input "true"
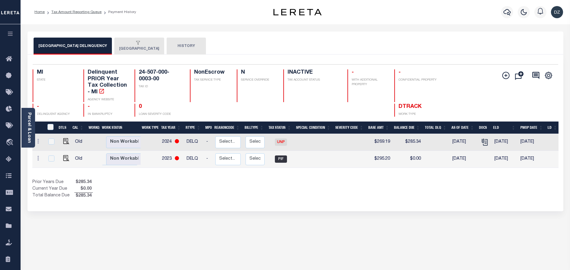
click at [136, 50] on button "[GEOGRAPHIC_DATA]" at bounding box center [139, 46] width 50 height 17
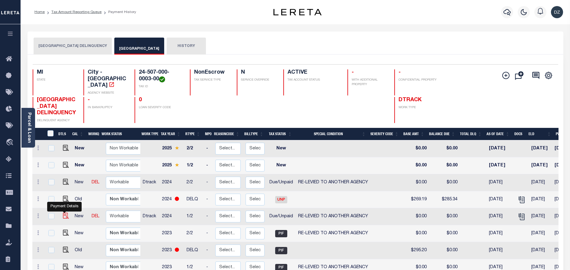
click at [64, 216] on img "" at bounding box center [66, 215] width 6 height 6
checkbox input "true"
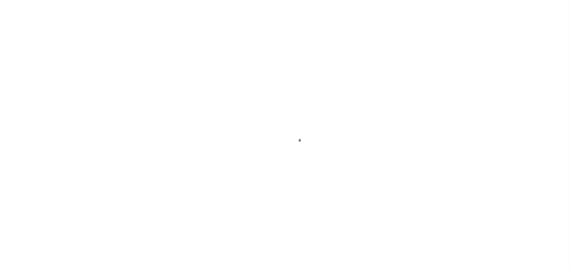
select select "DUE"
select select "31"
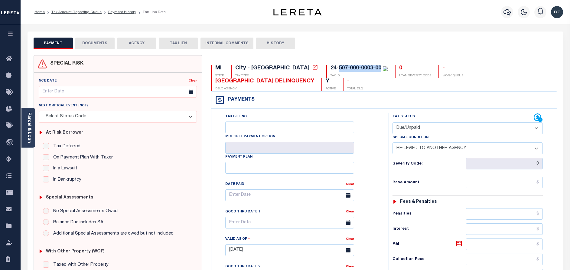
drag, startPoint x: 287, startPoint y: 67, endPoint x: 330, endPoint y: 72, distance: 43.5
click at [330, 72] on div "24-507-000-0003-00 TAX ID" at bounding box center [356, 71] width 61 height 13
copy div "507-000-0003-00 TAX ID"
click at [34, 118] on div "Parcel & Loan" at bounding box center [28, 128] width 14 height 40
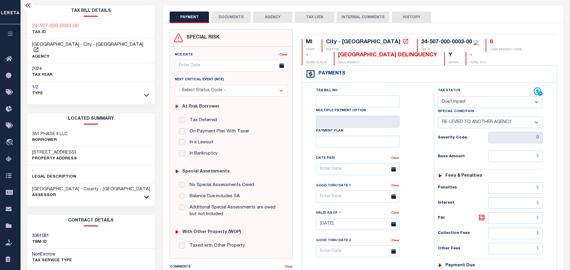
scroll to position [91, 0]
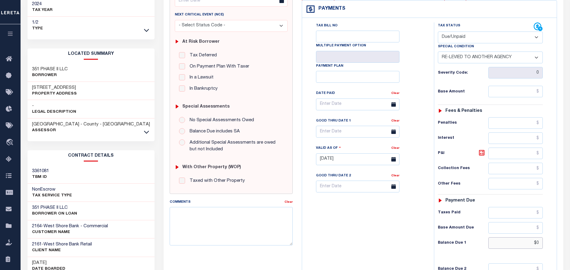
click at [539, 244] on input "$0" at bounding box center [516, 242] width 54 height 11
paste input "54.68"
type input "$54.68"
type input "[DATE]"
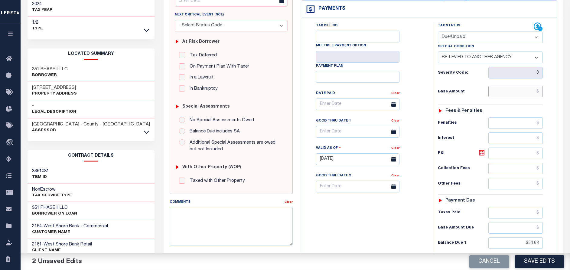
click at [528, 94] on input "text" at bounding box center [516, 91] width 54 height 11
paste input "50.21"
type input "$50.21"
click at [483, 155] on icon at bounding box center [481, 152] width 7 height 7
type input "$4.47"
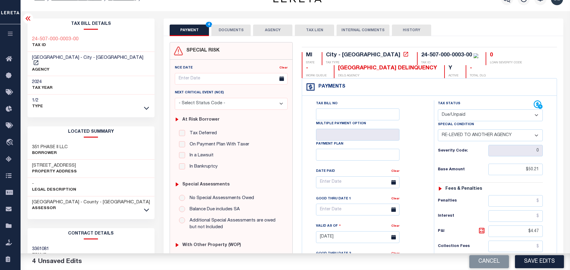
scroll to position [0, 0]
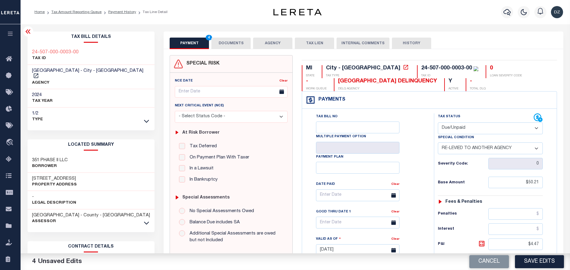
click at [225, 40] on button "DOCUMENTS" at bounding box center [230, 43] width 39 height 11
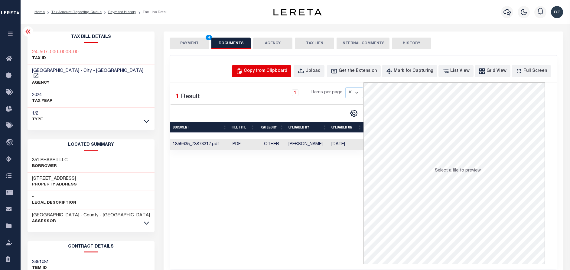
click at [271, 76] on button "Copy from Clipboard" at bounding box center [261, 71] width 59 height 12
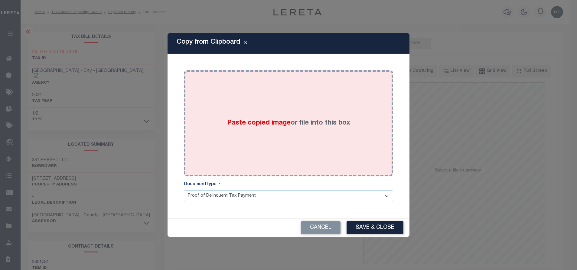
click at [286, 132] on div "Paste copied image or file into this box" at bounding box center [288, 123] width 200 height 97
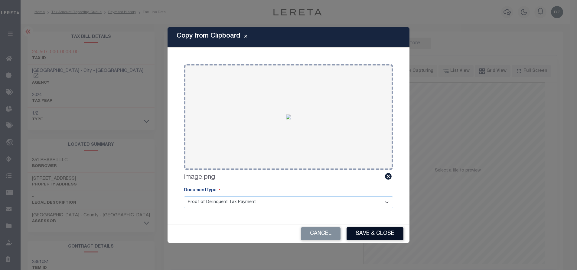
click at [371, 237] on button "Save & Close" at bounding box center [375, 233] width 57 height 13
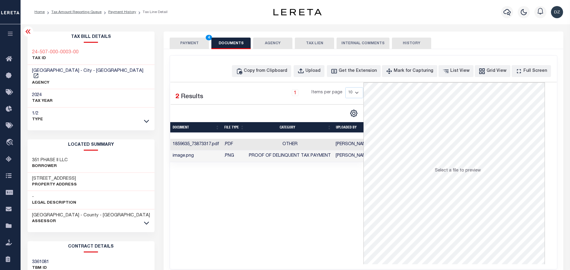
click at [190, 42] on button "PAYMENT 4" at bounding box center [189, 43] width 39 height 11
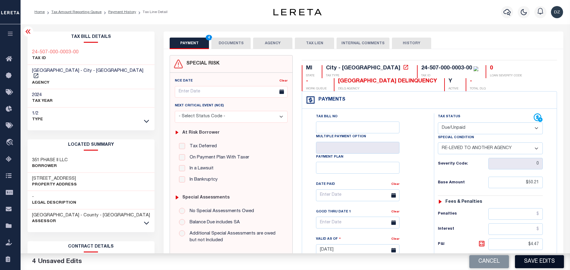
click at [536, 265] on button "Save Edits" at bounding box center [539, 261] width 49 height 13
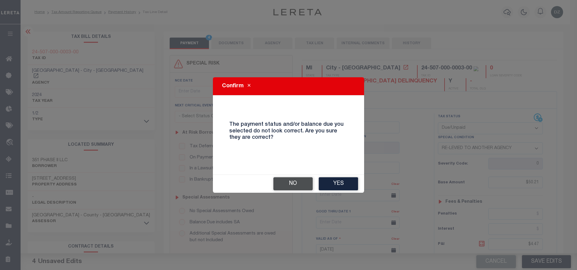
click at [300, 184] on button "No" at bounding box center [292, 183] width 39 height 13
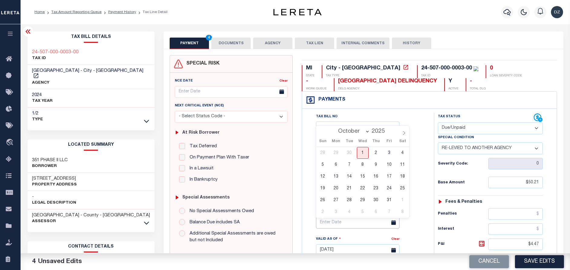
click at [347, 227] on input "text" at bounding box center [357, 222] width 83 height 12
click at [387, 199] on span "31" at bounding box center [389, 200] width 12 height 12
type input "[DATE]"
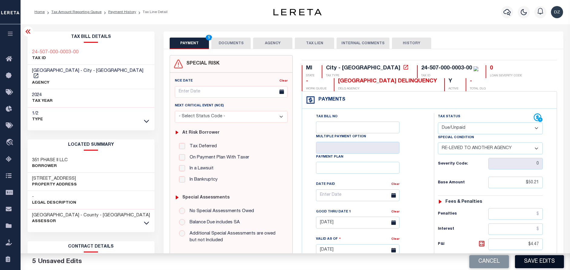
click at [533, 263] on button "Save Edits" at bounding box center [539, 261] width 49 height 13
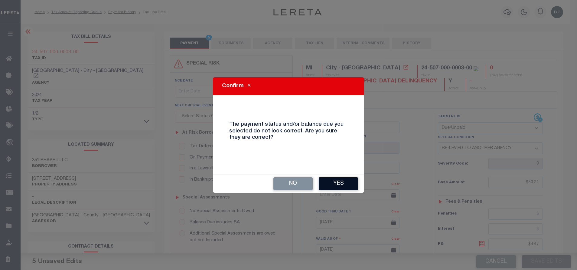
click at [330, 183] on button "Yes" at bounding box center [338, 183] width 39 height 13
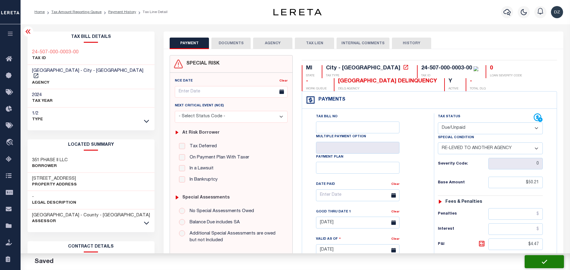
checkbox input "false"
type input "$50.21"
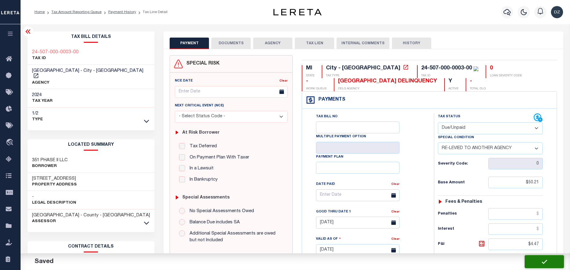
type input "$4.47"
type input "$54.68"
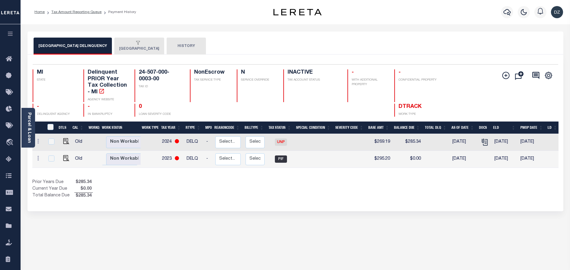
click at [140, 43] on div "button" at bounding box center [138, 43] width 38 height 5
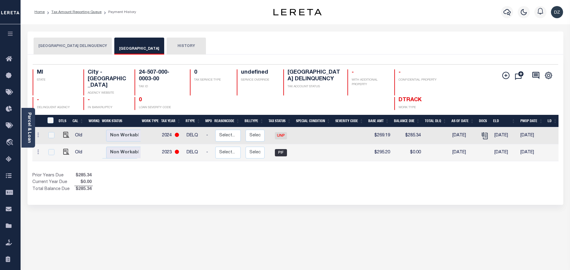
drag, startPoint x: 77, startPoint y: 44, endPoint x: 82, endPoint y: 40, distance: 7.0
click at [77, 44] on button "[GEOGRAPHIC_DATA] DELINQUENCY" at bounding box center [73, 46] width 78 height 17
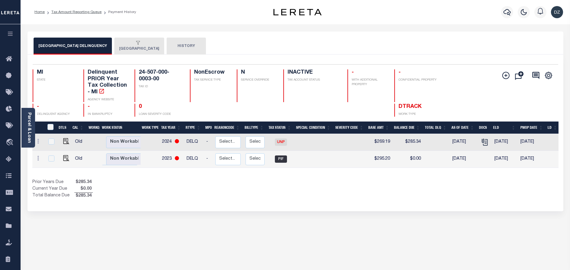
click at [116, 42] on button "[GEOGRAPHIC_DATA]" at bounding box center [139, 46] width 50 height 17
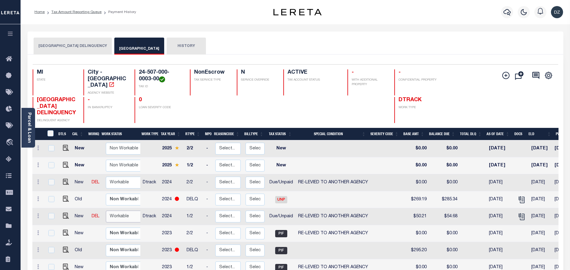
click at [118, 218] on select "Non Workable Workable" at bounding box center [124, 216] width 36 height 12
checkbox input "true"
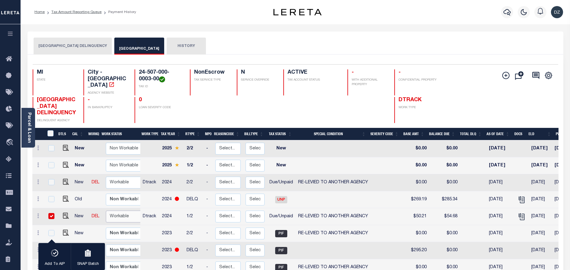
select select "true"
click at [106, 211] on select "Non Workable Workable" at bounding box center [124, 216] width 36 height 12
checkbox input "false"
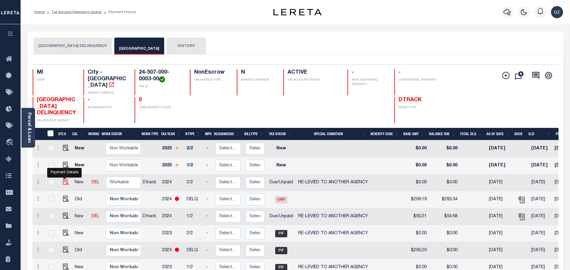
click at [65, 183] on img "" at bounding box center [66, 181] width 6 height 6
checkbox input "true"
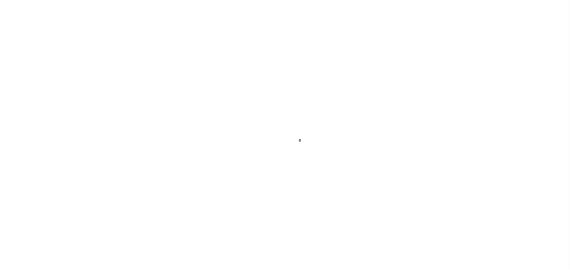
select select "DUE"
select select "31"
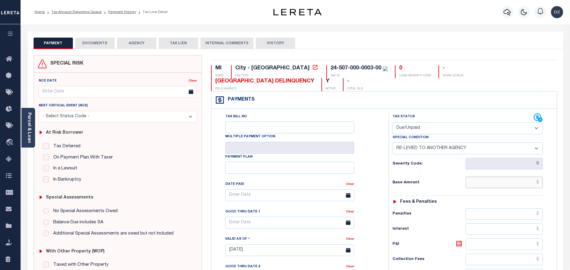
click at [523, 181] on input "text" at bounding box center [504, 181] width 77 height 11
paste input "216"
type input "$216.00"
type input "[DATE]"
click at [447, 202] on div "Fees & Penalties" at bounding box center [468, 201] width 150 height 5
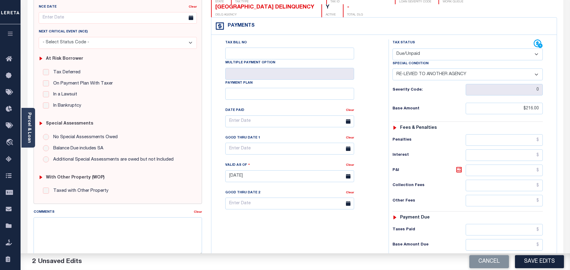
scroll to position [91, 0]
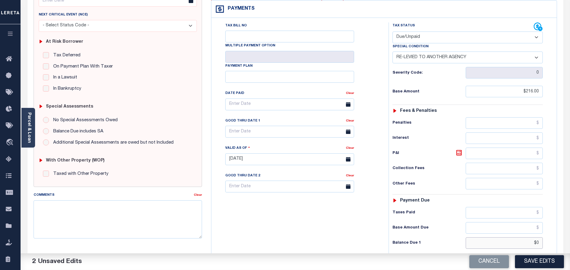
drag, startPoint x: 540, startPoint y: 244, endPoint x: 531, endPoint y: 241, distance: 9.3
click at [531, 242] on input "$0" at bounding box center [504, 242] width 77 height 11
paste input "222.42"
type input "$222.42"
click at [458, 153] on icon at bounding box center [459, 152] width 7 height 7
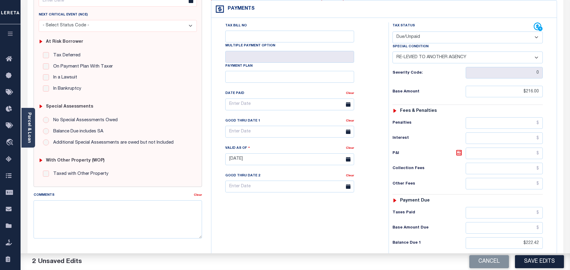
type input "$6.42"
click at [252, 136] on body "Home Tax Amount Reporting Queue Payment History Tax Line Detail Profile" at bounding box center [285, 138] width 570 height 459
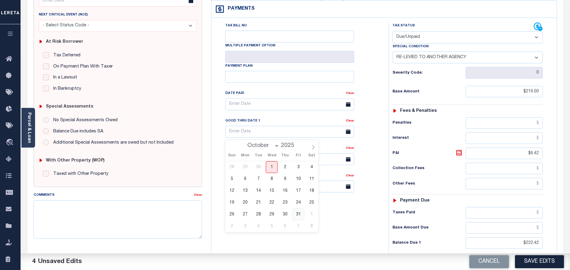
click at [301, 216] on span "31" at bounding box center [299, 214] width 12 height 12
type input "[DATE]"
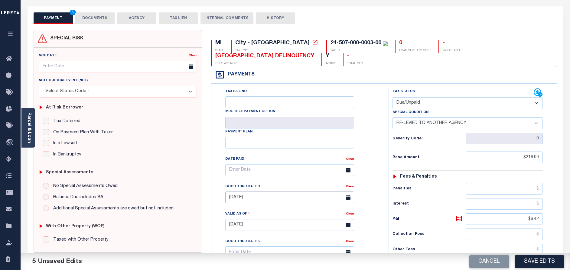
scroll to position [0, 0]
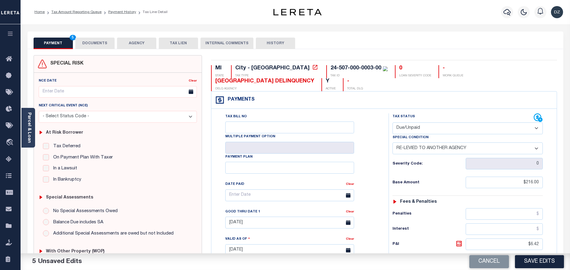
click at [101, 42] on button "DOCUMENTS" at bounding box center [94, 43] width 39 height 11
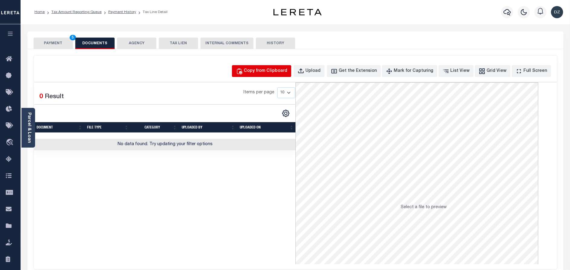
click at [287, 72] on div "Copy from Clipboard" at bounding box center [266, 71] width 44 height 7
select select "POP"
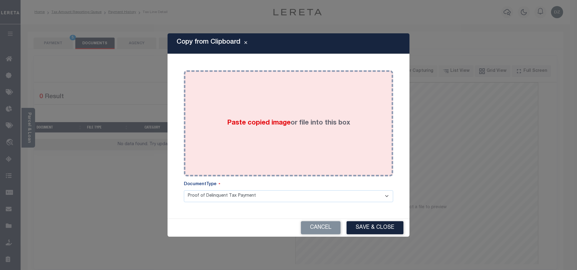
click at [298, 160] on div "Paste copied image or file into this box" at bounding box center [288, 123] width 200 height 97
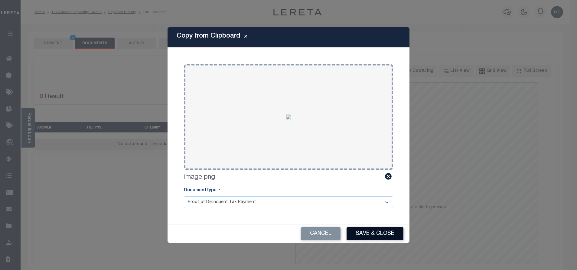
click at [355, 229] on button "Save & Close" at bounding box center [375, 233] width 57 height 13
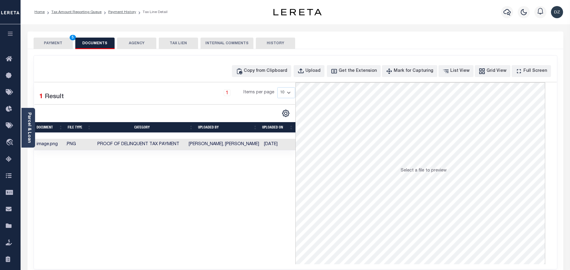
click at [68, 42] on button "PAYMENT 5" at bounding box center [53, 43] width 39 height 11
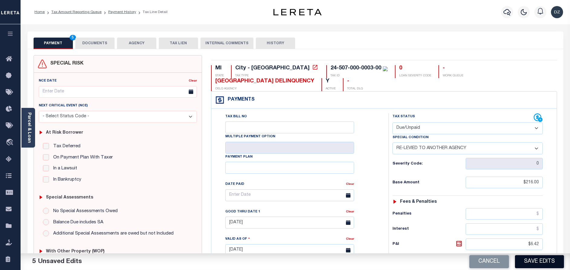
click at [528, 261] on button "Save Edits" at bounding box center [539, 261] width 49 height 13
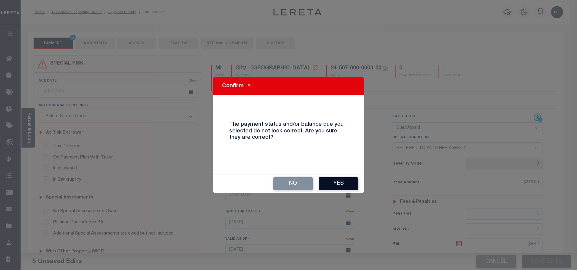
click at [328, 187] on button "Yes" at bounding box center [338, 183] width 39 height 13
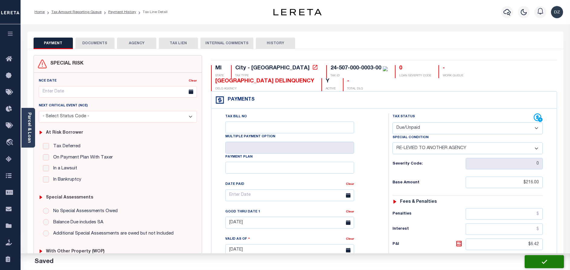
checkbox input "false"
type input "$216"
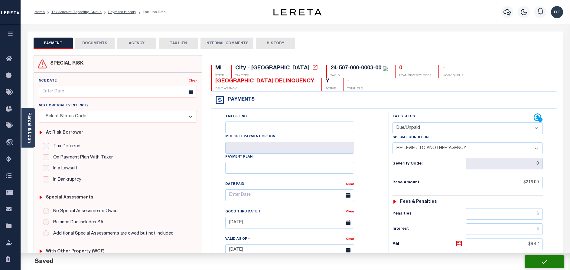
type input "$6.42"
type input "$222.42"
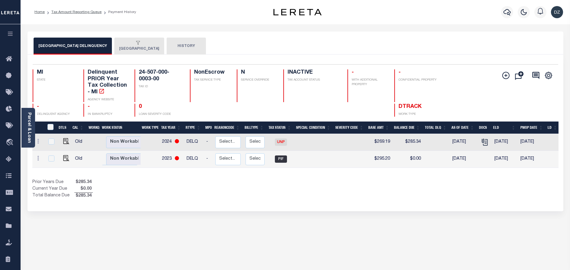
click at [141, 51] on button "[GEOGRAPHIC_DATA]" at bounding box center [139, 46] width 50 height 17
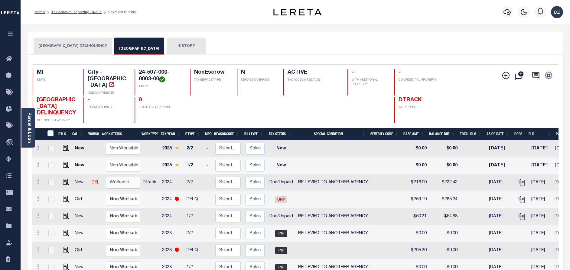
click at [119, 185] on select "Non Workable Workable" at bounding box center [124, 182] width 36 height 12
checkbox input "true"
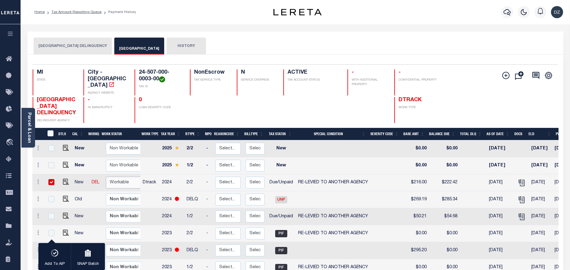
select select "true"
click at [106, 177] on select "Non Workable Workable" at bounding box center [124, 182] width 36 height 12
checkbox input "false"
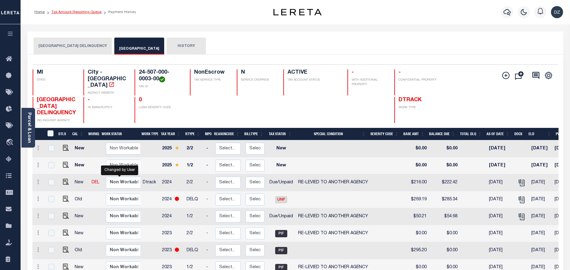
click at [71, 12] on link "Tax Amount Reporting Queue" at bounding box center [76, 12] width 50 height 4
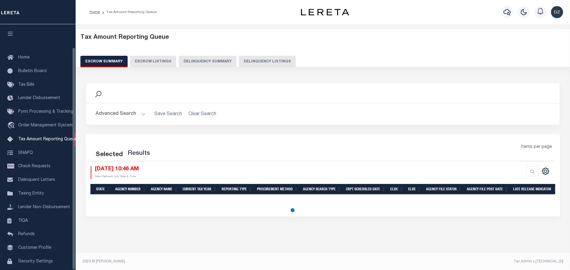
select select "100"
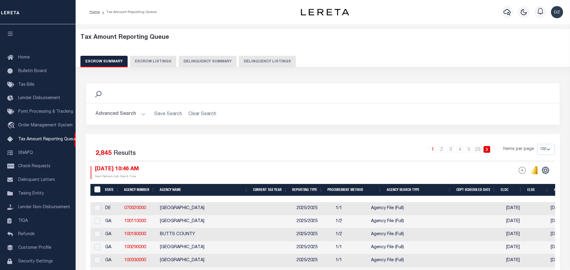
scroll to position [25, 0]
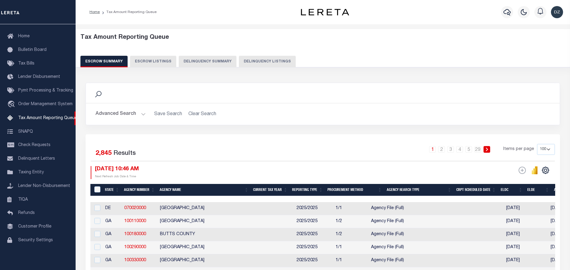
click at [258, 61] on button "Delinquency Listings" at bounding box center [267, 61] width 57 height 11
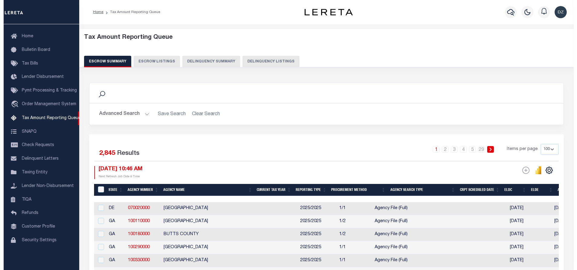
select select "100"
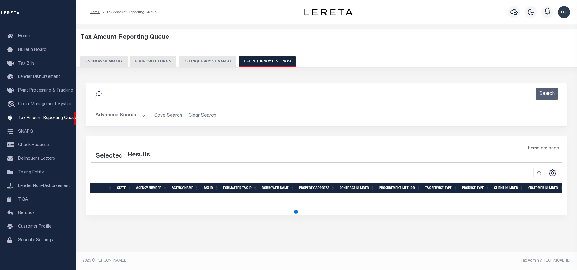
select select "100"
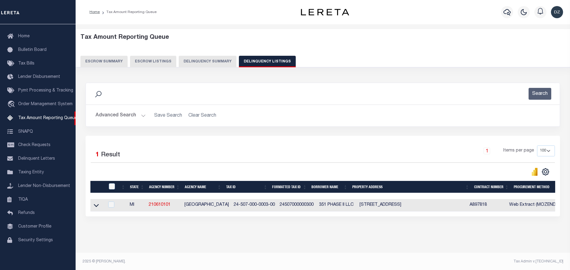
click at [127, 114] on button "Advanced Search" at bounding box center [121, 116] width 50 height 12
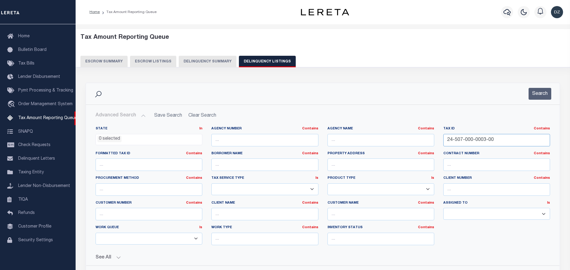
click at [455, 141] on input "24-507-000-0003-00" at bounding box center [496, 140] width 107 height 12
paste input "4"
type input "24-507-000-0004-00"
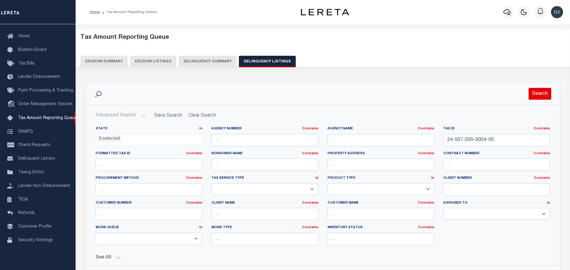
click at [536, 92] on button "Search" at bounding box center [540, 94] width 23 height 12
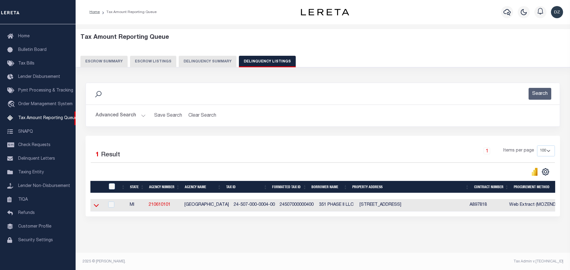
click at [96, 208] on icon at bounding box center [96, 205] width 5 height 6
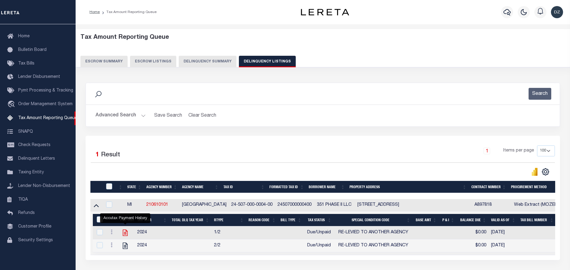
click at [124, 231] on icon "" at bounding box center [125, 232] width 8 height 8
checkbox input "true"
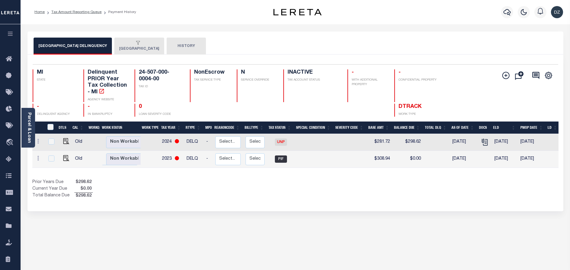
click at [143, 50] on button "[GEOGRAPHIC_DATA]" at bounding box center [139, 46] width 50 height 17
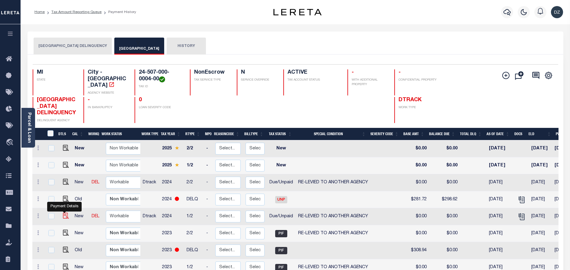
click at [63, 218] on img "" at bounding box center [66, 215] width 6 height 6
checkbox input "true"
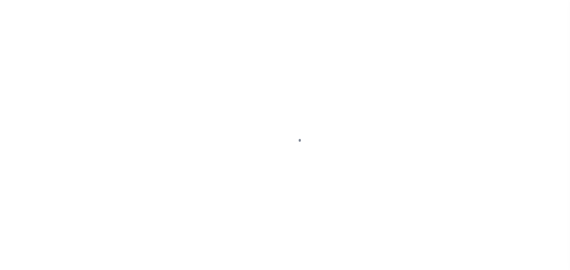
select select "DUE"
select select "31"
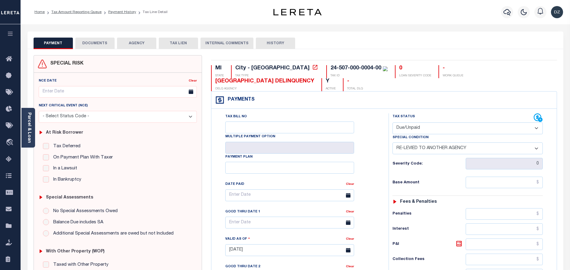
click at [331, 67] on div "24-507-000-0004-00" at bounding box center [356, 67] width 51 height 5
drag, startPoint x: 288, startPoint y: 68, endPoint x: 330, endPoint y: 70, distance: 42.4
click at [331, 70] on div "24-507-000-0004-00" at bounding box center [359, 68] width 57 height 7
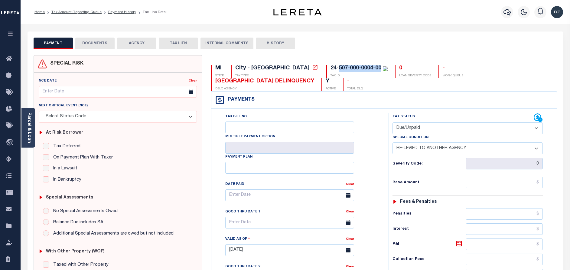
copy div "[CREDIT_CARD_NUMBER]"
click at [31, 136] on link "Parcel & Loan" at bounding box center [29, 127] width 4 height 31
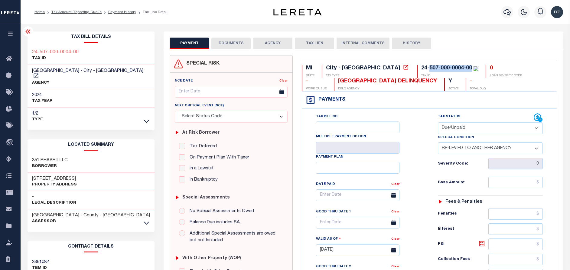
scroll to position [91, 0]
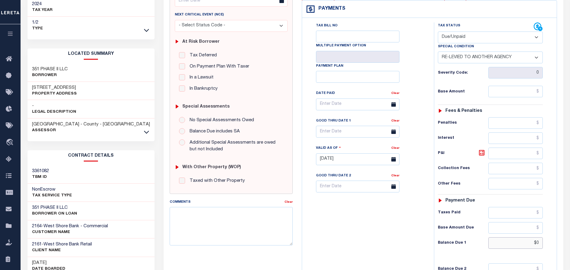
click at [538, 242] on input "$0" at bounding box center [516, 242] width 54 height 11
paste input "57.23"
type input "$57.23"
type input "[DATE]"
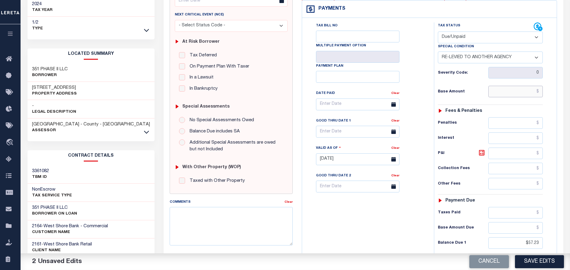
click at [523, 96] on input "text" at bounding box center [516, 91] width 54 height 11
paste input "52.55"
type input "$52.55"
click at [481, 156] on icon at bounding box center [481, 152] width 7 height 7
type input "$4.68"
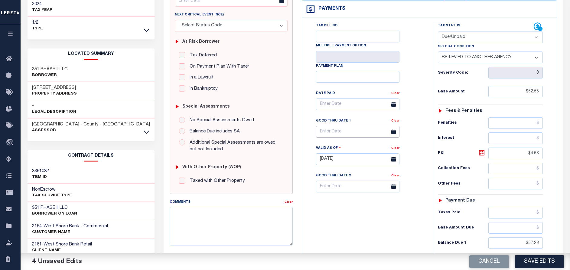
click at [358, 130] on input "text" at bounding box center [357, 132] width 83 height 12
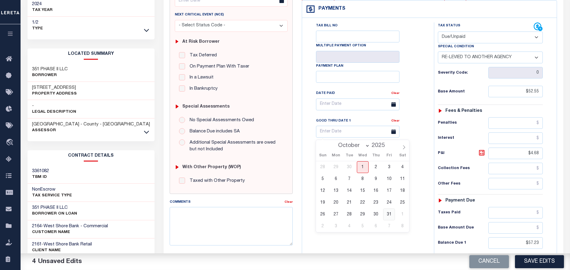
click at [388, 209] on span "31" at bounding box center [389, 214] width 12 height 12
type input "[DATE]"
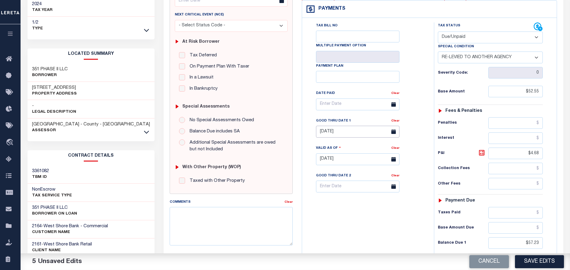
scroll to position [0, 0]
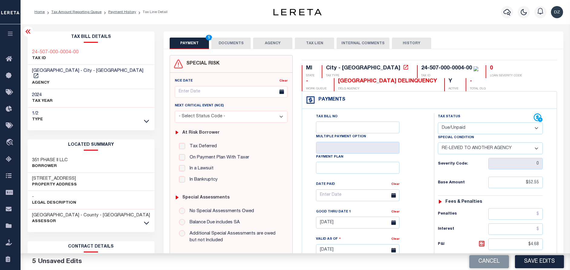
click at [218, 47] on button "DOCUMENTS" at bounding box center [230, 43] width 39 height 11
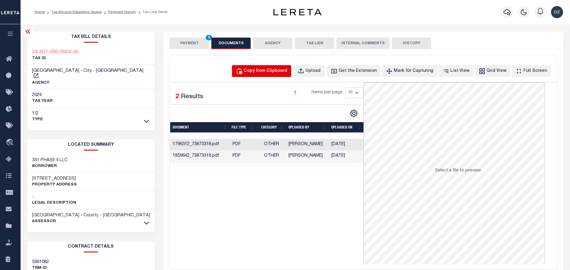
click at [267, 77] on button "Copy from Clipboard" at bounding box center [261, 71] width 59 height 12
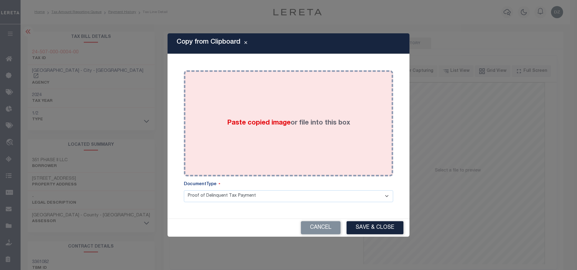
click at [267, 110] on div "Paste copied image or file into this box" at bounding box center [288, 123] width 200 height 97
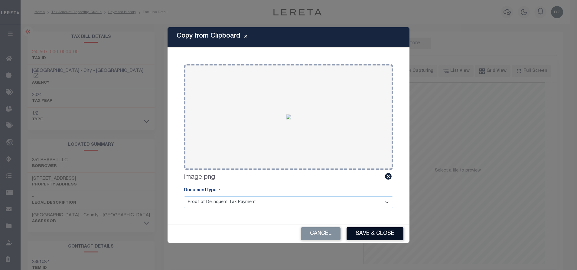
click at [367, 234] on button "Save & Close" at bounding box center [375, 233] width 57 height 13
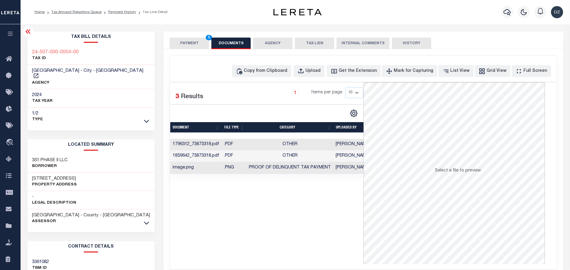
click at [193, 42] on button "PAYMENT 5" at bounding box center [189, 43] width 39 height 11
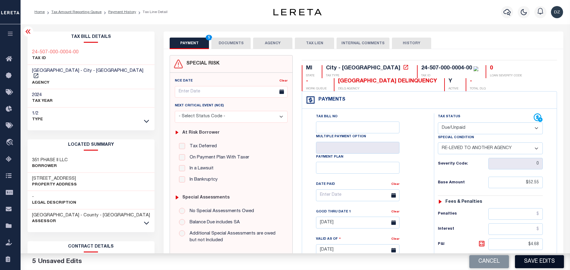
click at [537, 259] on button "Save Edits" at bounding box center [539, 261] width 49 height 13
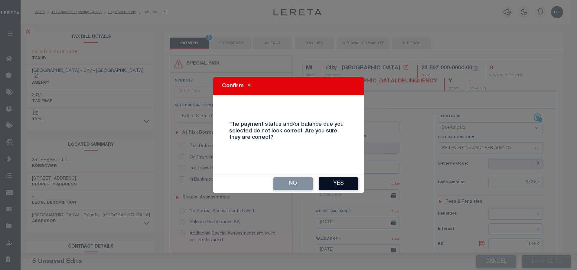
click at [334, 181] on button "Yes" at bounding box center [338, 183] width 39 height 13
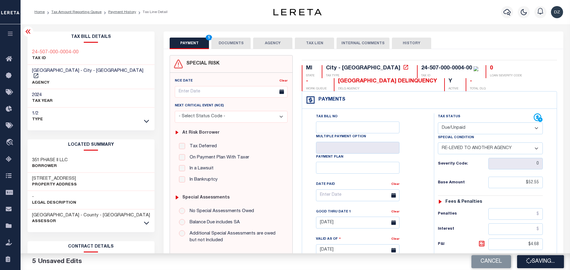
checkbox input "false"
type input "$52.55"
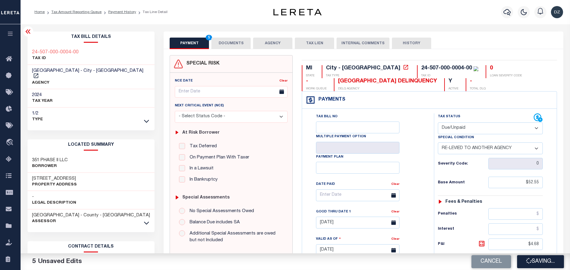
type input "$4.68"
type input "$57.23"
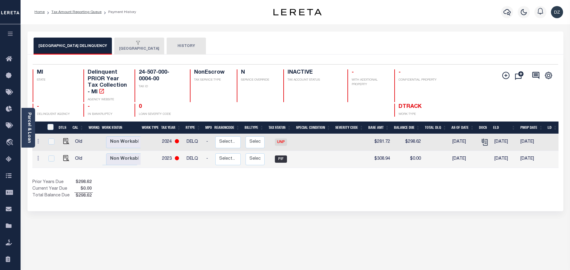
click at [128, 47] on button "MUSKEGON CITY" at bounding box center [139, 46] width 50 height 17
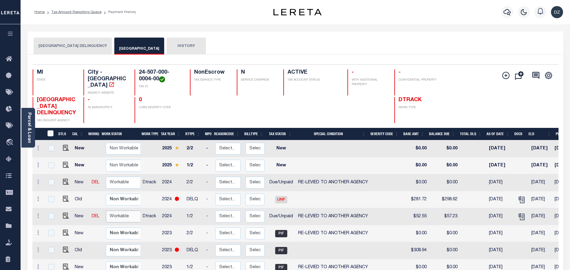
click at [114, 218] on select "Non Workable Workable" at bounding box center [124, 216] width 36 height 12
checkbox input "true"
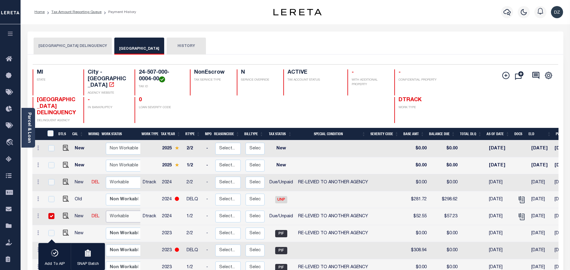
select select "true"
click at [106, 211] on select "Non Workable Workable" at bounding box center [124, 216] width 36 height 12
checkbox input "false"
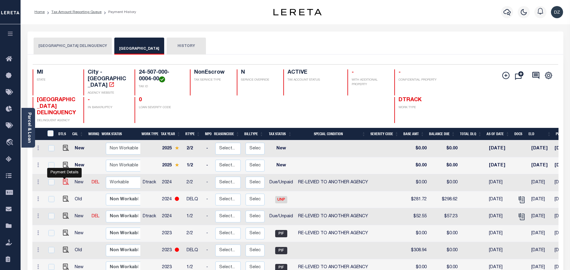
click at [63, 182] on img "" at bounding box center [66, 181] width 6 height 6
checkbox input "true"
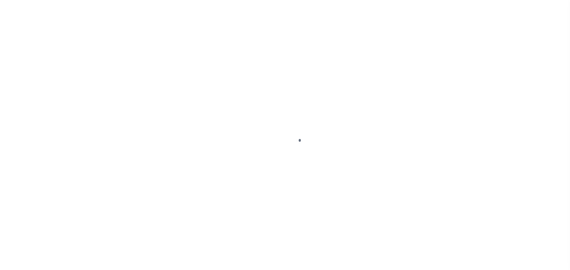
select select "DUE"
select select "31"
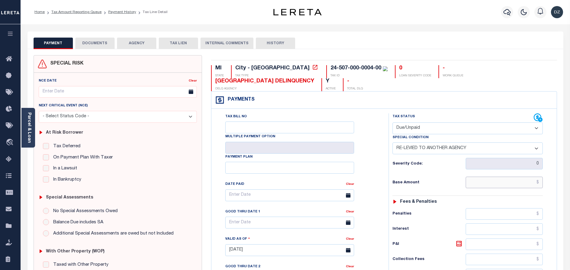
click at [535, 186] on input "text" at bounding box center [504, 181] width 77 height 11
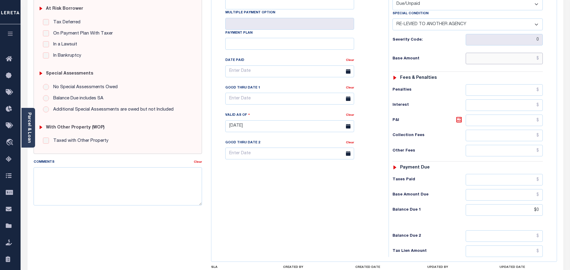
scroll to position [136, 0]
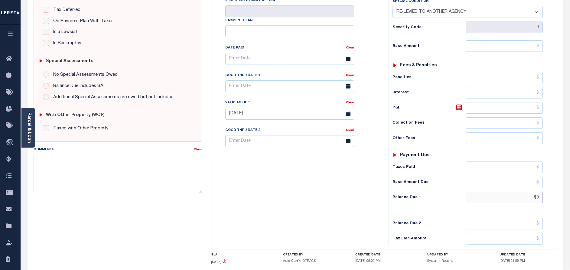
click at [537, 194] on input "$0" at bounding box center [504, 196] width 77 height 11
click at [537, 195] on input "$0" at bounding box center [504, 196] width 77 height 11
click at [538, 195] on input "$0" at bounding box center [504, 196] width 77 height 11
drag, startPoint x: 541, startPoint y: 199, endPoint x: 525, endPoint y: 198, distance: 15.8
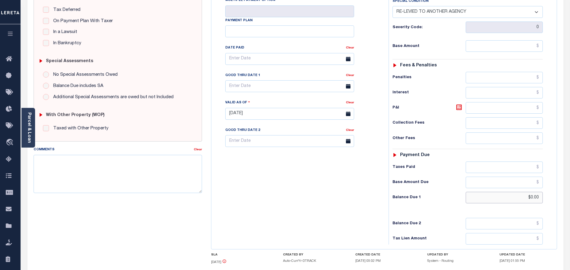
click at [525, 198] on input "$0.00" at bounding box center [504, 196] width 77 height 11
paste input "232.76"
type input "$232.76"
type input "[DATE]"
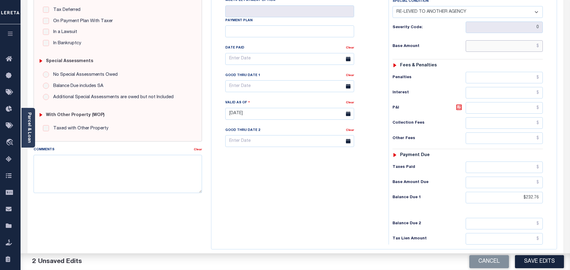
click at [508, 48] on input "text" at bounding box center [504, 45] width 77 height 11
paste input "226.05"
type input "$226.05"
click at [459, 106] on icon at bounding box center [459, 106] width 7 height 7
type input "$6.71"
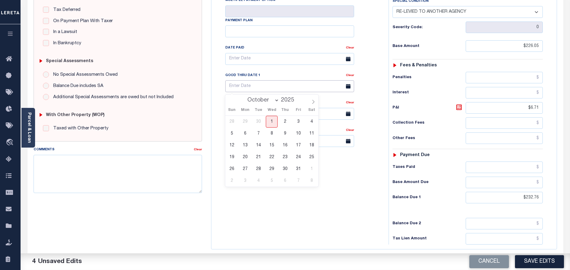
click at [265, 86] on input "text" at bounding box center [289, 86] width 129 height 12
click at [296, 171] on span "31" at bounding box center [299, 169] width 12 height 12
type input "[DATE]"
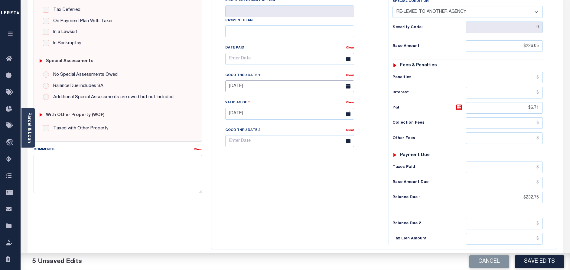
scroll to position [0, 0]
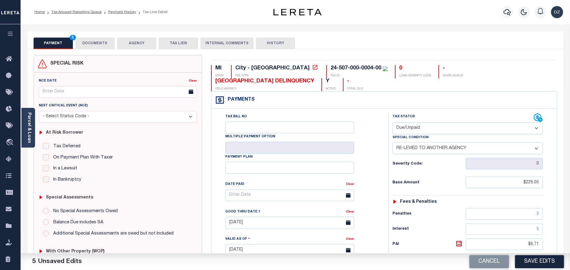
click at [97, 42] on button "DOCUMENTS" at bounding box center [94, 43] width 39 height 11
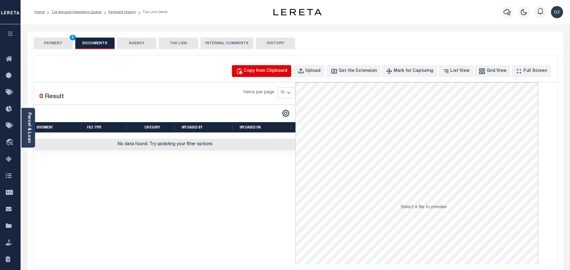
click at [278, 72] on div "Copy from Clipboard" at bounding box center [266, 71] width 44 height 7
select select "POP"
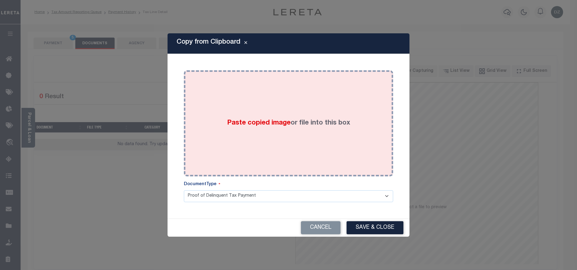
click at [272, 114] on div "Paste copied image or file into this box" at bounding box center [288, 123] width 200 height 97
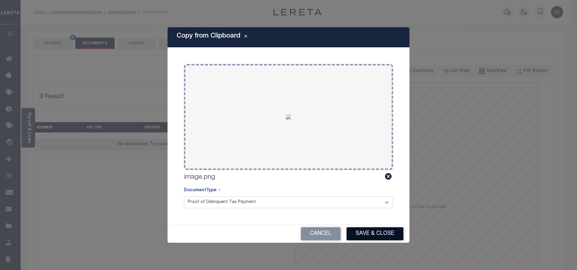
click at [355, 239] on button "Save & Close" at bounding box center [375, 233] width 57 height 13
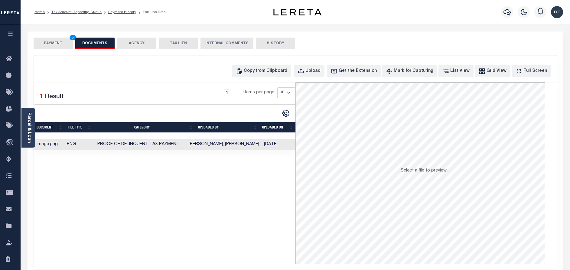
click at [59, 41] on button "PAYMENT 5" at bounding box center [53, 43] width 39 height 11
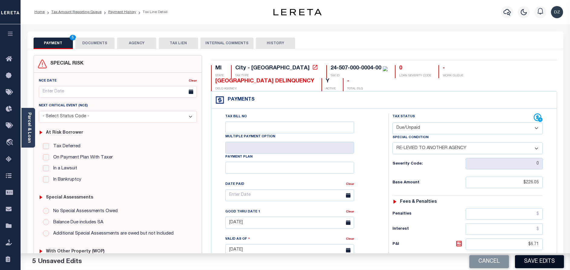
click at [534, 264] on button "Save Edits" at bounding box center [539, 261] width 49 height 13
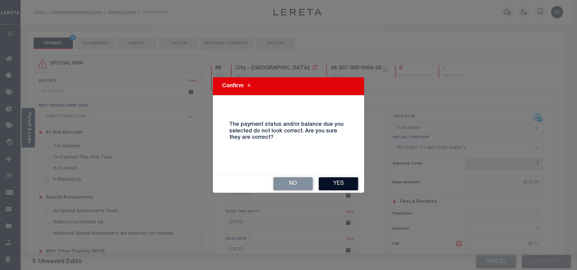
click at [324, 182] on button "Yes" at bounding box center [338, 183] width 39 height 13
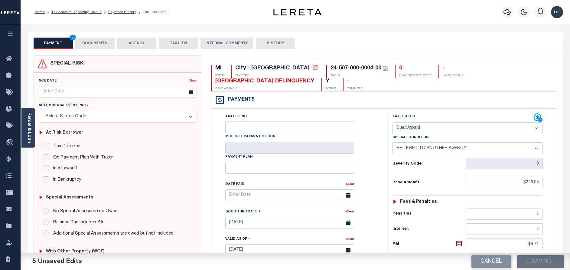
checkbox input "false"
type input "$226.05"
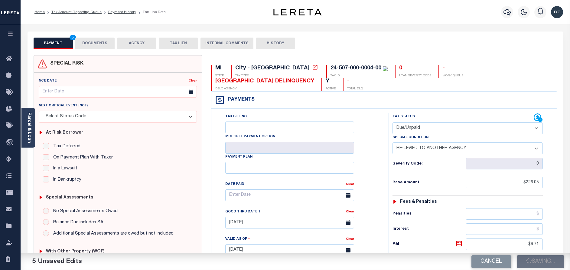
type input "$6.71"
type input "$232.76"
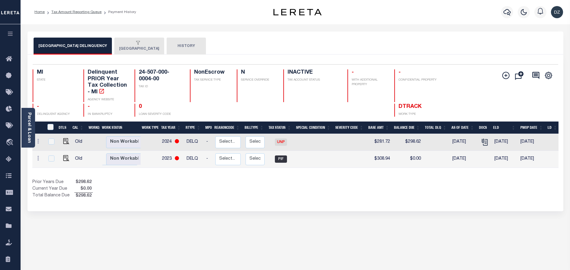
click at [147, 47] on button "[GEOGRAPHIC_DATA]" at bounding box center [139, 46] width 50 height 17
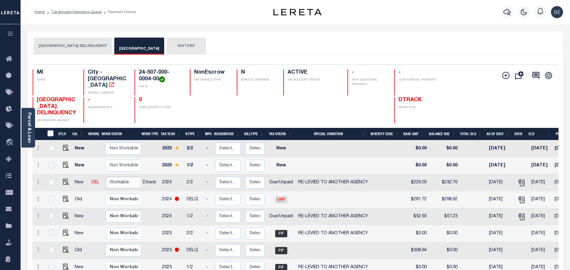
click at [118, 187] on select "Non Workable Workable" at bounding box center [124, 182] width 36 height 12
checkbox input "true"
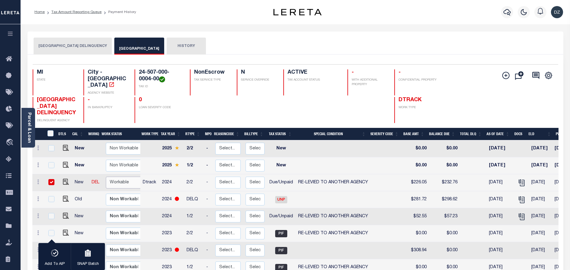
select select "true"
click at [106, 177] on select "Non Workable Workable" at bounding box center [124, 182] width 36 height 12
checkbox input "false"
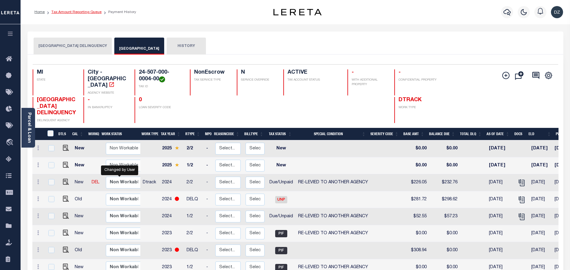
click at [61, 13] on link "Tax Amount Reporting Queue" at bounding box center [76, 12] width 50 height 4
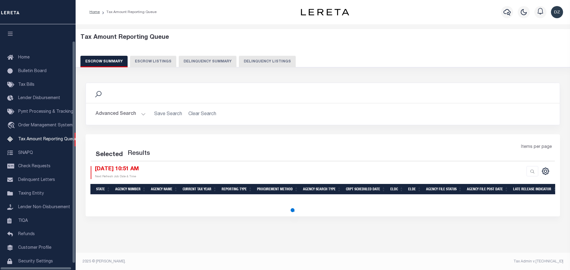
select select "100"
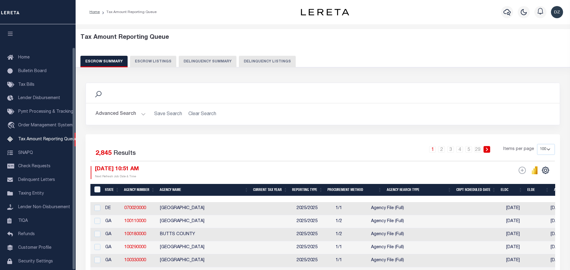
scroll to position [25, 0]
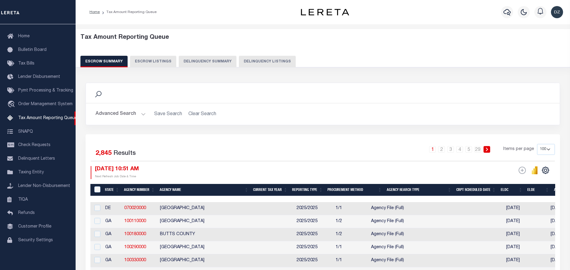
click at [250, 61] on button "Delinquency Listings" at bounding box center [267, 61] width 57 height 11
select select "100"
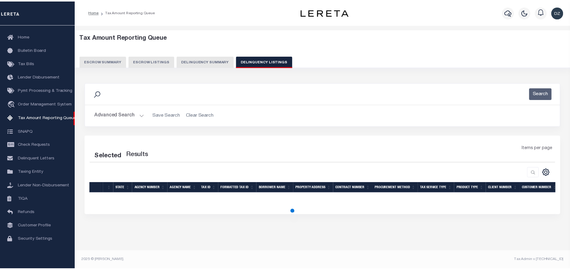
select select "100"
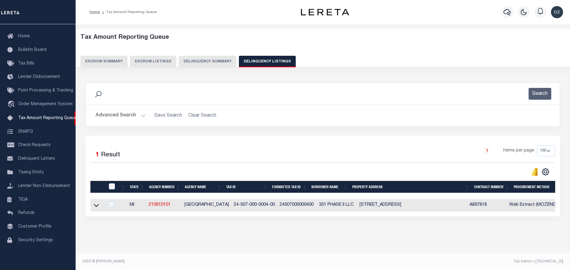
click at [112, 117] on button "Advanced Search" at bounding box center [121, 116] width 50 height 12
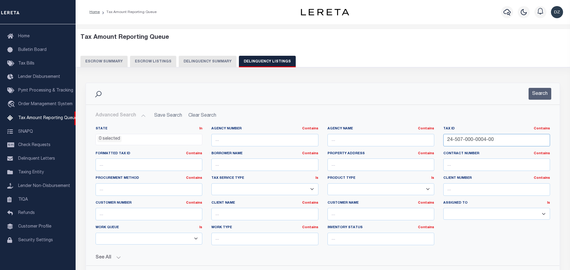
click at [462, 139] on input "24-507-000-0004-00" at bounding box center [496, 140] width 107 height 12
paste input "5"
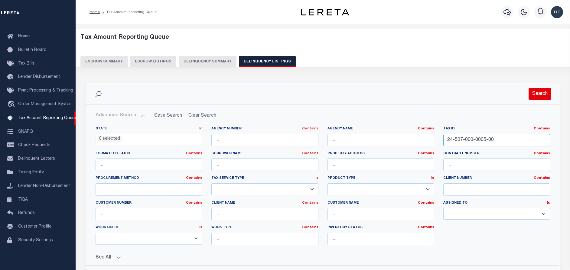
type input "24-507-000-0005-00"
click at [543, 90] on button "Search" at bounding box center [540, 94] width 23 height 12
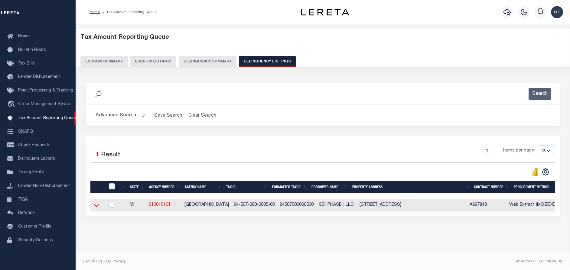
click at [94, 206] on icon at bounding box center [96, 205] width 5 height 3
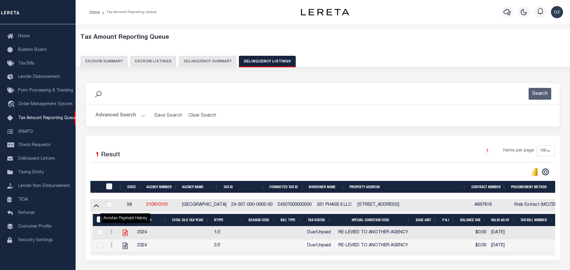
click at [127, 234] on icon "" at bounding box center [125, 232] width 5 height 6
checkbox input "true"
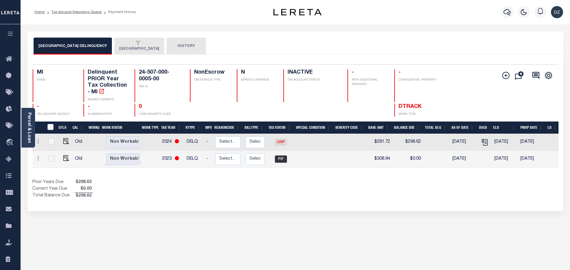
click at [123, 47] on button "[GEOGRAPHIC_DATA]" at bounding box center [139, 46] width 50 height 17
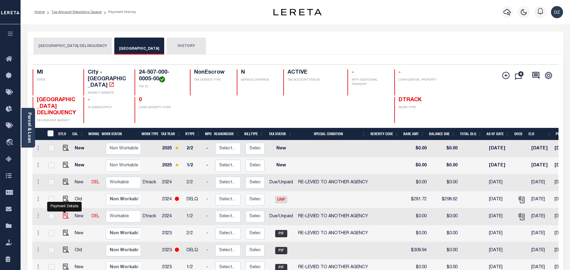
click at [63, 218] on img "" at bounding box center [66, 215] width 6 height 6
checkbox input "true"
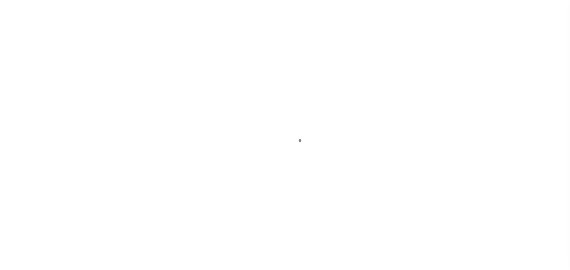
select select "DUE"
select select "31"
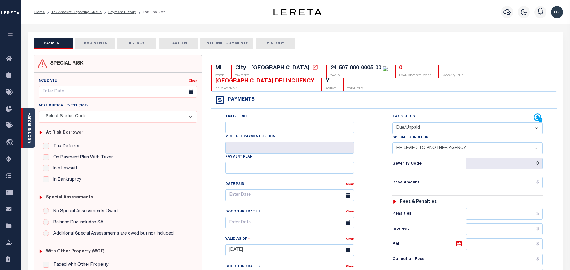
click at [29, 141] on div "Parcel & Loan" at bounding box center [28, 128] width 14 height 40
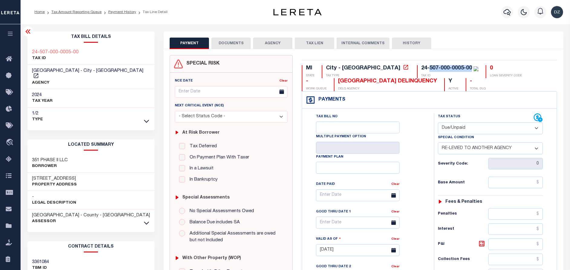
drag, startPoint x: 419, startPoint y: 66, endPoint x: 378, endPoint y: 67, distance: 40.8
click at [421, 67] on div "24-507-000-0005-00" at bounding box center [446, 67] width 51 height 5
copy div "507-000-0005-00"
click at [531, 177] on div "Tax Status Status - Select Status Code -" at bounding box center [492, 246] width 117 height 267
click at [532, 185] on input "text" at bounding box center [516, 181] width 54 height 11
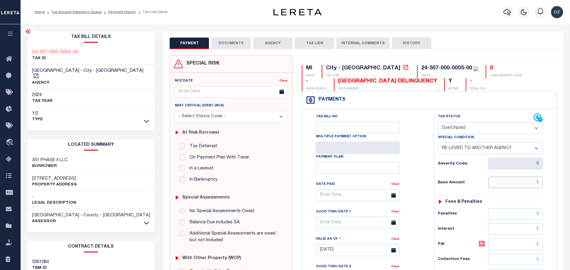
paste input "52.55"
type input "$52.55"
type input "[DATE]"
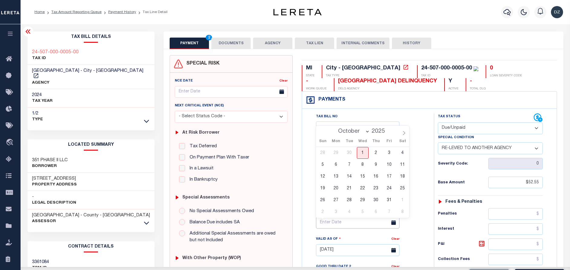
click at [351, 225] on input "text" at bounding box center [357, 222] width 83 height 12
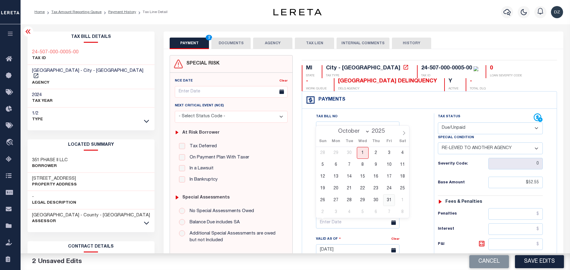
click at [387, 201] on span "31" at bounding box center [389, 200] width 12 height 12
type input "[DATE]"
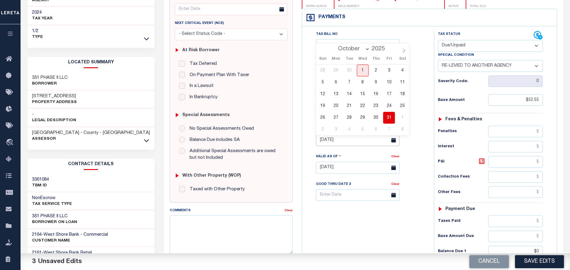
scroll to position [91, 0]
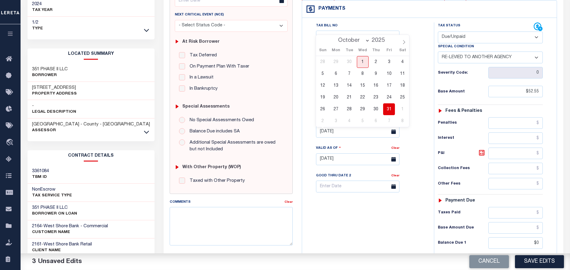
click at [391, 109] on span "31" at bounding box center [389, 109] width 12 height 12
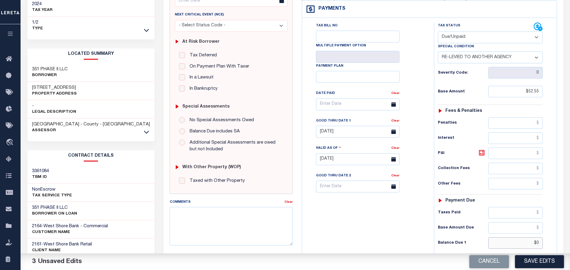
click at [537, 243] on input "$0" at bounding box center [516, 242] width 54 height 11
click at [538, 243] on input "$0" at bounding box center [516, 242] width 54 height 11
paste input "57.23"
type input "$57.23"
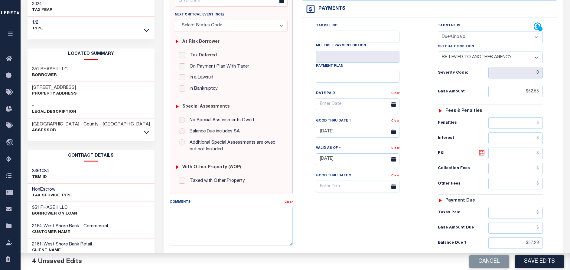
click at [482, 155] on icon at bounding box center [481, 152] width 5 height 5
type input "$4.68"
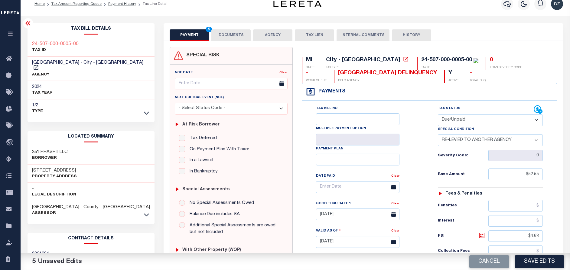
scroll to position [0, 0]
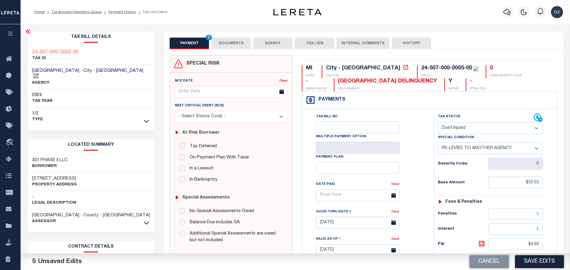
click at [219, 44] on button "DOCUMENTS" at bounding box center [230, 43] width 39 height 11
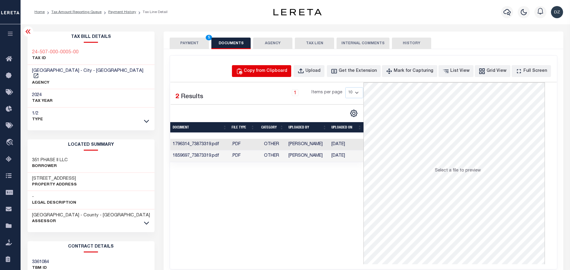
click at [282, 76] on button "Copy from Clipboard" at bounding box center [261, 71] width 59 height 12
select select "POP"
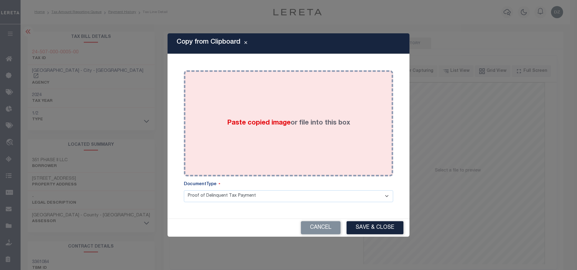
click at [290, 174] on div "Paste copied image or file into this box" at bounding box center [288, 123] width 209 height 106
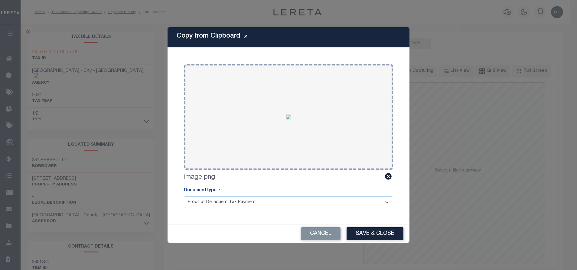
click at [376, 243] on div "Copy from Clipboard Paste copied image or file into this box Select file or dra…" at bounding box center [288, 135] width 577 height 270
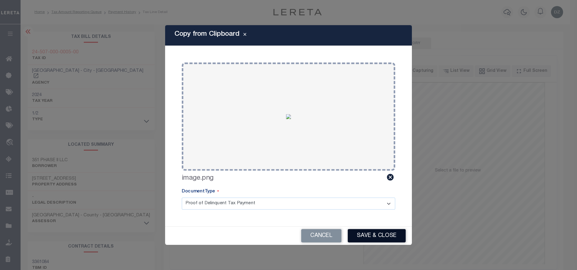
click at [376, 233] on button "Save & Close" at bounding box center [377, 235] width 58 height 13
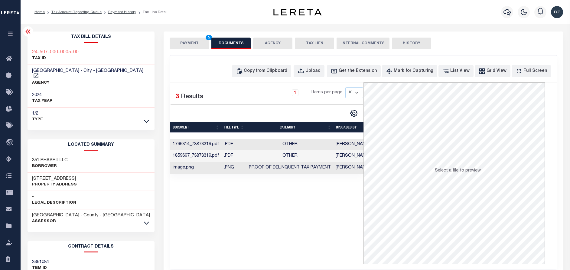
click at [189, 45] on button "PAYMENT 5" at bounding box center [189, 43] width 39 height 11
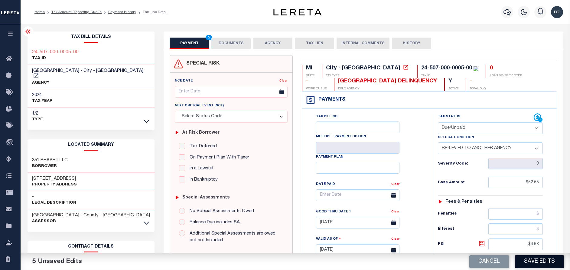
click at [545, 262] on button "Save Edits" at bounding box center [539, 261] width 49 height 13
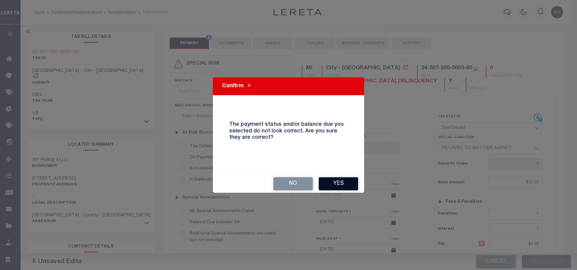
click at [354, 185] on button "Yes" at bounding box center [338, 183] width 39 height 13
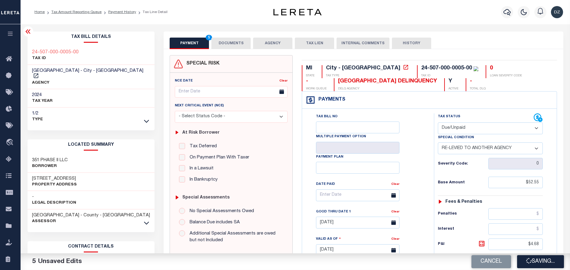
checkbox input "false"
type input "$52.55"
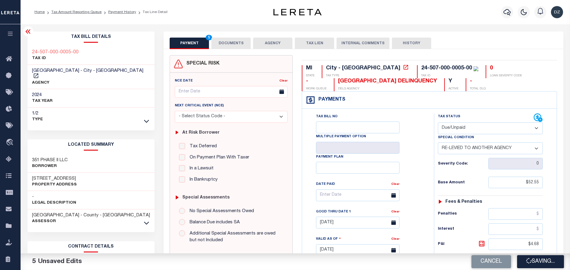
type input "$4.68"
type input "$57.23"
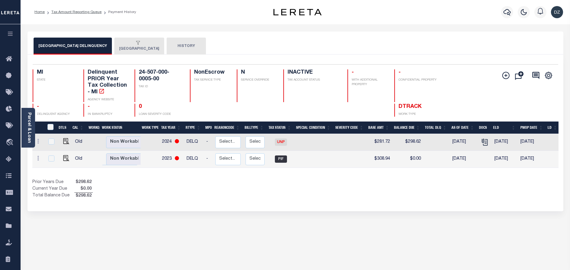
click at [142, 47] on button "MUSKEGON CITY" at bounding box center [139, 46] width 50 height 17
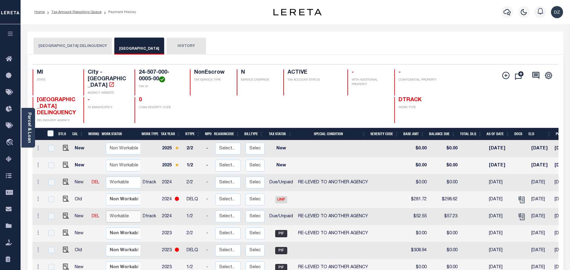
click at [110, 215] on select "Non Workable Workable" at bounding box center [124, 216] width 36 height 12
checkbox input "true"
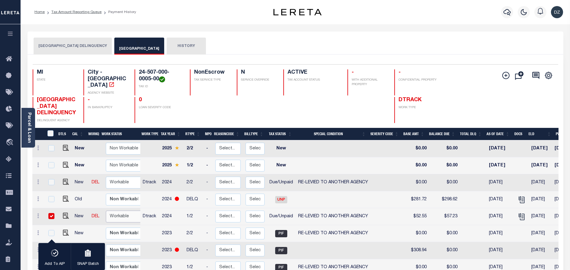
select select "true"
click at [106, 211] on select "Non Workable Workable" at bounding box center [124, 216] width 36 height 12
checkbox input "false"
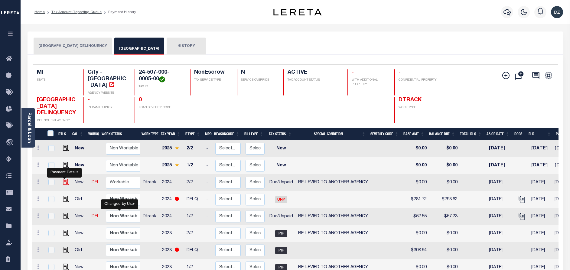
click at [65, 181] on img "" at bounding box center [66, 181] width 6 height 6
checkbox input "true"
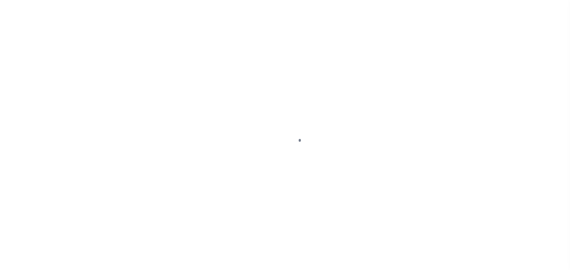
select select "DUE"
select select "31"
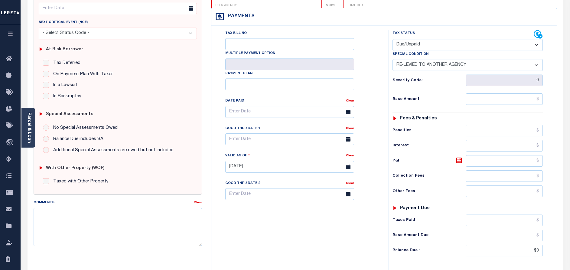
scroll to position [136, 0]
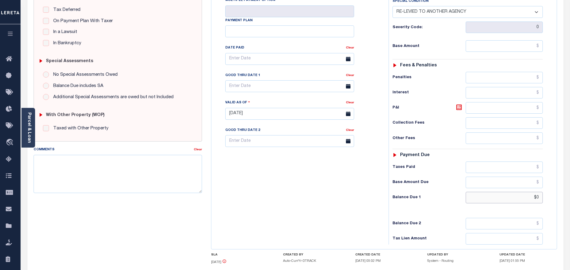
click at [538, 197] on input "$0" at bounding box center [504, 196] width 77 height 11
paste input "232.76"
type input "$232.76"
type input "[DATE]"
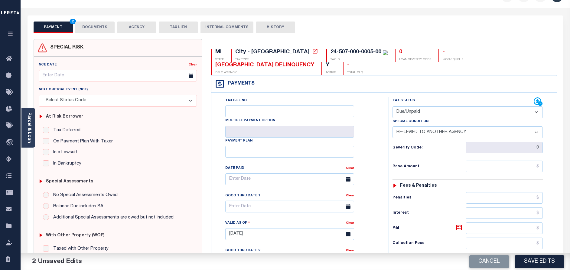
scroll to position [0, 0]
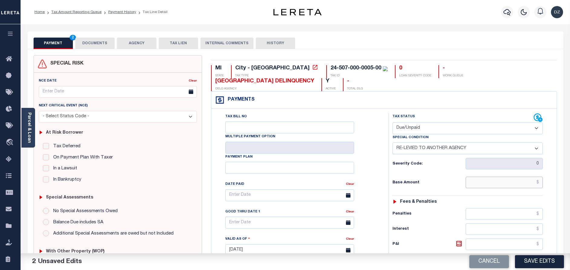
click at [528, 181] on input "text" at bounding box center [504, 181] width 77 height 11
paste input "226.05"
type input "$226.05"
click at [459, 246] on icon at bounding box center [459, 243] width 7 height 7
type input "$6.71"
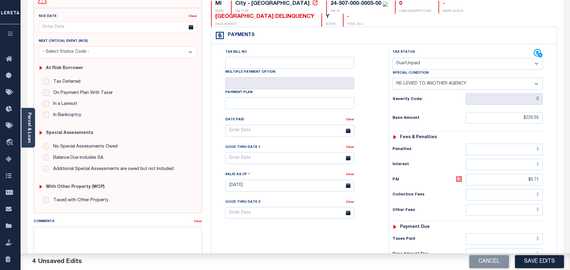
scroll to position [91, 0]
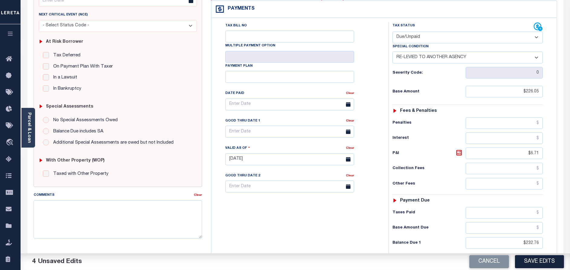
click at [252, 126] on div "Good Thru Date 1" at bounding box center [285, 121] width 121 height 8
click at [272, 129] on input "text" at bounding box center [289, 132] width 129 height 12
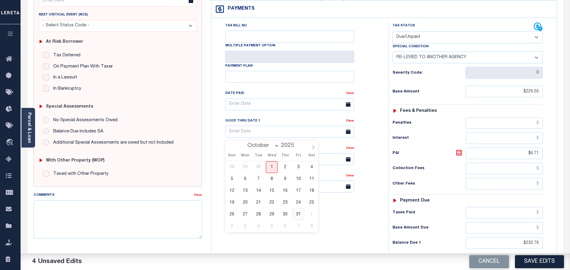
click at [300, 214] on span "31" at bounding box center [299, 214] width 12 height 12
type input "[DATE]"
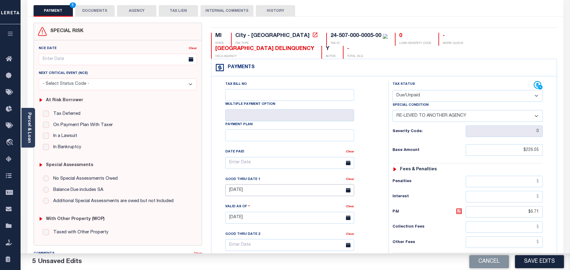
scroll to position [0, 0]
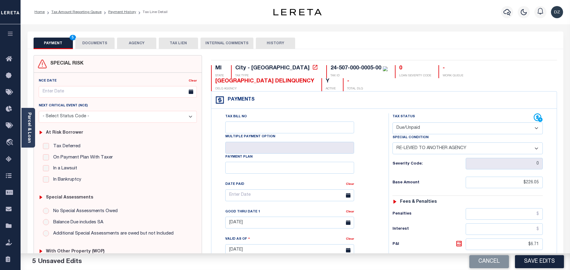
click at [103, 41] on button "DOCUMENTS" at bounding box center [94, 43] width 39 height 11
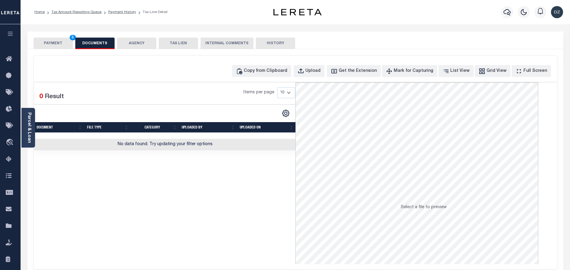
click at [245, 59] on div "Copy from Clipboard Upload Get the Extension Mark for Capturing Got it List Vie…" at bounding box center [295, 161] width 523 height 213
click at [266, 68] on div "Copy from Clipboard" at bounding box center [266, 71] width 44 height 7
select select "POP"
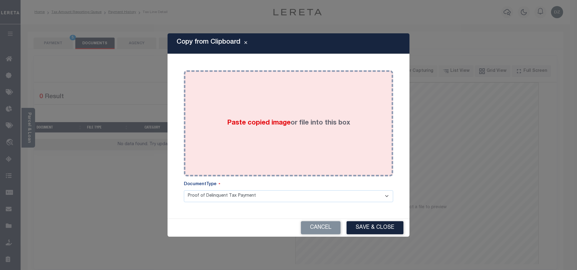
click at [248, 128] on div "Paste copied image or file into this box" at bounding box center [288, 123] width 200 height 97
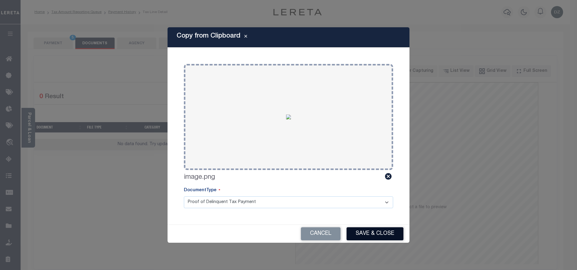
click at [369, 240] on button "Save & Close" at bounding box center [375, 233] width 57 height 13
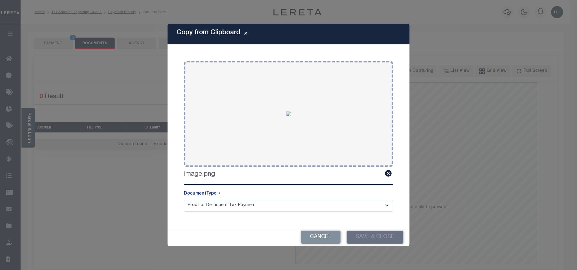
click at [368, 231] on div "Cancel Save & Close" at bounding box center [289, 237] width 242 height 18
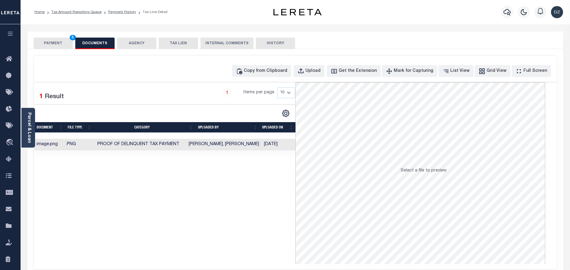
click at [54, 49] on button "PAYMENT 5" at bounding box center [53, 43] width 39 height 11
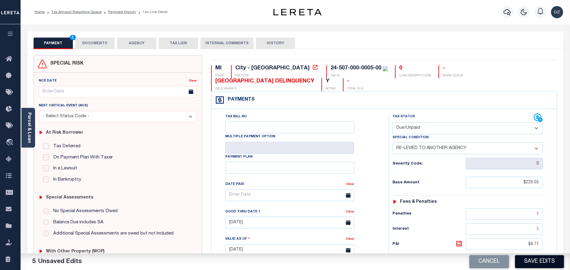
click at [536, 260] on button "Save Edits" at bounding box center [539, 261] width 49 height 13
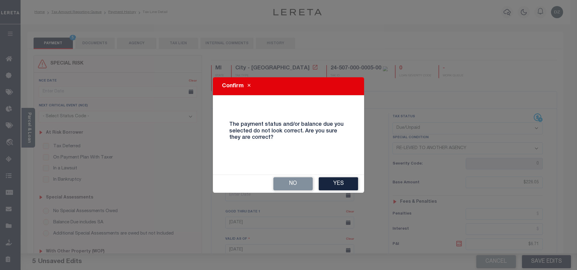
click at [319, 180] on div "No Yes" at bounding box center [288, 184] width 151 height 18
click at [323, 185] on button "Yes" at bounding box center [338, 183] width 39 height 13
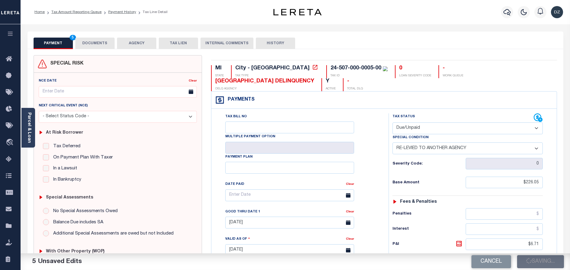
checkbox input "false"
type input "$226.05"
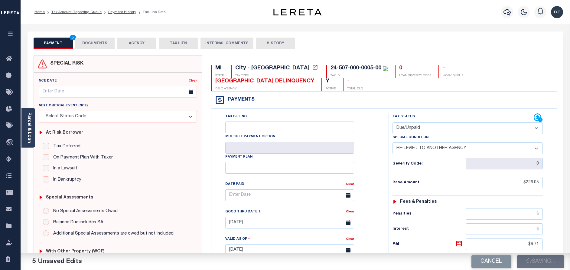
type input "$6.71"
type input "$232.76"
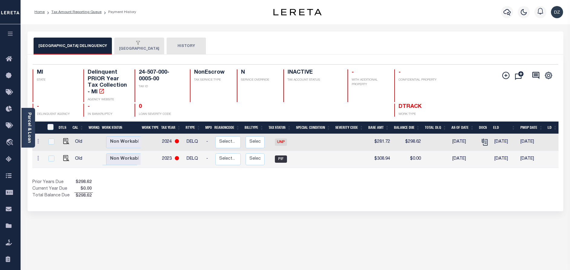
click at [142, 50] on button "[GEOGRAPHIC_DATA]" at bounding box center [139, 46] width 50 height 17
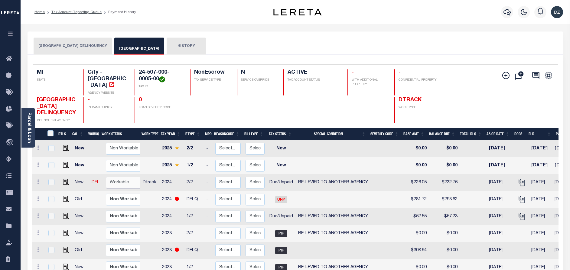
click at [125, 186] on select "Non Workable Workable" at bounding box center [124, 182] width 36 height 12
checkbox input "true"
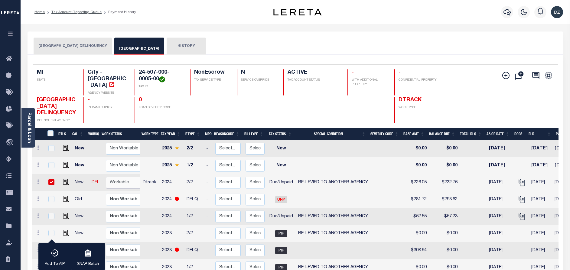
select select "true"
click at [106, 177] on select "Non Workable Workable" at bounding box center [124, 182] width 36 height 12
checkbox input "false"
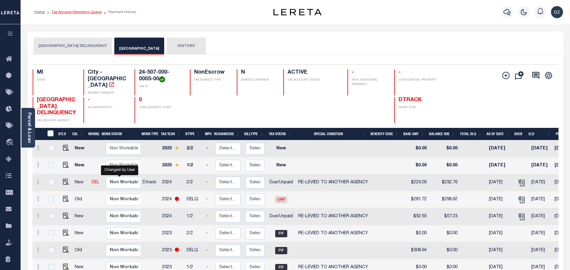
click at [57, 12] on link "Tax Amount Reporting Queue" at bounding box center [76, 12] width 50 height 4
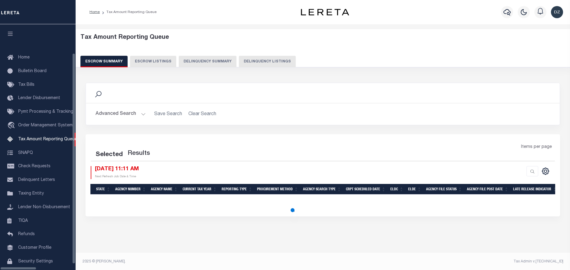
select select "100"
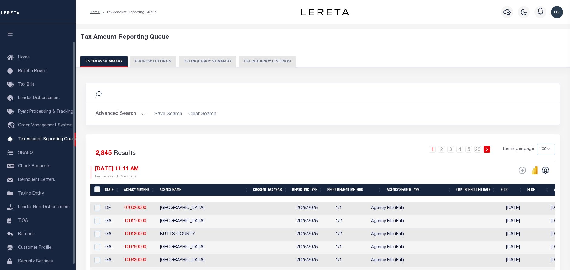
scroll to position [19, 0]
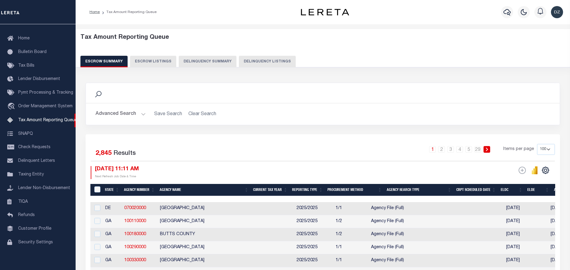
click at [263, 58] on button "Delinquency Listings" at bounding box center [267, 61] width 57 height 11
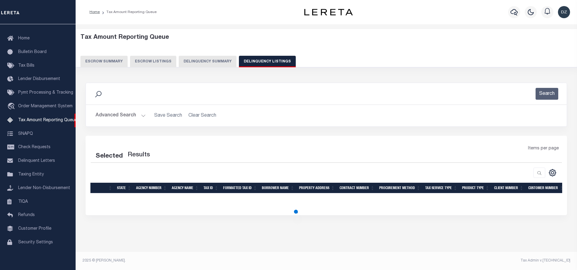
select select "100"
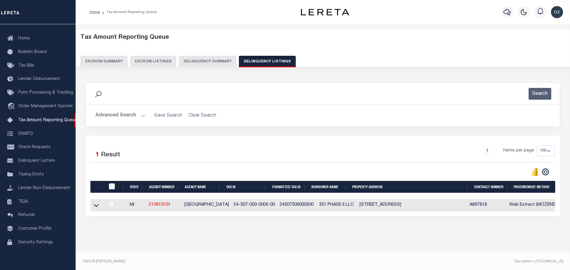
click at [117, 113] on button "Advanced Search" at bounding box center [121, 116] width 50 height 12
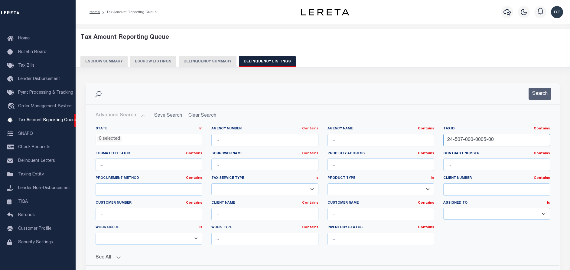
click at [479, 137] on input "24-507-000-0005-00" at bounding box center [496, 140] width 107 height 12
click at [478, 137] on input "24-507-000-0005-00" at bounding box center [496, 140] width 107 height 12
paste input "6"
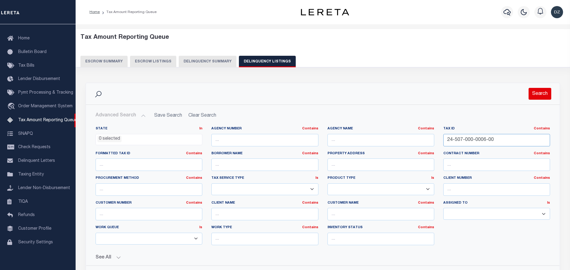
type input "24-507-000-0006-00"
click at [536, 89] on button "Search" at bounding box center [540, 94] width 23 height 12
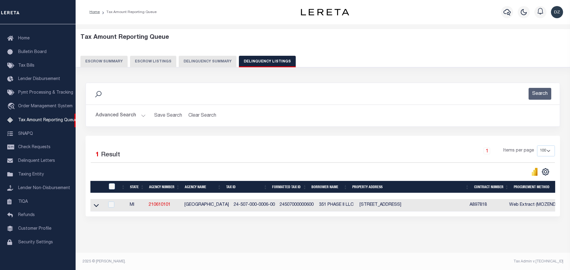
drag, startPoint x: 94, startPoint y: 207, endPoint x: 88, endPoint y: 201, distance: 9.4
click at [94, 207] on icon at bounding box center [96, 205] width 5 height 6
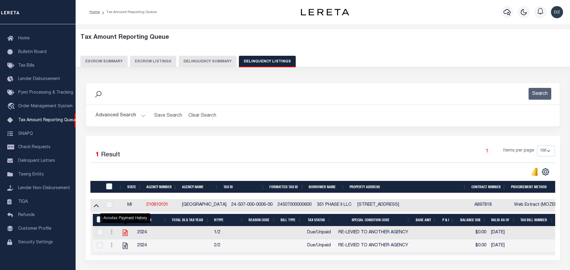
click at [125, 233] on icon "" at bounding box center [125, 232] width 8 height 8
checkbox input "true"
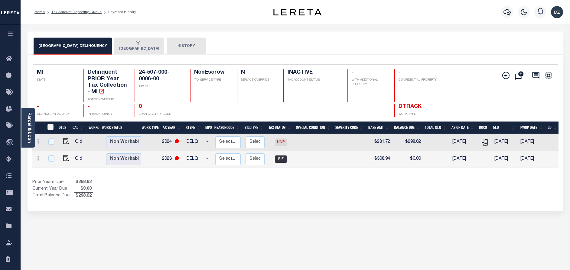
click at [128, 47] on button "[GEOGRAPHIC_DATA]" at bounding box center [139, 46] width 50 height 17
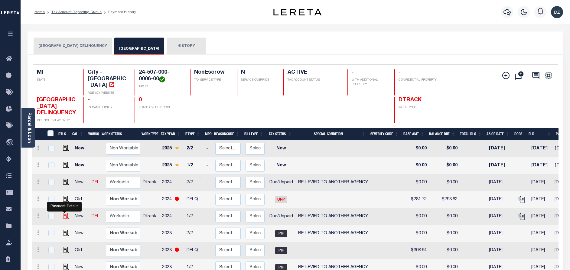
click at [64, 218] on img "" at bounding box center [66, 215] width 6 height 6
checkbox input "true"
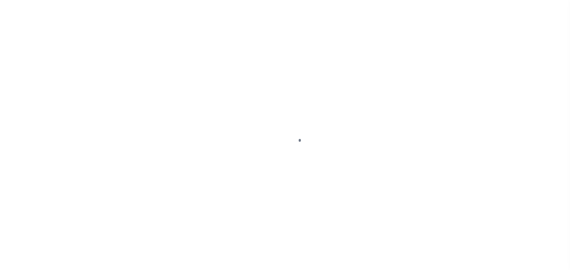
select select "DUE"
select select "31"
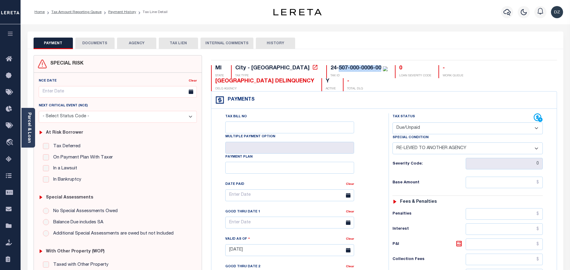
drag, startPoint x: 330, startPoint y: 69, endPoint x: 289, endPoint y: 66, distance: 41.6
click at [331, 67] on div "24-507-000-0006-00" at bounding box center [359, 68] width 57 height 7
copy div "507-000-0006-00"
click at [31, 127] on link "Parcel & Loan" at bounding box center [29, 127] width 4 height 31
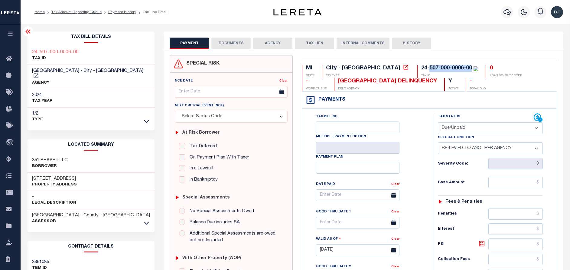
copy div "507-000-0006-00"
drag, startPoint x: 370, startPoint y: 67, endPoint x: 423, endPoint y: 72, distance: 53.5
click at [423, 72] on div "24-507-000-0006-00 TAX ID" at bounding box center [447, 71] width 61 height 13
click at [421, 67] on div "24-507-000-0006-00" at bounding box center [446, 67] width 51 height 5
drag, startPoint x: 421, startPoint y: 68, endPoint x: 370, endPoint y: 68, distance: 50.8
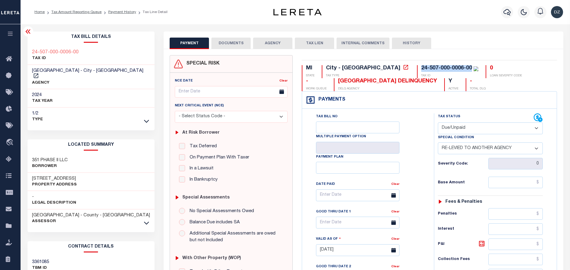
click at [421, 68] on div "24-507-000-0006-00" at bounding box center [446, 67] width 51 height 5
drag, startPoint x: 370, startPoint y: 67, endPoint x: 421, endPoint y: 69, distance: 50.6
click at [421, 69] on div "24-507-000-0006-00" at bounding box center [446, 67] width 51 height 5
copy div "24-507-000-0006-00"
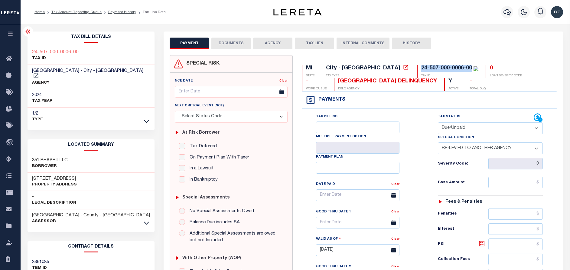
click at [227, 46] on button "DOCUMENTS" at bounding box center [230, 43] width 39 height 11
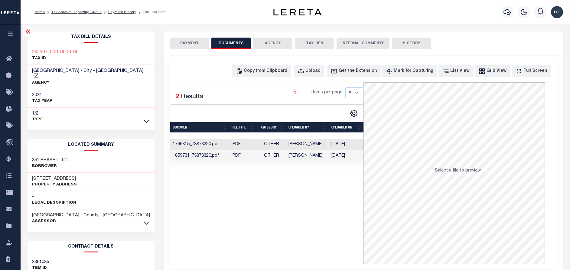
click at [275, 64] on div "Copy from Clipboard Upload Get the Extension Mark for Capturing Got it List Vie…" at bounding box center [363, 161] width 387 height 213
click at [281, 121] on div "Selected 2 Results 1 Items per page 10 25 50 100" at bounding box center [266, 122] width 193 height 80
click at [270, 70] on div "Copy from Clipboard" at bounding box center [266, 71] width 44 height 7
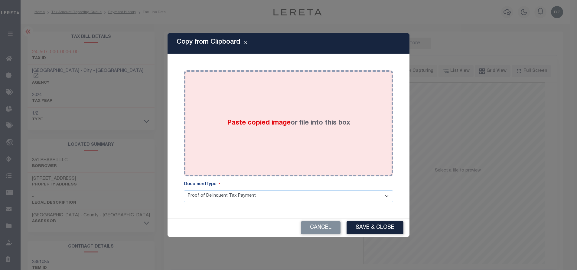
click at [271, 104] on div "Paste copied image or file into this box" at bounding box center [288, 123] width 200 height 97
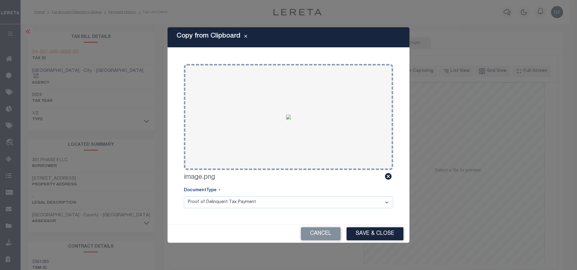
click at [368, 241] on div "Cancel Save & Close" at bounding box center [289, 233] width 242 height 18
click at [366, 234] on button "Save & Close" at bounding box center [375, 233] width 57 height 13
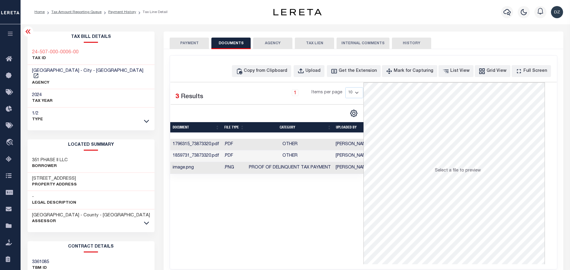
click at [188, 37] on div "PAYMENT DOCUMENTS AGENCY DELINQUENT PAYEE TAX LIEN" at bounding box center [364, 40] width 400 height 18
click at [193, 39] on button "PAYMENT" at bounding box center [189, 43] width 39 height 11
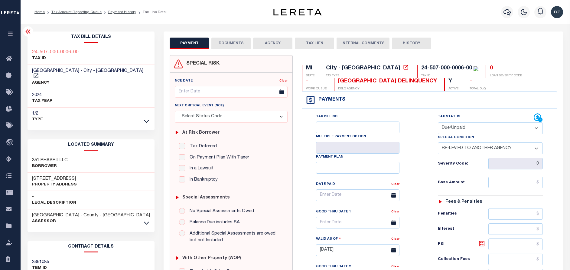
click at [451, 128] on select "- Select Status Code - Open Due/Unpaid Paid Incomplete No Tax Due Internal Refu…" at bounding box center [490, 128] width 105 height 12
select select "PYD"
click at [438, 123] on select "- Select Status Code - Open Due/Unpaid Paid Incomplete No Tax Due Internal Refu…" at bounding box center [490, 128] width 105 height 12
select select "0"
type input "10/01/2025"
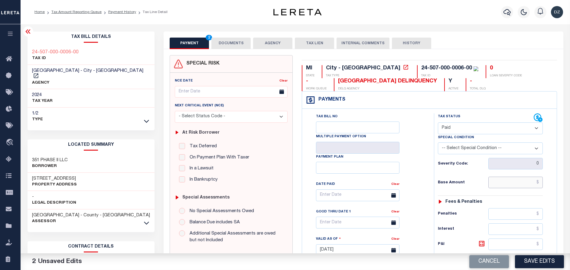
click at [515, 179] on input "text" at bounding box center [516, 181] width 54 height 11
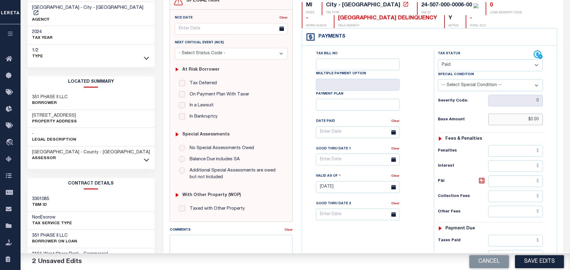
scroll to position [91, 0]
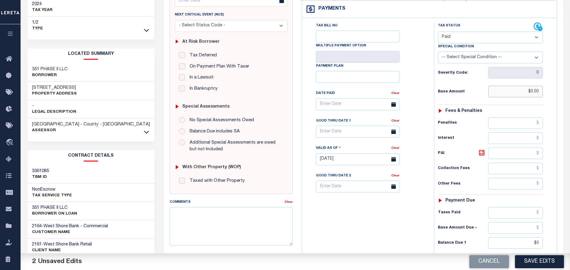
type input "$0.00"
click at [538, 243] on input "$0" at bounding box center [516, 242] width 54 height 11
type input "$0.00"
click at [541, 262] on button "Save Edits" at bounding box center [539, 261] width 49 height 13
checkbox input "false"
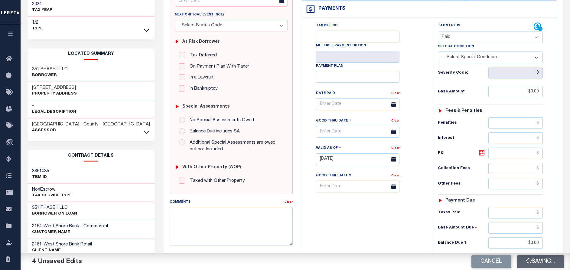
checkbox input "false"
type input "$0"
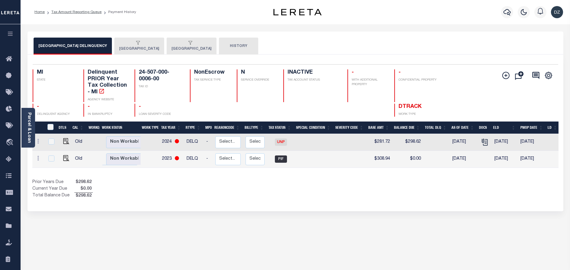
click at [136, 49] on button "MUSKEGON CITY" at bounding box center [139, 46] width 50 height 17
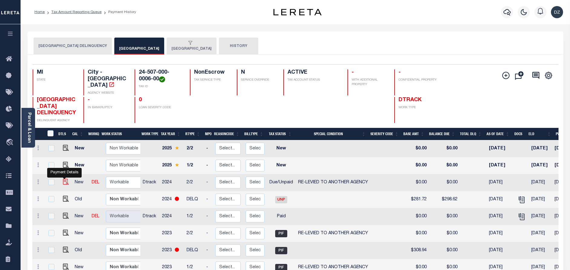
click at [63, 181] on img "" at bounding box center [66, 181] width 6 height 6
checkbox input "true"
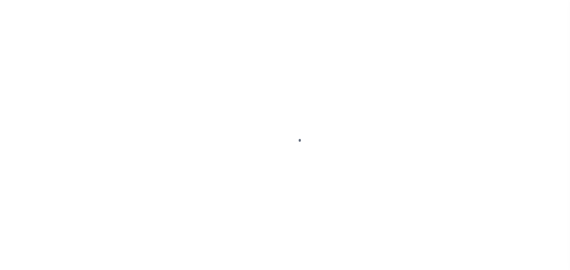
select select "DUE"
select select "31"
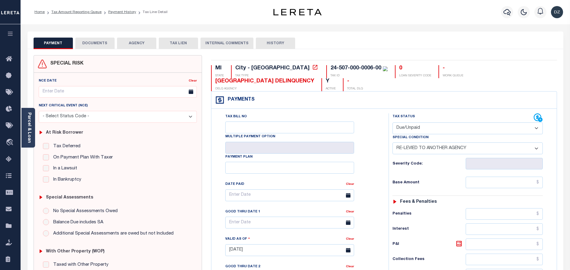
click at [467, 125] on select "- Select Status Code - Open Due/Unpaid Paid Incomplete No Tax Due Internal Refu…" at bounding box center [468, 128] width 150 height 12
select select "PYD"
click at [393, 123] on select "- Select Status Code - Open Due/Unpaid Paid Incomplete No Tax Due Internal Refu…" at bounding box center [468, 128] width 150 height 12
select select "0"
type input "10/01/2025"
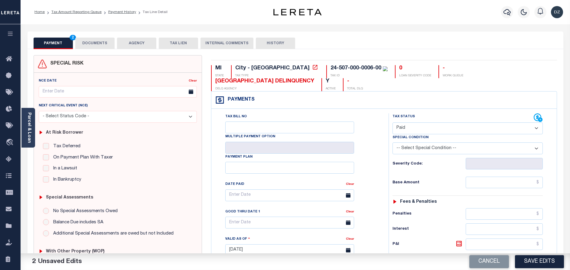
click at [99, 44] on button "DOCUMENTS" at bounding box center [94, 43] width 39 height 11
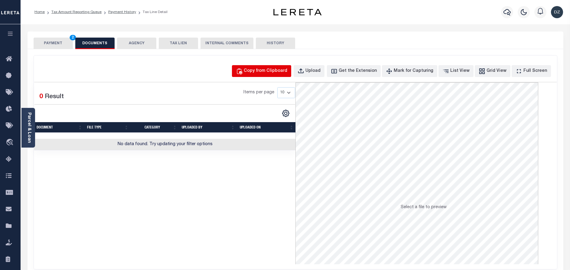
click at [284, 73] on div "Copy from Clipboard" at bounding box center [266, 71] width 44 height 7
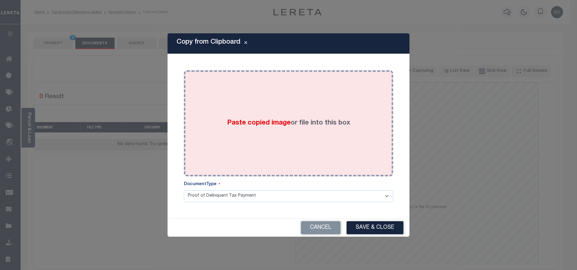
click at [287, 110] on div "Paste copied image or file into this box" at bounding box center [288, 123] width 200 height 97
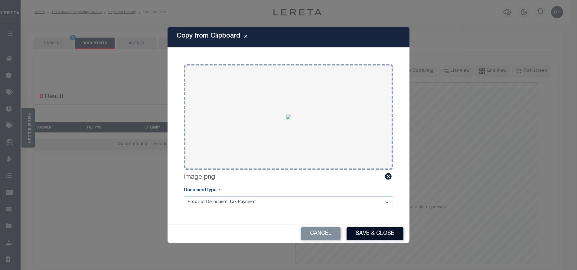
click at [355, 231] on button "Save & Close" at bounding box center [375, 233] width 57 height 13
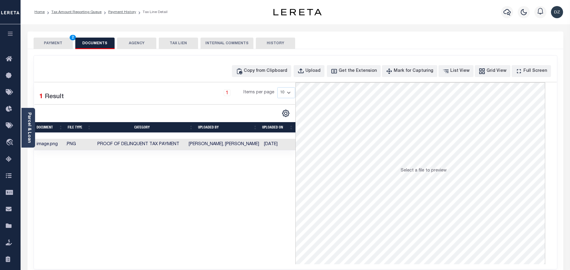
click at [62, 41] on button "PAYMENT 2" at bounding box center [53, 43] width 39 height 11
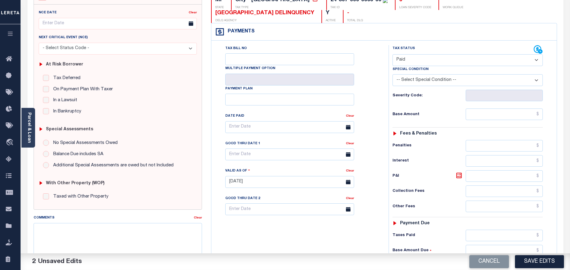
scroll to position [91, 0]
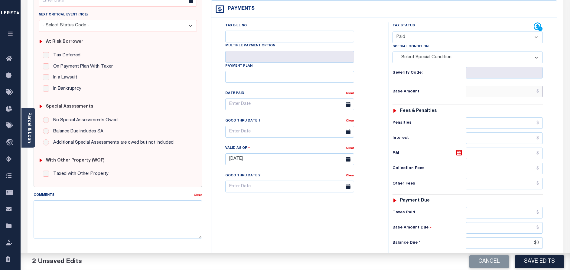
click at [511, 94] on input "text" at bounding box center [504, 91] width 77 height 11
type input "$0.00"
click at [539, 245] on input "$0" at bounding box center [504, 242] width 77 height 11
type input "$0.00"
click at [535, 257] on button "Save Edits" at bounding box center [539, 261] width 49 height 13
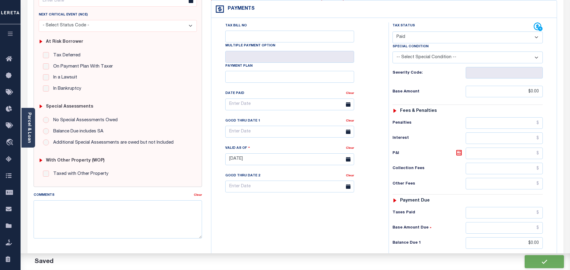
checkbox input "false"
type input "$0"
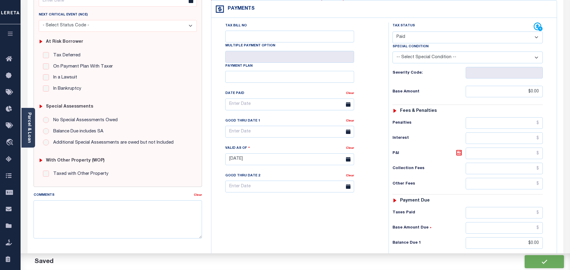
type input "$0"
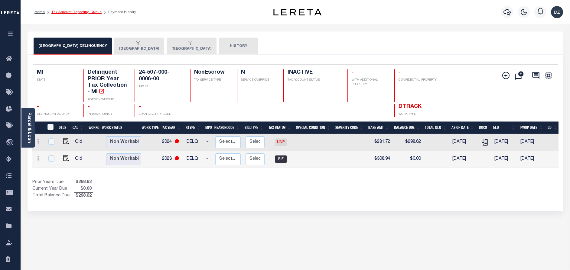
click at [66, 11] on link "Tax Amount Reporting Queue" at bounding box center [76, 12] width 50 height 4
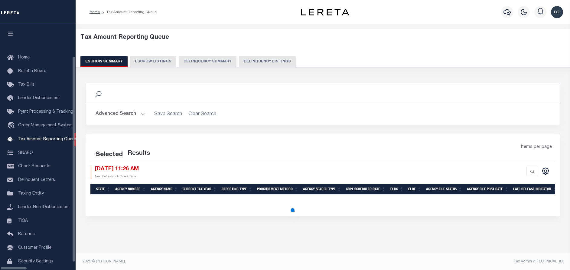
click at [250, 67] on button "Delinquency Listings" at bounding box center [267, 61] width 57 height 11
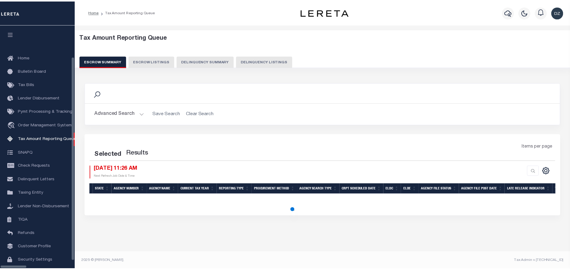
scroll to position [25, 0]
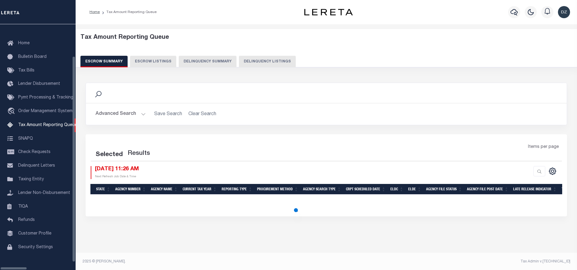
select select "100"
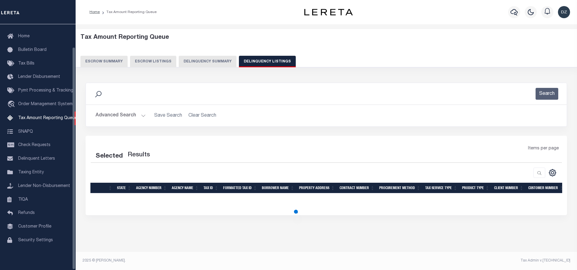
select select "100"
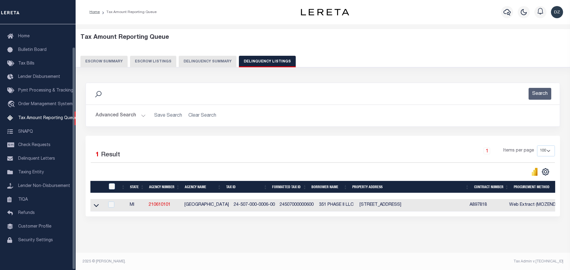
click at [104, 113] on button "Advanced Search" at bounding box center [121, 116] width 50 height 12
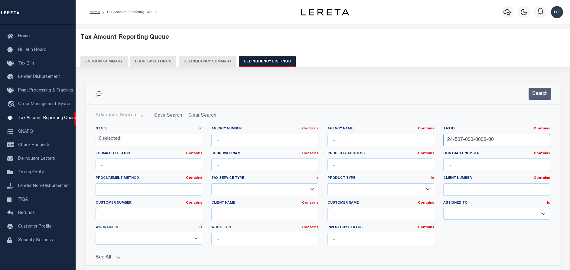
paste input "45-004-001"
drag, startPoint x: 489, startPoint y: 139, endPoint x: 435, endPoint y: 137, distance: 53.9
click at [434, 137] on div "State In In AK AL AR AZ CA CO CT DC DE FL GA GU HI IA ID IL IN KS KY LA MA MD M…" at bounding box center [323, 187] width 464 height 123
type input "24-545-004-0016-00"
click at [540, 96] on button "Search" at bounding box center [540, 94] width 23 height 12
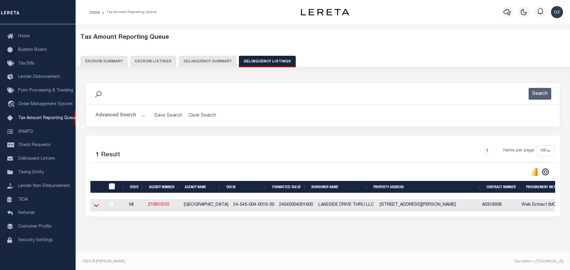
click at [97, 204] on icon at bounding box center [96, 205] width 5 height 6
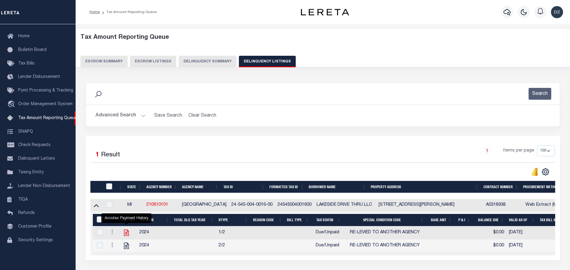
click at [125, 236] on icon "" at bounding box center [127, 232] width 8 height 8
checkbox input "true"
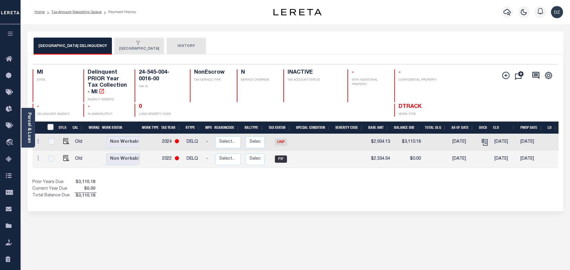
click at [116, 49] on button "[GEOGRAPHIC_DATA]" at bounding box center [139, 46] width 50 height 17
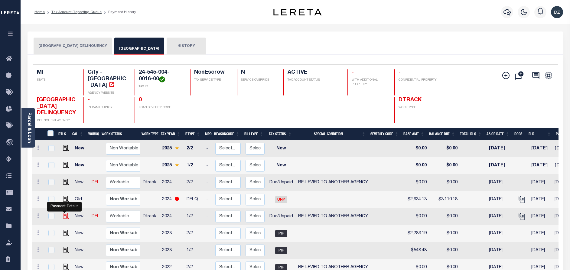
click at [64, 216] on img "" at bounding box center [66, 215] width 6 height 6
checkbox input "true"
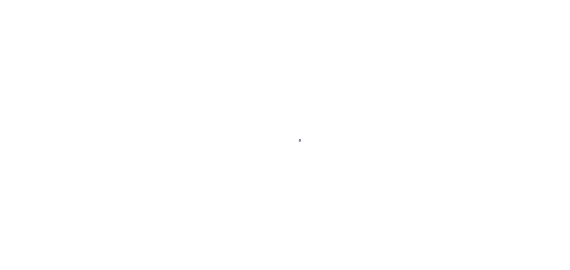
select select "DUE"
select select "31"
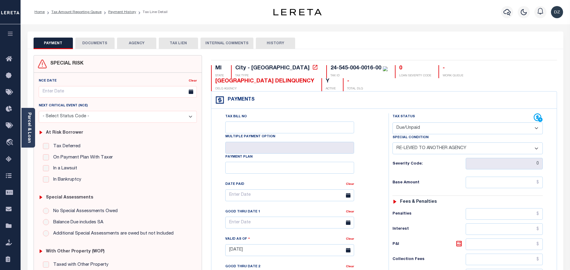
click at [87, 41] on button "DOCUMENTS" at bounding box center [94, 43] width 39 height 11
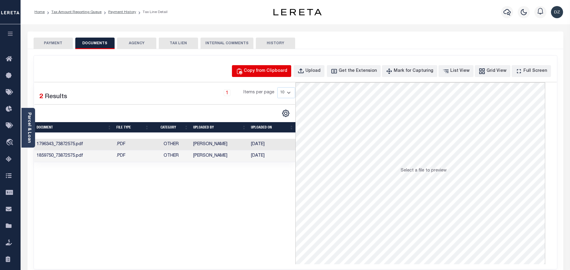
click at [263, 74] on div "Copy from Clipboard" at bounding box center [266, 71] width 44 height 7
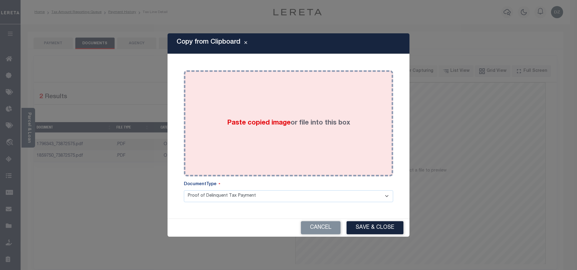
click at [270, 114] on div "Paste copied image or file into this box" at bounding box center [288, 123] width 200 height 97
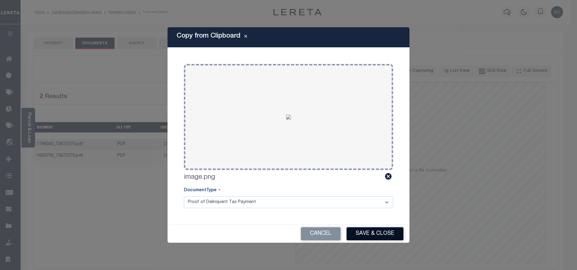
click at [370, 235] on button "Save & Close" at bounding box center [375, 233] width 57 height 13
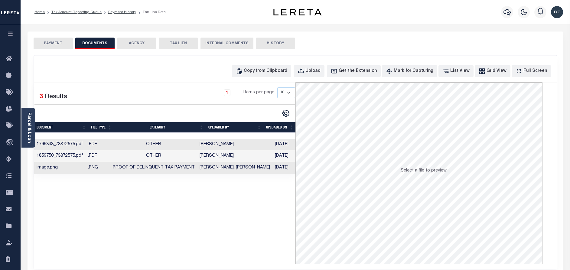
click at [56, 43] on button "PAYMENT" at bounding box center [53, 43] width 39 height 11
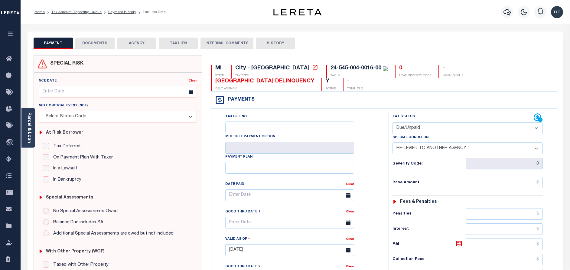
click at [424, 126] on select "- Select Status Code - Open Due/Unpaid Paid Incomplete No Tax Due Internal Refu…" at bounding box center [468, 128] width 150 height 12
select select "PYD"
click at [393, 123] on select "- Select Status Code - Open Due/Unpaid Paid Incomplete No Tax Due Internal Refu…" at bounding box center [468, 128] width 150 height 12
select select "0"
type input "[DATE]"
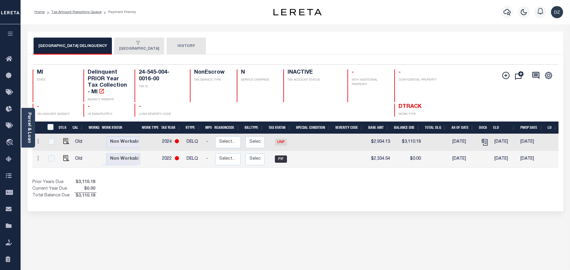
click at [134, 46] on button "[GEOGRAPHIC_DATA]" at bounding box center [139, 46] width 50 height 17
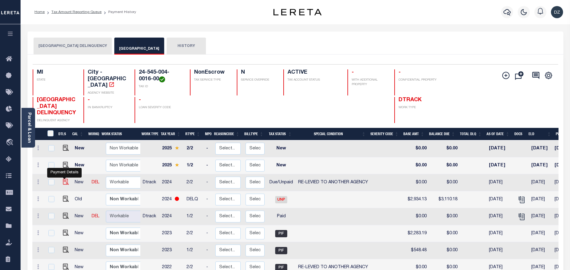
click at [64, 183] on img "" at bounding box center [66, 181] width 6 height 6
checkbox input "true"
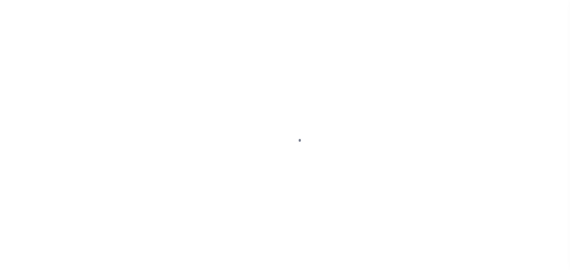
select select "DUE"
select select "31"
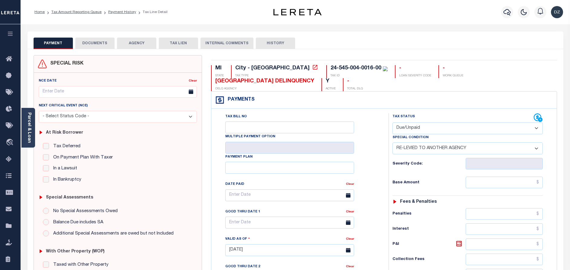
click at [425, 126] on select "- Select Status Code - Open Due/Unpaid Paid Incomplete No Tax Due Internal Refu…" at bounding box center [468, 128] width 150 height 12
select select "PYD"
click at [393, 123] on select "- Select Status Code - Open Due/Unpaid Paid Incomplete No Tax Due Internal Refu…" at bounding box center [468, 128] width 150 height 12
select select "0"
type input "[DATE]"
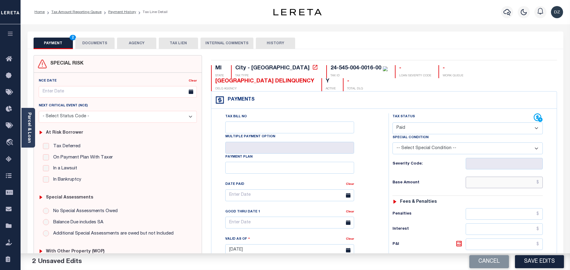
click at [512, 185] on input "text" at bounding box center [504, 181] width 77 height 11
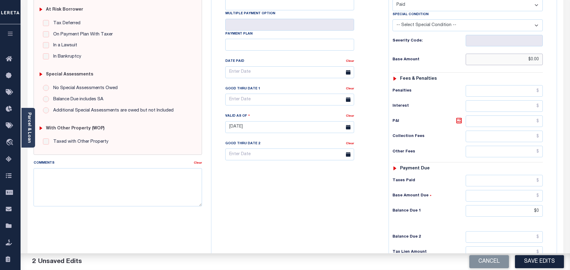
scroll to position [136, 0]
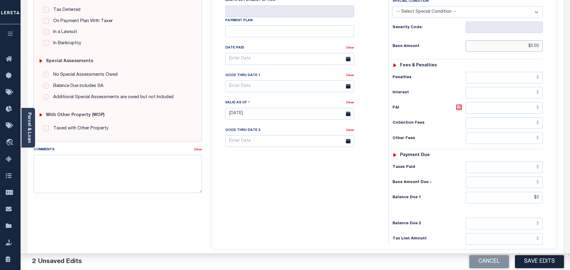
type input "$0.00"
click at [540, 198] on input "$0" at bounding box center [504, 196] width 77 height 11
type input "$0.00"
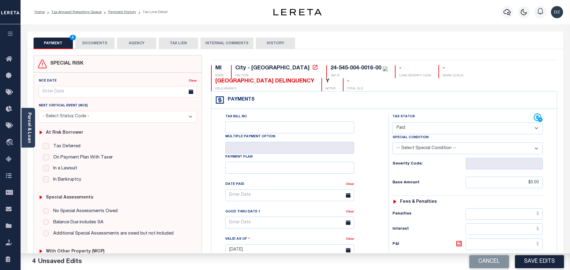
click at [97, 40] on button "DOCUMENTS" at bounding box center [94, 43] width 39 height 11
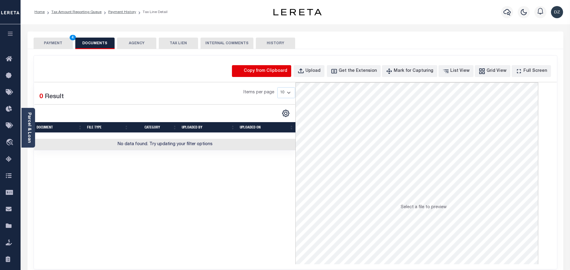
click at [243, 70] on icon "button" at bounding box center [239, 71] width 7 height 7
select select "POP"
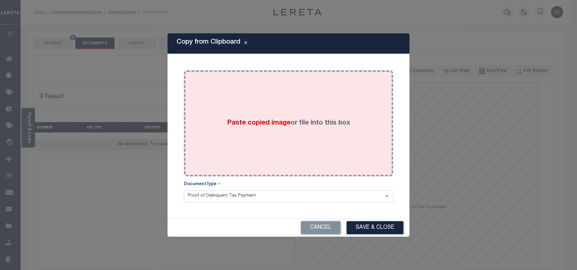
click at [280, 110] on div "Paste copied image or file into this box" at bounding box center [288, 123] width 200 height 97
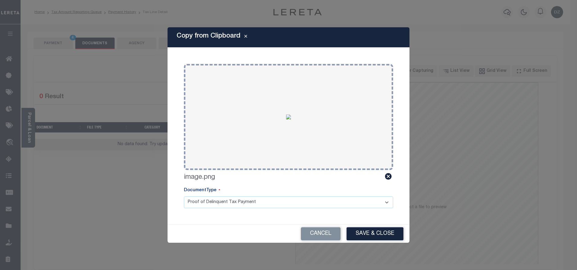
drag, startPoint x: 366, startPoint y: 231, endPoint x: 371, endPoint y: 228, distance: 5.2
click at [370, 231] on button "Save & Close" at bounding box center [375, 233] width 57 height 13
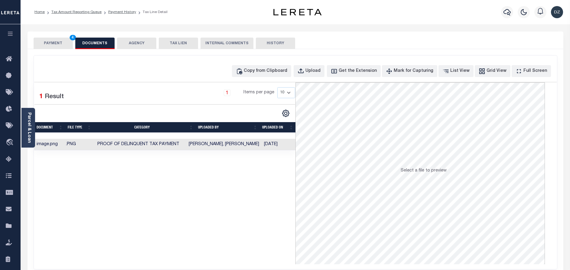
click at [57, 41] on button "PAYMENT 4" at bounding box center [53, 43] width 39 height 11
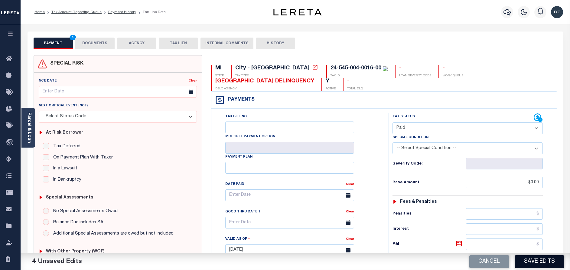
click at [555, 260] on button "Save Edits" at bounding box center [539, 261] width 49 height 13
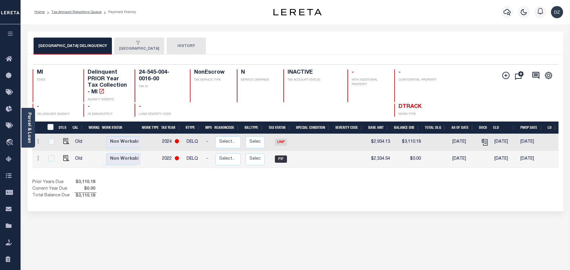
click at [136, 57] on div "Selected 2 Results 1 Items per page 25 50 100 MI STATE TAX ID N" at bounding box center [296, 132] width 536 height 156
click at [138, 45] on div "button" at bounding box center [138, 43] width 38 height 5
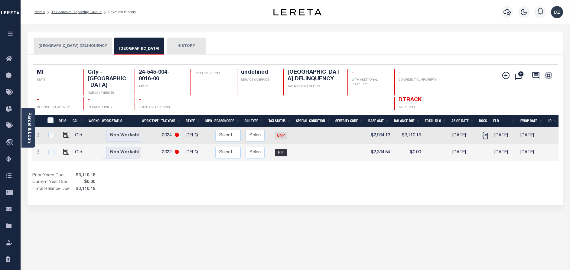
click at [67, 10] on li "Tax Amount Reporting Queue" at bounding box center [73, 11] width 57 height 5
click at [68, 11] on link "Tax Amount Reporting Queue" at bounding box center [76, 12] width 50 height 4
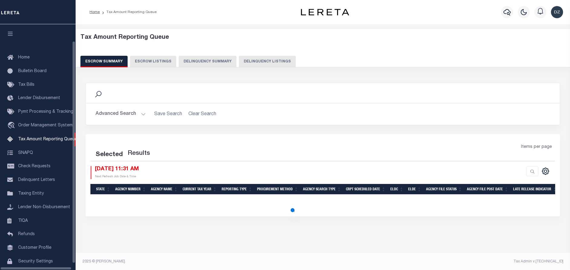
select select "100"
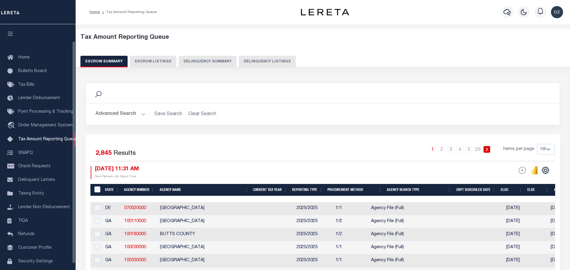
click at [244, 52] on div "Tax Amount Reporting Queue Escrow Summary Escrow Listings Delinquency Summary" at bounding box center [322, 50] width 485 height 33
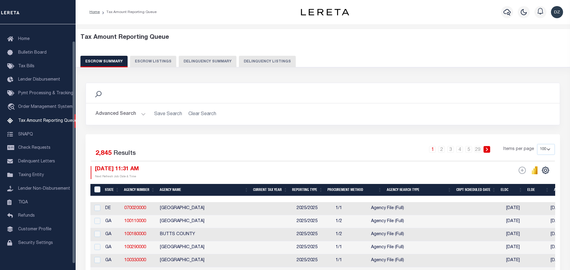
click at [246, 58] on button "Delinquency Listings" at bounding box center [267, 61] width 57 height 11
select select "100"
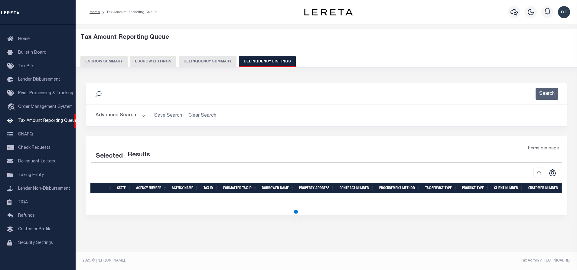
select select "100"
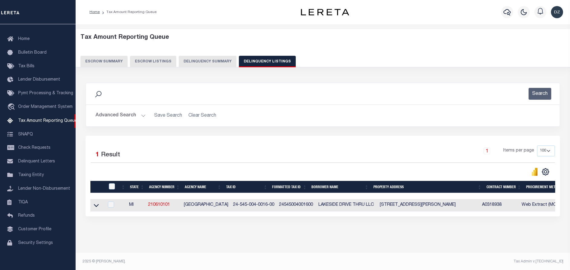
click at [130, 116] on button "Advanced Search" at bounding box center [121, 116] width 50 height 12
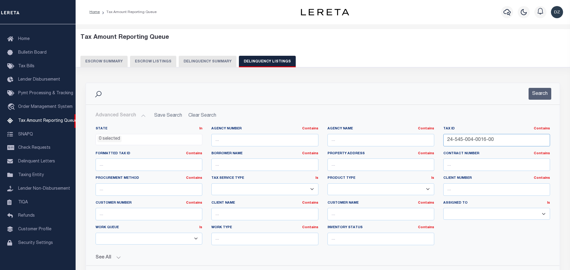
click at [463, 142] on input "24-545-004-0016-00" at bounding box center [496, 140] width 107 height 12
paste input "675-003-0015"
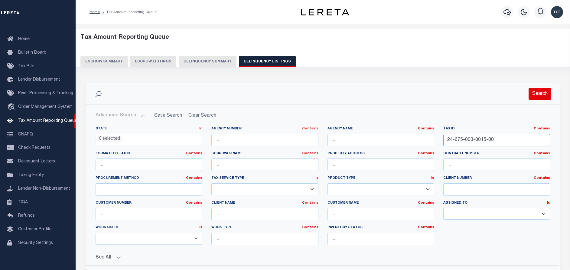
type input "24-675-003-0015-00"
click at [532, 96] on button "Search" at bounding box center [540, 94] width 23 height 12
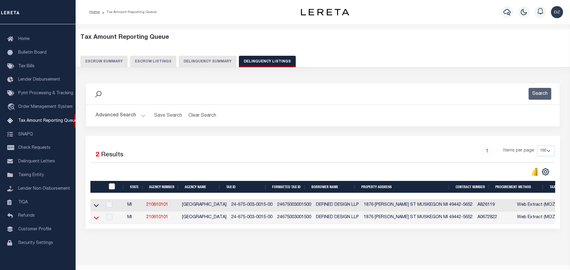
click at [98, 219] on icon at bounding box center [96, 217] width 5 height 6
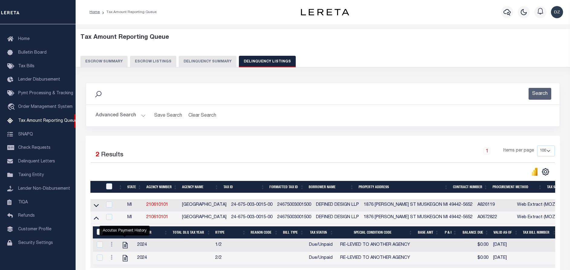
click at [124, 247] on icon "" at bounding box center [125, 245] width 5 height 6
checkbox input "true"
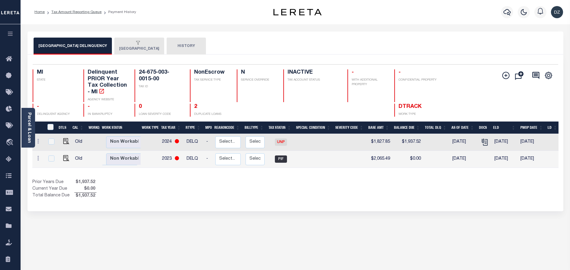
click at [128, 48] on button "[GEOGRAPHIC_DATA]" at bounding box center [139, 46] width 50 height 17
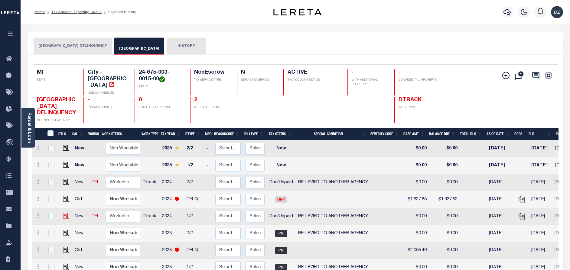
click at [63, 218] on img at bounding box center [66, 215] width 6 height 6
checkbox input "true"
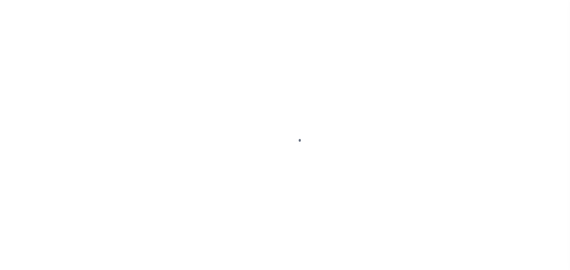
select select "DUE"
select select "31"
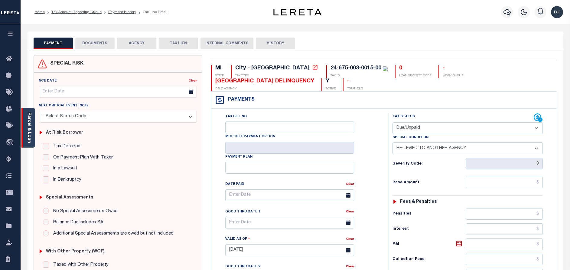
click at [31, 139] on link "Parcel & Loan" at bounding box center [29, 127] width 4 height 31
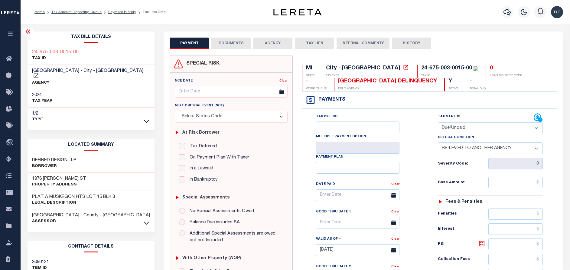
click at [229, 46] on button "DOCUMENTS" at bounding box center [230, 43] width 39 height 11
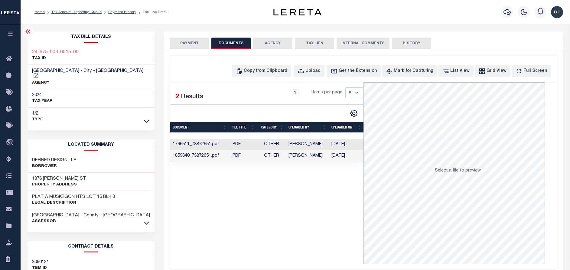
click at [185, 41] on button "PAYMENT" at bounding box center [189, 43] width 39 height 11
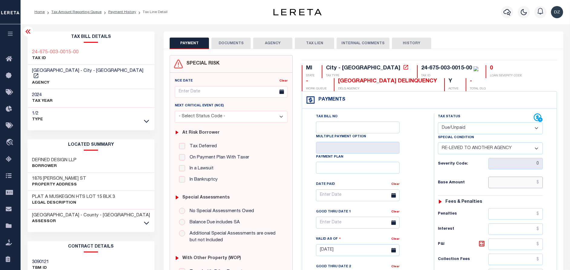
click at [532, 179] on input "text" at bounding box center [516, 181] width 54 height 11
paste input "340.91"
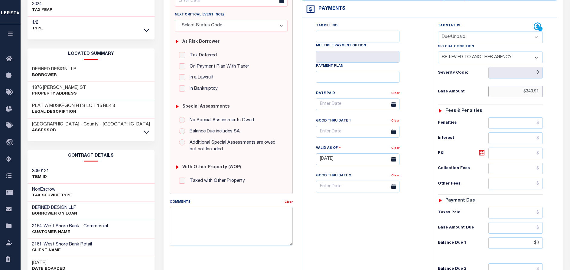
type input "$340.91"
type input "[DATE]"
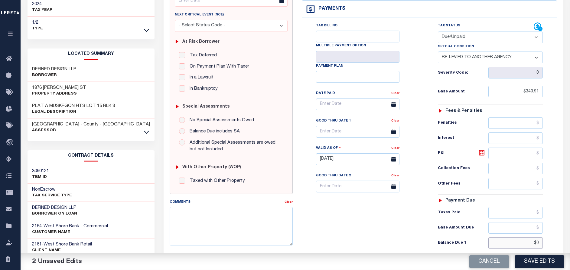
click at [538, 244] on input "$0" at bounding box center [516, 242] width 54 height 11
paste input "371.29"
type input "$371.29"
click at [485, 153] on icon at bounding box center [481, 152] width 5 height 5
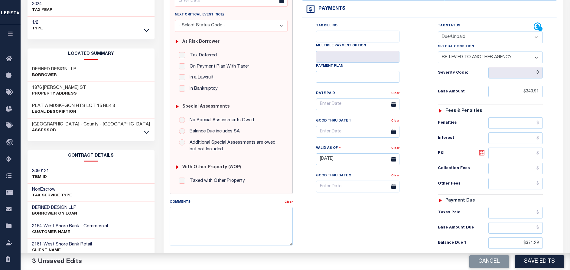
type input "$30.38"
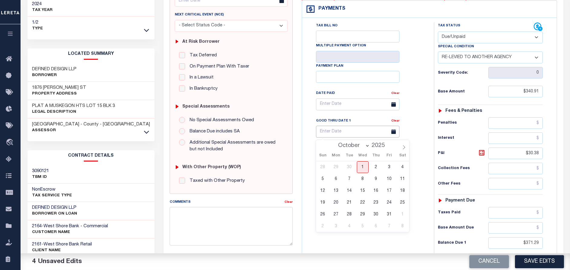
click at [351, 133] on input "text" at bounding box center [357, 132] width 83 height 12
click at [390, 217] on span "31" at bounding box center [389, 214] width 12 height 12
type input "[DATE]"
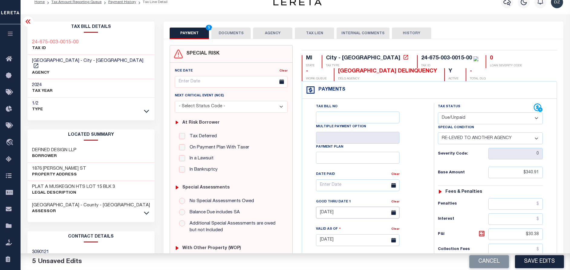
scroll to position [0, 0]
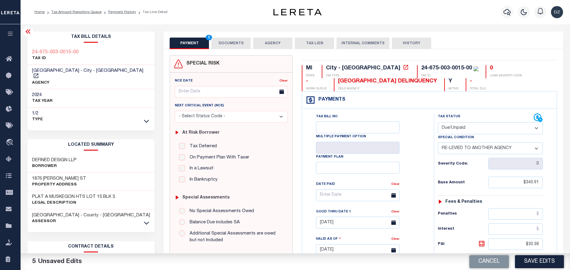
click at [221, 44] on button "DOCUMENTS" at bounding box center [230, 43] width 39 height 11
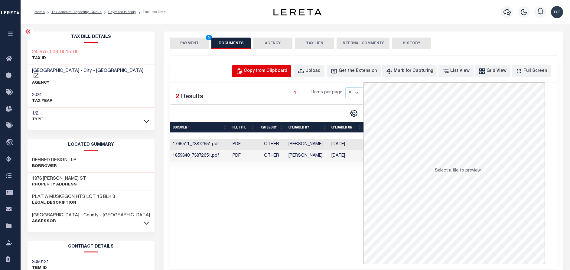
click at [277, 76] on button "Copy from Clipboard" at bounding box center [261, 71] width 59 height 12
select select "POP"
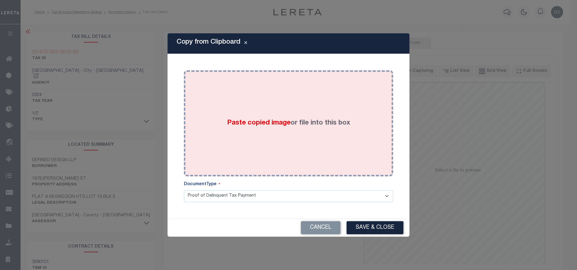
click at [303, 127] on label "Paste copied image or file into this box" at bounding box center [288, 123] width 123 height 10
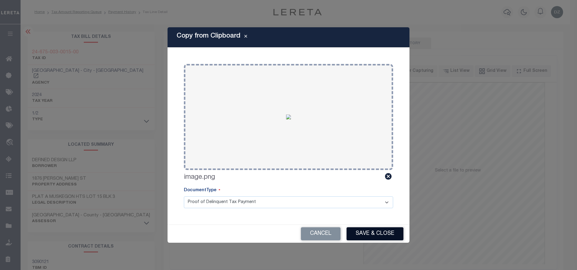
click at [364, 239] on button "Save & Close" at bounding box center [375, 233] width 57 height 13
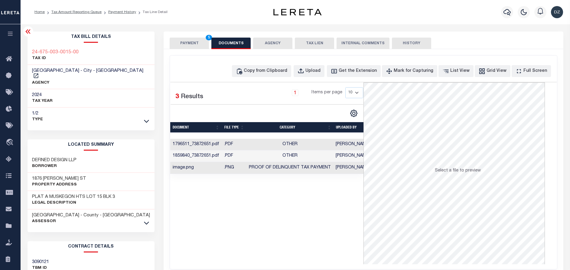
click at [186, 50] on div "SPECIAL RISK NCE Date Clear" at bounding box center [364, 161] width 400 height 225
click at [177, 40] on button "PAYMENT 5" at bounding box center [189, 43] width 39 height 11
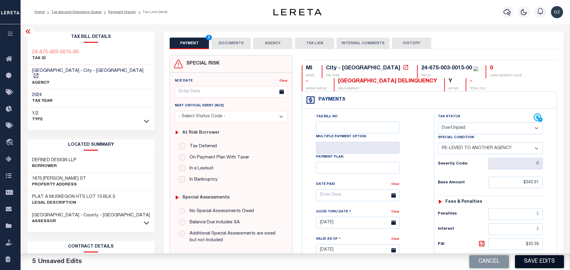
click at [522, 263] on button "Save Edits" at bounding box center [539, 261] width 49 height 13
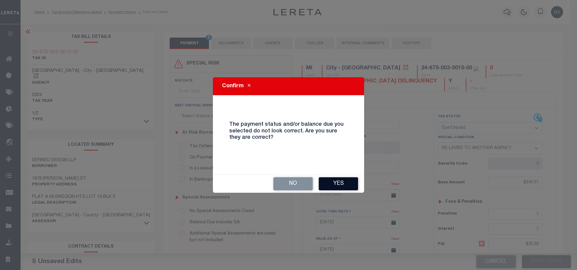
click at [333, 180] on button "Yes" at bounding box center [338, 183] width 39 height 13
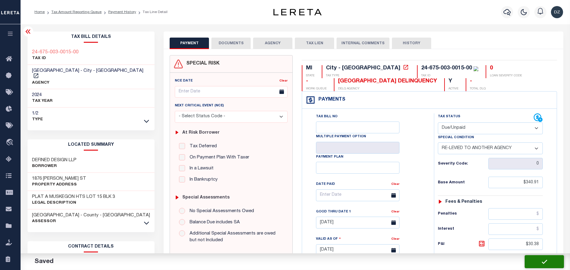
checkbox input "false"
type input "$340.91"
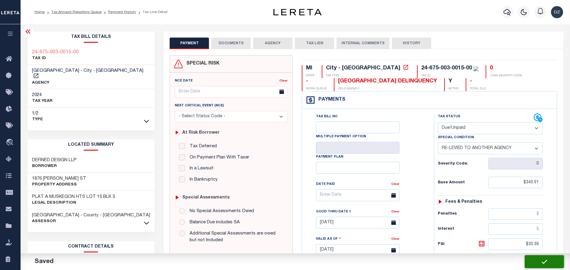
type input "$30.38"
type input "$371.29"
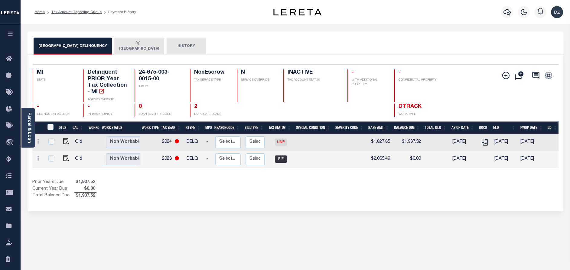
click at [122, 48] on button "[GEOGRAPHIC_DATA]" at bounding box center [139, 46] width 50 height 17
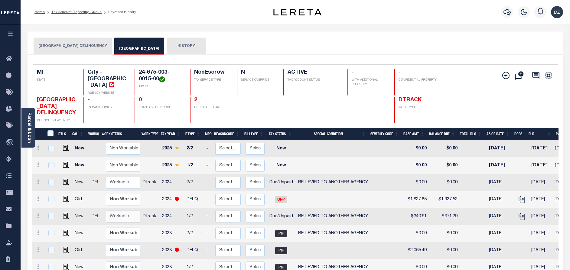
click at [116, 219] on select "Non Workable Workable" at bounding box center [124, 216] width 36 height 12
checkbox input "true"
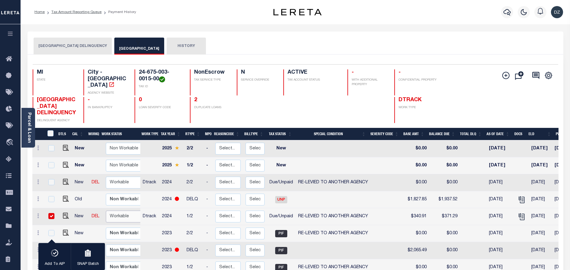
select select "true"
click at [106, 211] on select "Non Workable Workable" at bounding box center [124, 216] width 36 height 12
checkbox input "false"
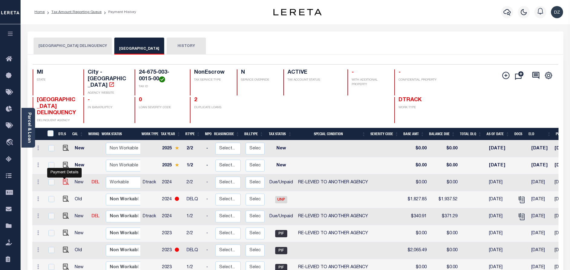
click at [63, 183] on img "" at bounding box center [66, 181] width 6 height 6
checkbox input "true"
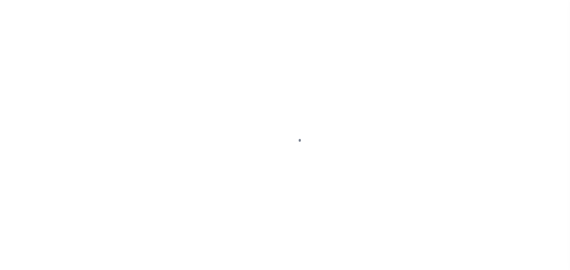
select select "DUE"
select select "31"
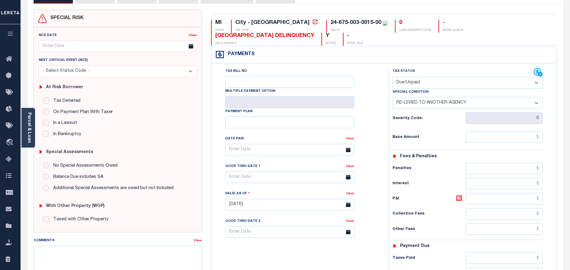
scroll to position [91, 0]
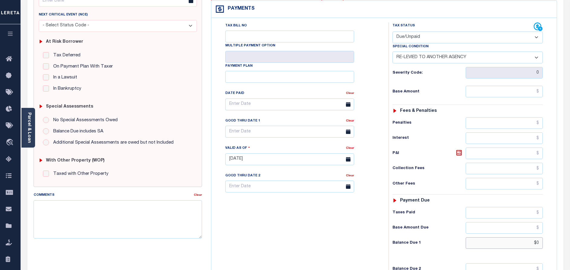
click at [540, 243] on input "$0" at bounding box center [504, 242] width 77 height 11
paste input "1,510.26"
type input "$1,510.26"
type input "[DATE]"
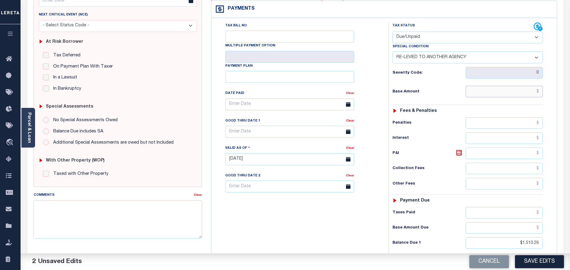
click at [533, 94] on input "text" at bounding box center [504, 91] width 77 height 11
paste input "1,466.69"
type input "$1,466.69"
click at [461, 155] on icon at bounding box center [459, 152] width 7 height 7
type input "$43.57"
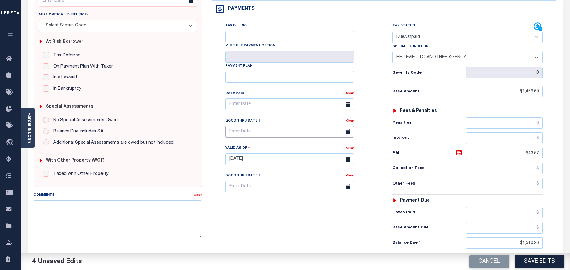
click at [265, 134] on input "text" at bounding box center [289, 132] width 129 height 12
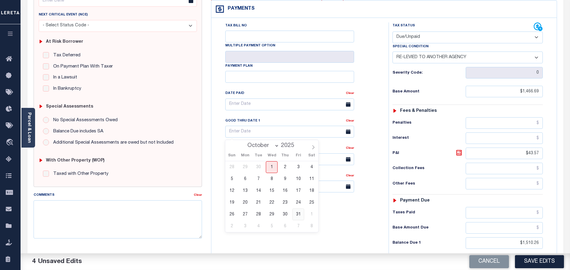
click at [299, 214] on span "31" at bounding box center [299, 214] width 12 height 12
type input "10/31/2025"
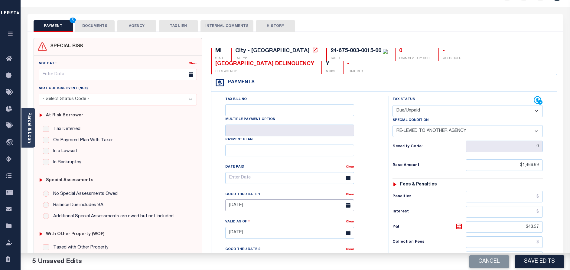
scroll to position [0, 0]
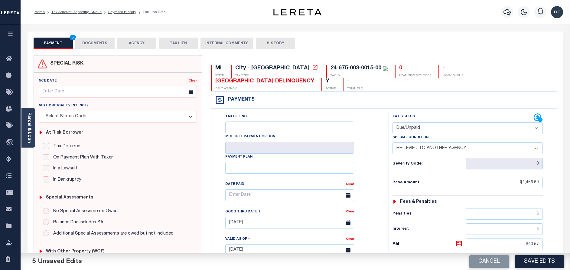
click at [106, 44] on button "DOCUMENTS" at bounding box center [94, 43] width 39 height 11
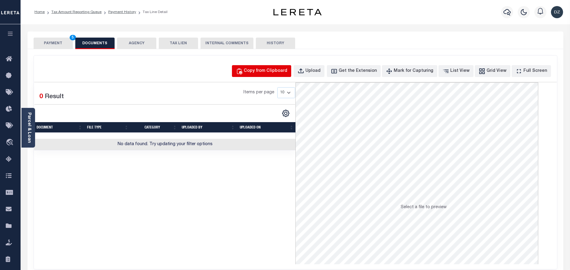
click at [267, 69] on div "Copy from Clipboard" at bounding box center [266, 71] width 44 height 7
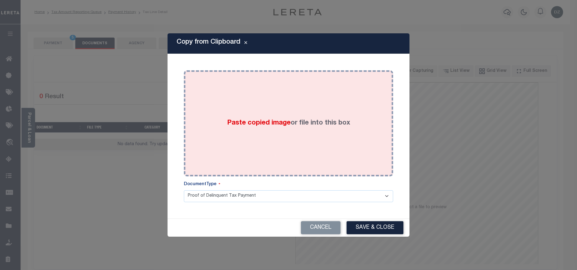
click at [283, 110] on div "Paste copied image or file into this box" at bounding box center [288, 123] width 200 height 97
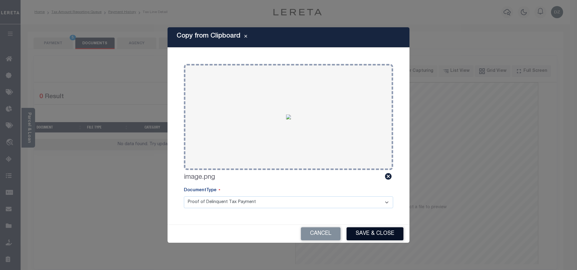
click at [374, 230] on button "Save & Close" at bounding box center [375, 233] width 57 height 13
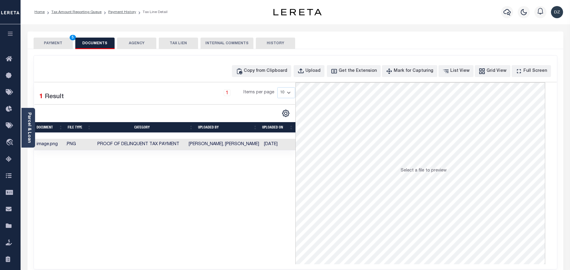
click at [46, 40] on button "PAYMENT 5" at bounding box center [53, 43] width 39 height 11
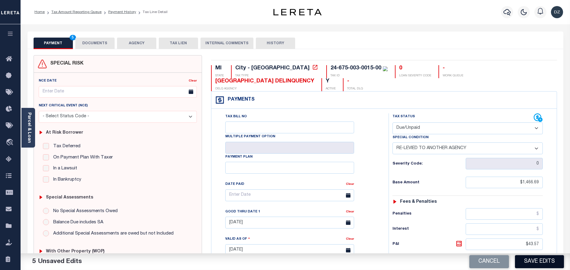
click at [533, 261] on button "Save Edits" at bounding box center [539, 261] width 49 height 13
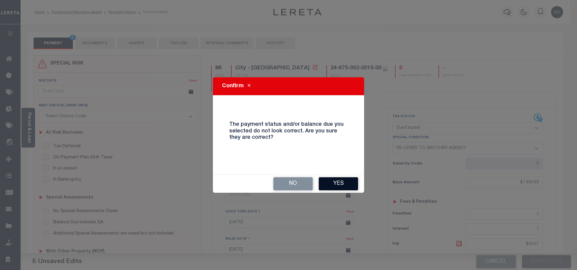
click at [327, 184] on button "Yes" at bounding box center [338, 183] width 39 height 13
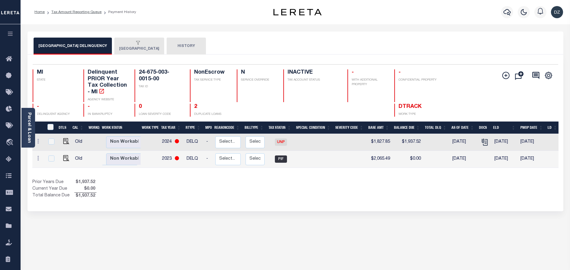
click at [139, 49] on button "[GEOGRAPHIC_DATA]" at bounding box center [139, 46] width 50 height 17
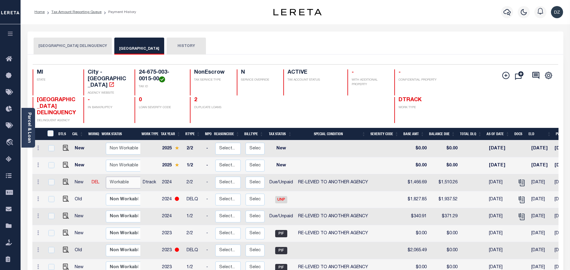
click at [122, 181] on select "Non Workable Workable" at bounding box center [124, 182] width 36 height 12
checkbox input "true"
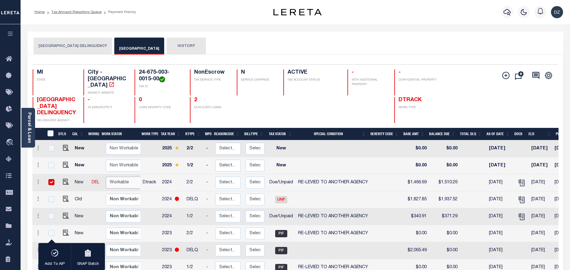
select select "true"
click at [106, 177] on select "Non Workable Workable" at bounding box center [124, 182] width 36 height 12
checkbox input "false"
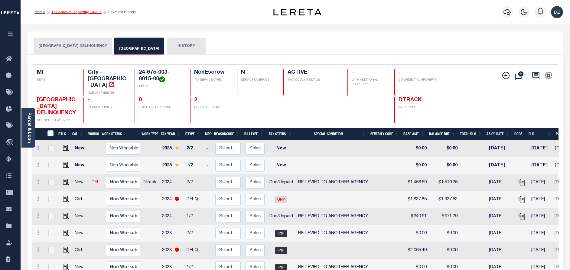
click at [81, 11] on link "Tax Amount Reporting Queue" at bounding box center [76, 12] width 50 height 4
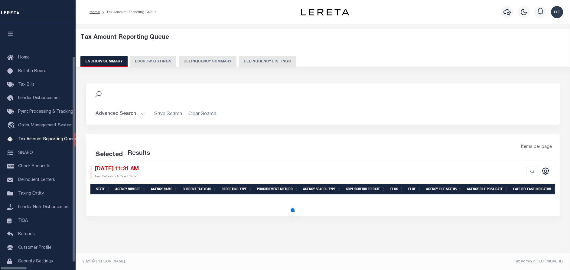
select select "100"
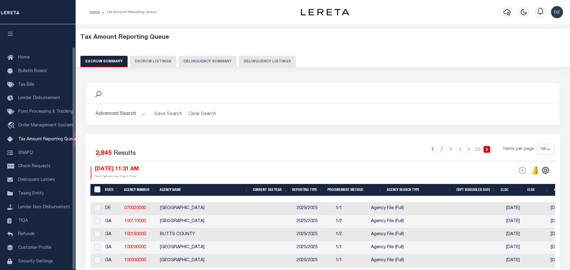
scroll to position [25, 0]
